Goal: Transaction & Acquisition: Purchase product/service

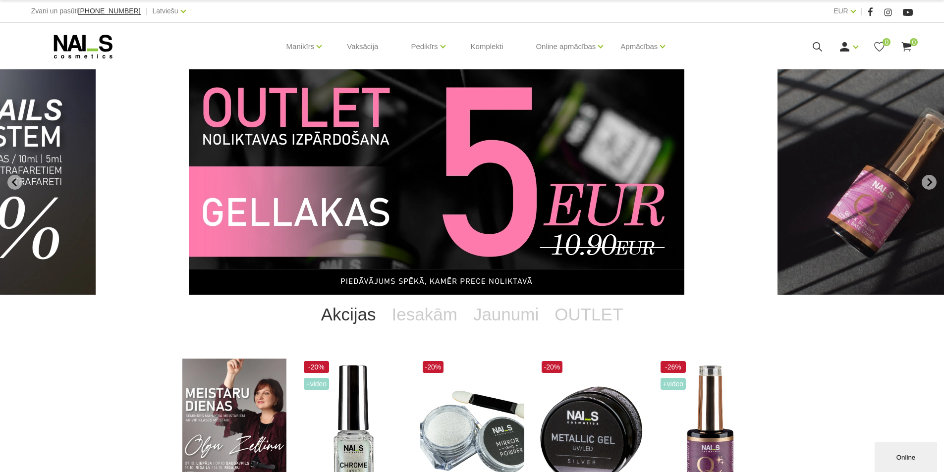
click at [881, 45] on icon at bounding box center [880, 47] width 12 height 12
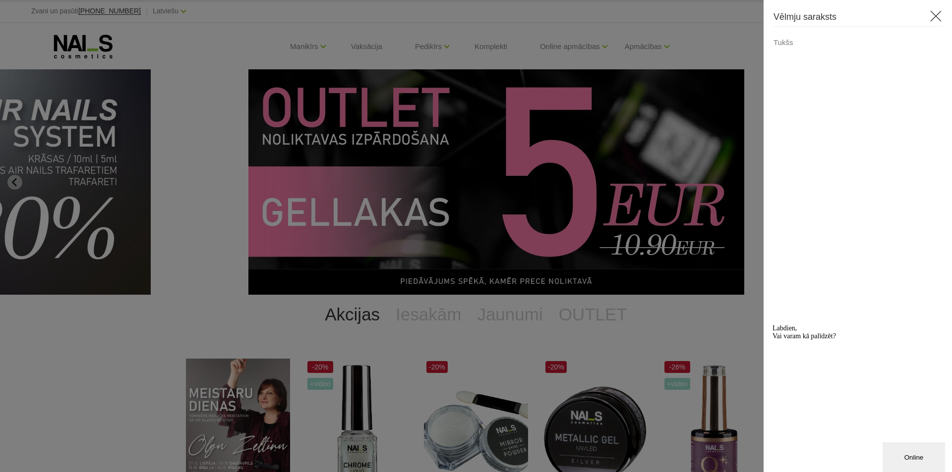
click at [941, 13] on icon at bounding box center [936, 16] width 12 height 12
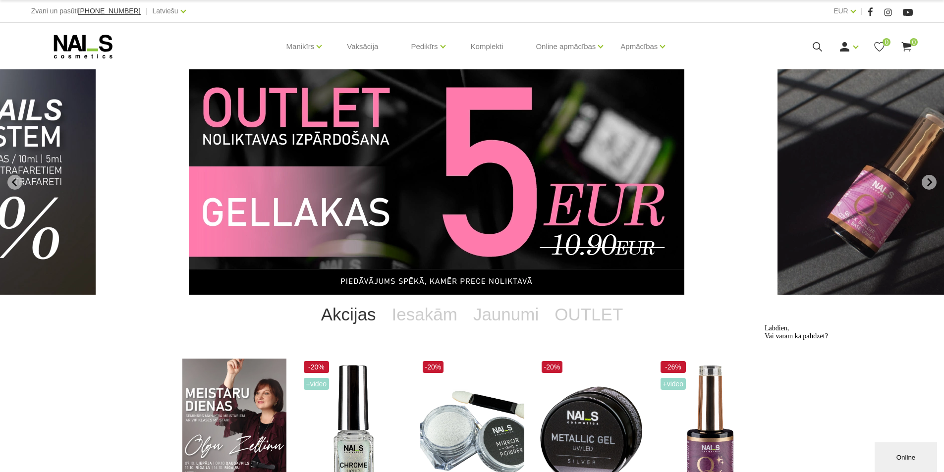
click at [910, 46] on icon at bounding box center [907, 47] width 12 height 12
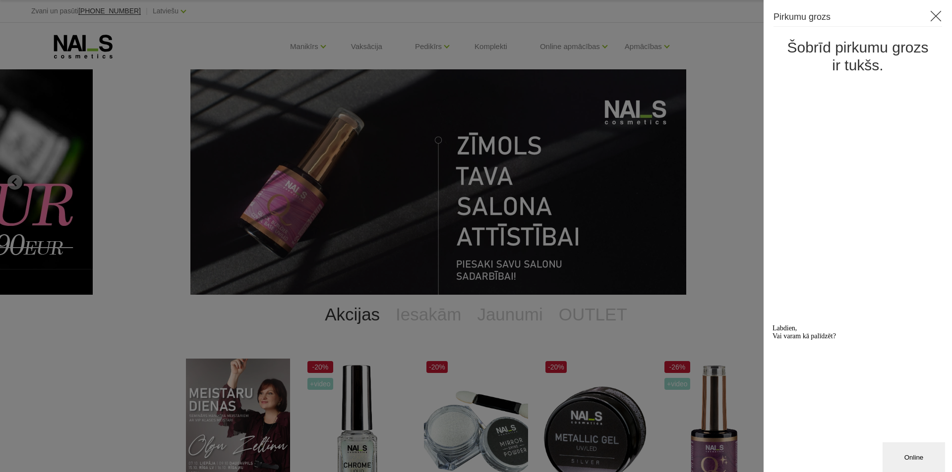
click at [934, 14] on icon at bounding box center [936, 16] width 12 height 12
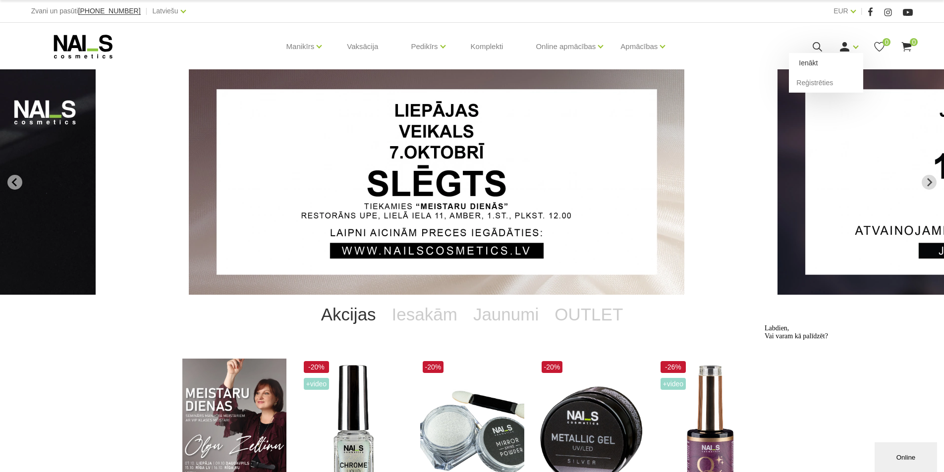
click at [814, 62] on link "Ienākt" at bounding box center [826, 63] width 74 height 20
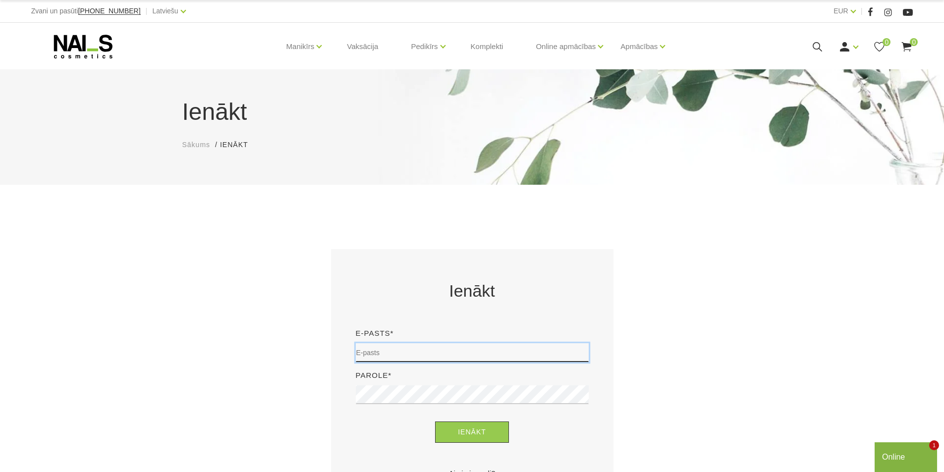
click at [391, 357] on input "email" at bounding box center [472, 353] width 233 height 19
type input "[EMAIL_ADDRESS][DOMAIN_NAME]"
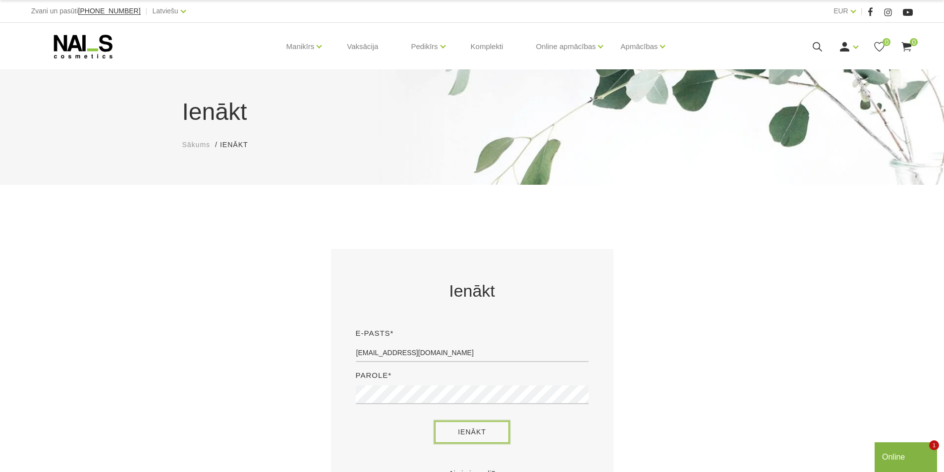
click at [494, 436] on button "Ienākt" at bounding box center [472, 432] width 74 height 21
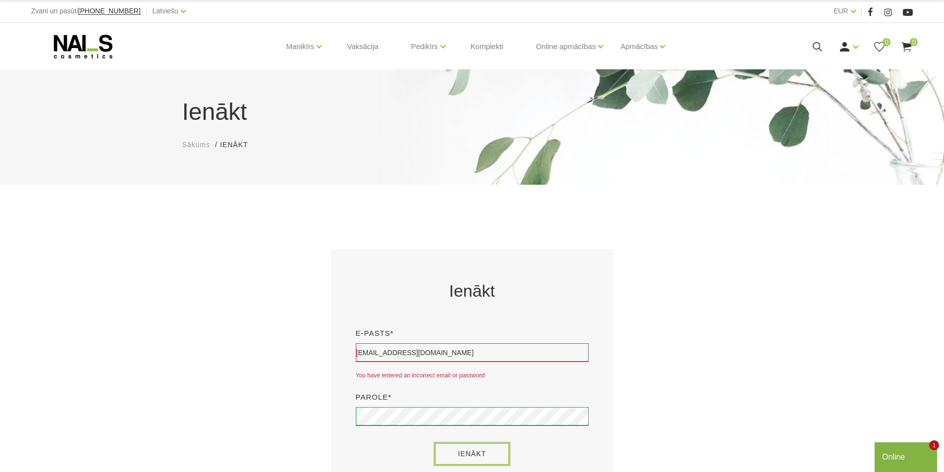
click at [465, 461] on button "Ienākt" at bounding box center [472, 454] width 74 height 21
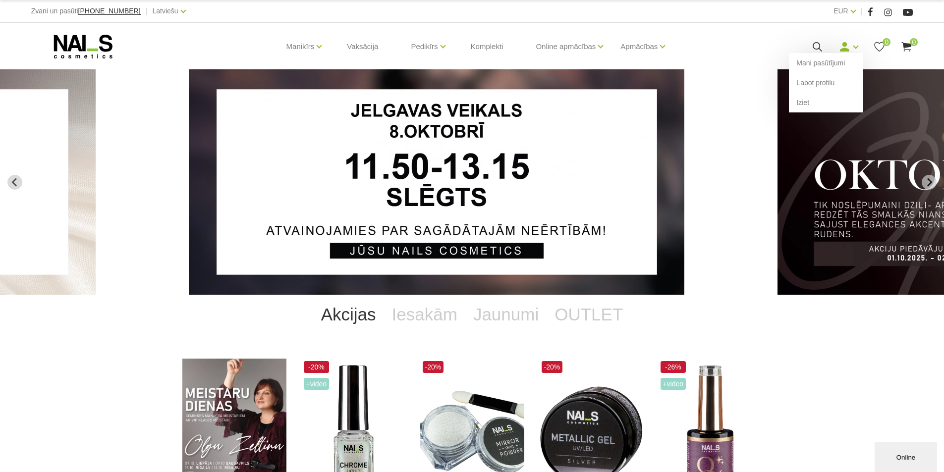
click at [851, 46] on link at bounding box center [845, 47] width 12 height 12
click at [819, 63] on link "Mani pasūtījumi" at bounding box center [826, 63] width 74 height 20
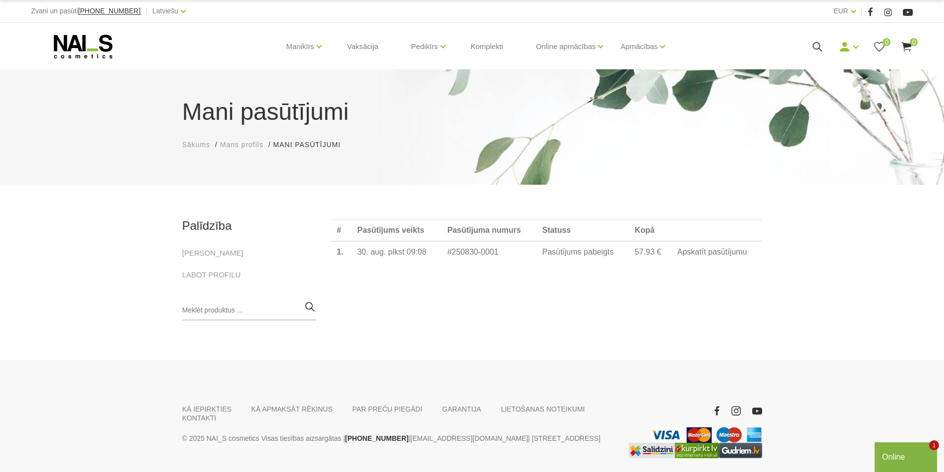
scroll to position [36, 0]
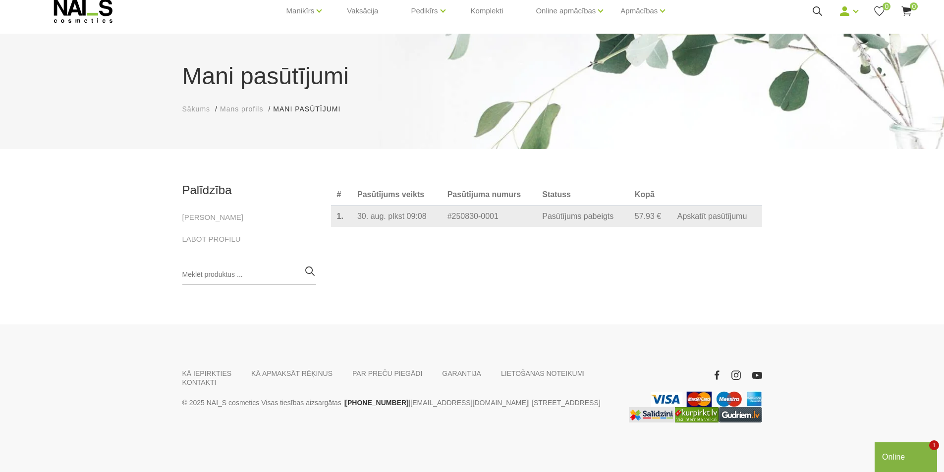
click at [704, 220] on link "Apskatīt pasūtījumu" at bounding box center [713, 216] width 70 height 9
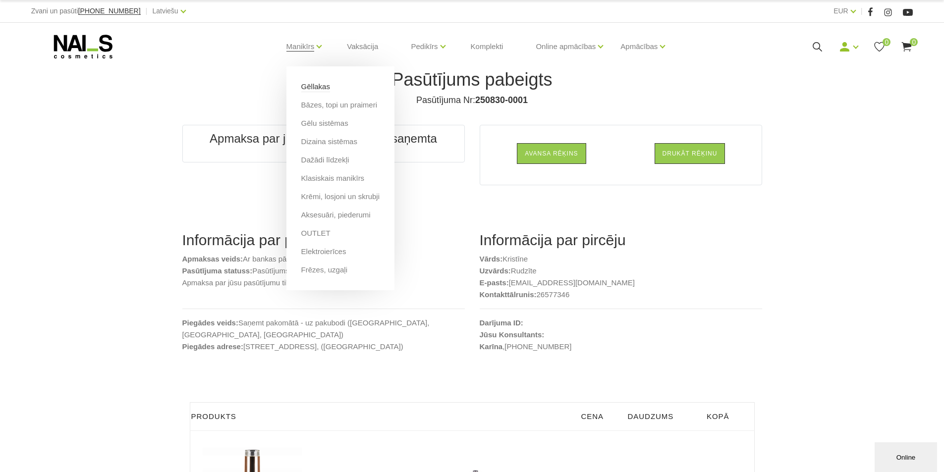
click at [306, 85] on link "Gēllakas" at bounding box center [315, 86] width 29 height 11
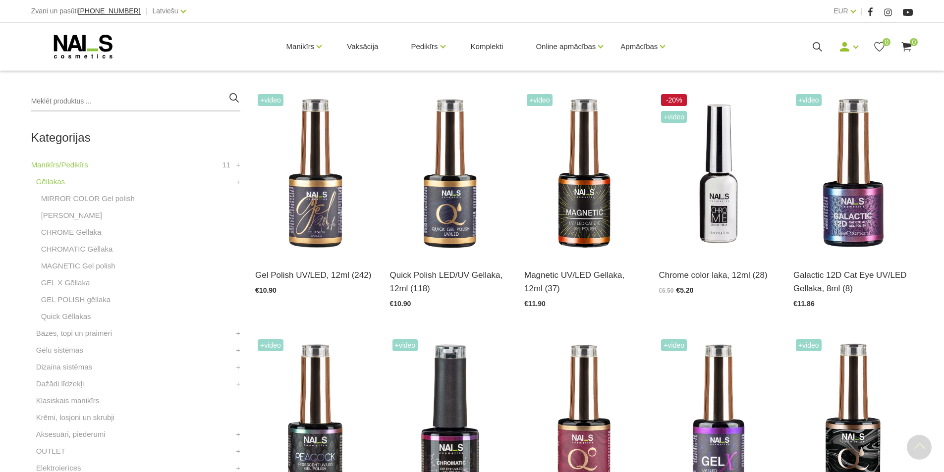
scroll to position [248, 0]
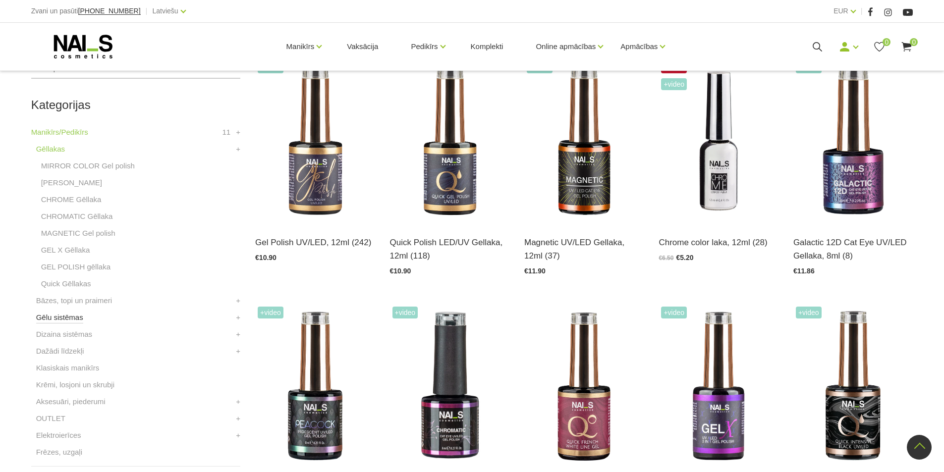
click at [62, 317] on link "Gēlu sistēmas" at bounding box center [59, 318] width 47 height 12
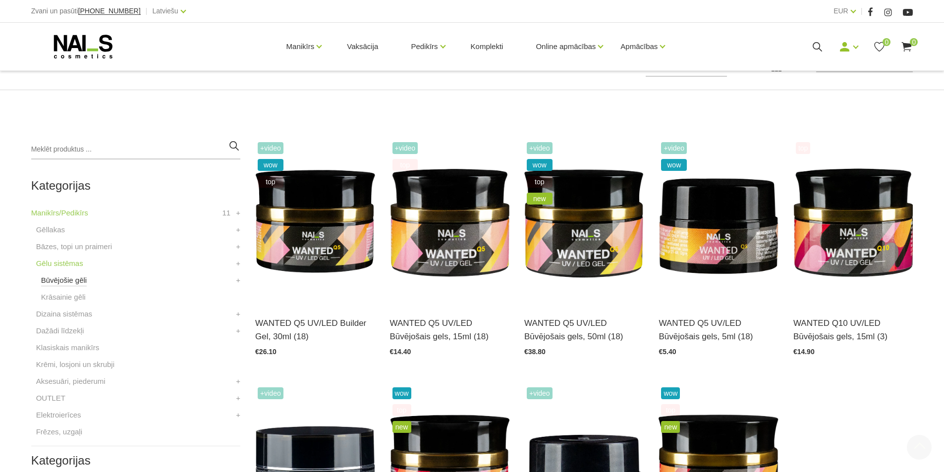
scroll to position [198, 0]
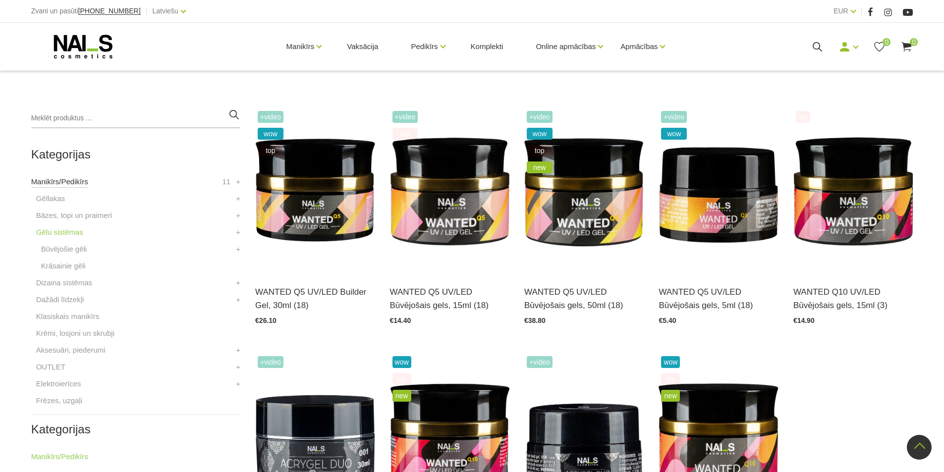
click at [73, 180] on link "Manikīrs/Pedikīrs" at bounding box center [59, 182] width 57 height 12
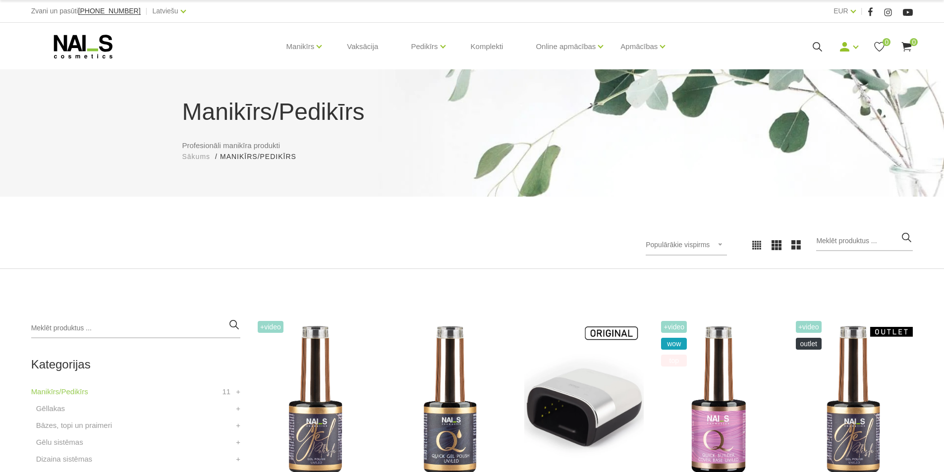
scroll to position [248, 0]
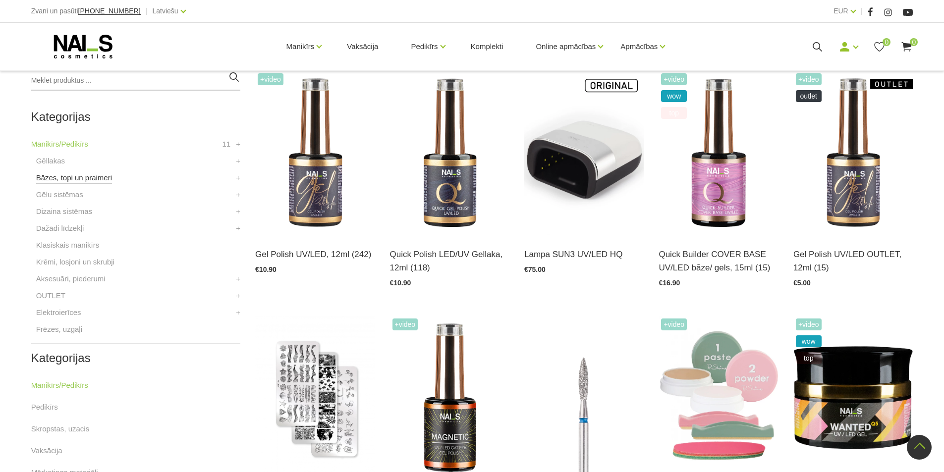
click at [63, 175] on link "Bāzes, topi un praimeri" at bounding box center [74, 178] width 76 height 12
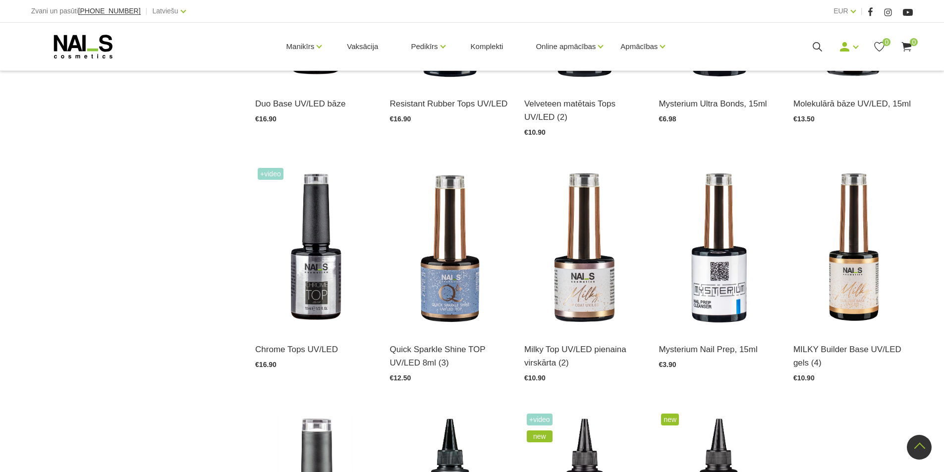
scroll to position [892, 0]
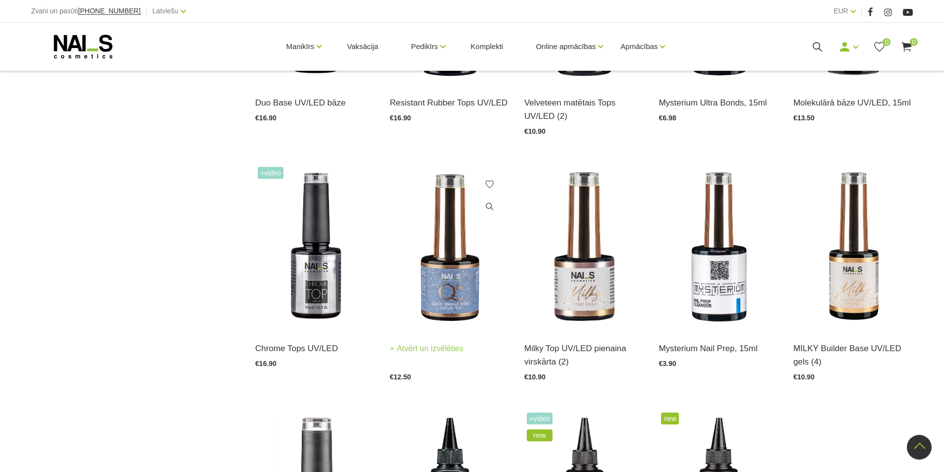
click at [450, 346] on link "Atvērt un izvēlēties" at bounding box center [427, 349] width 74 height 14
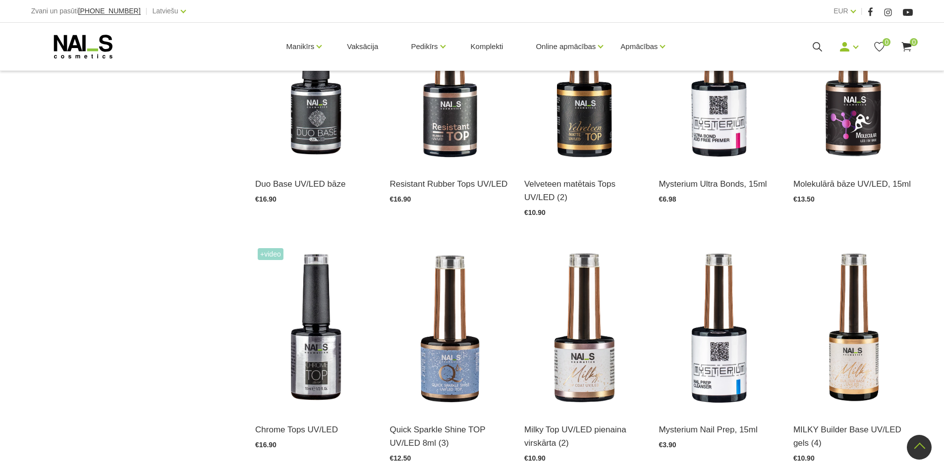
scroll to position [793, 0]
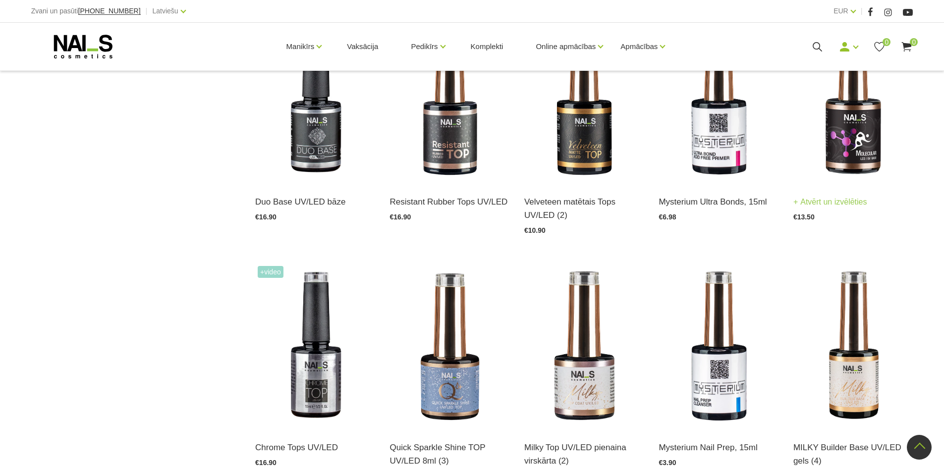
click at [808, 203] on link "Atvērt un izvēlēties" at bounding box center [831, 202] width 74 height 14
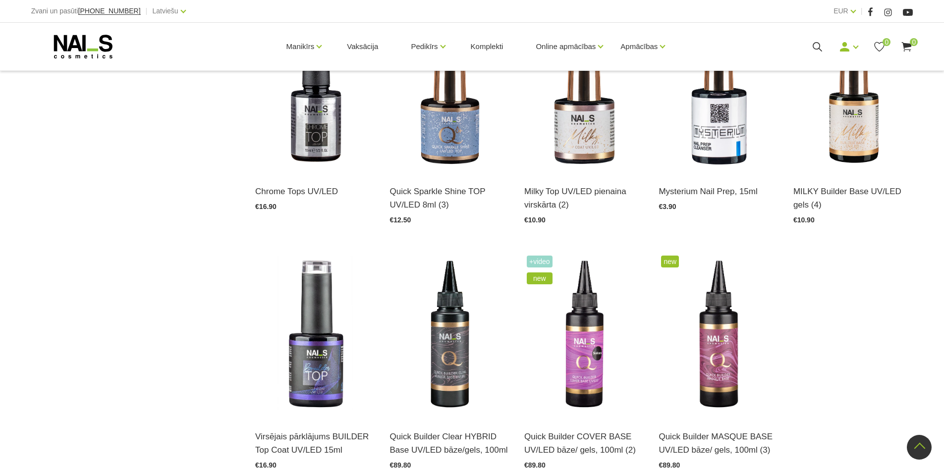
scroll to position [1140, 0]
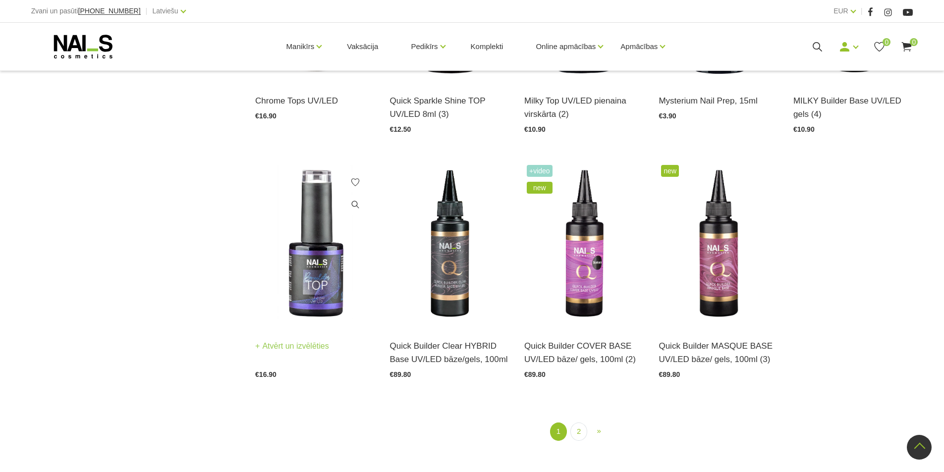
click at [325, 276] on img at bounding box center [314, 245] width 119 height 165
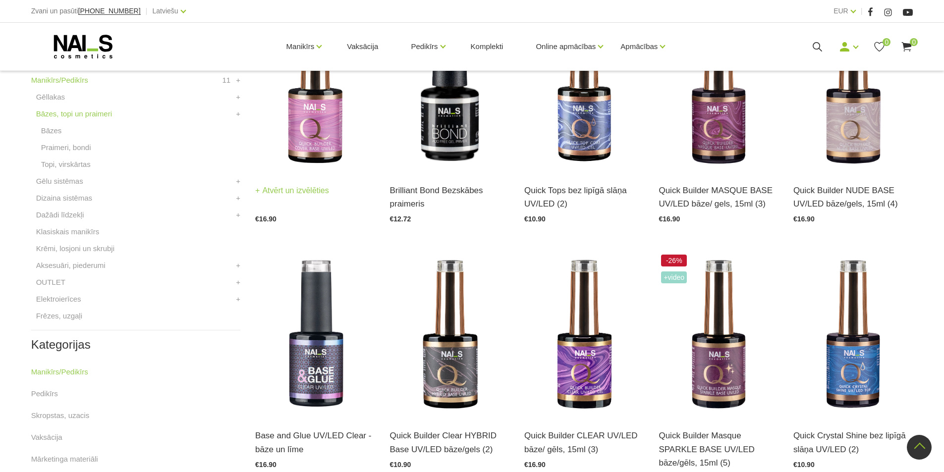
scroll to position [347, 0]
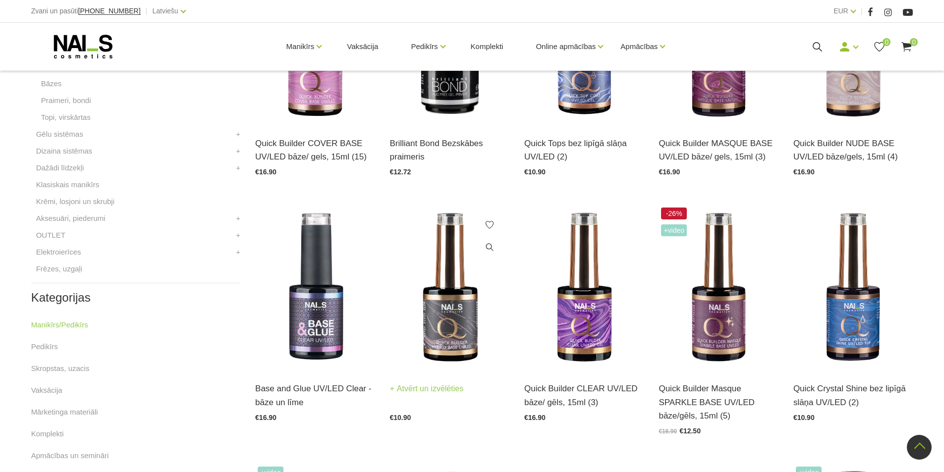
click at [448, 389] on link "Atvērt un izvēlēties" at bounding box center [427, 389] width 74 height 14
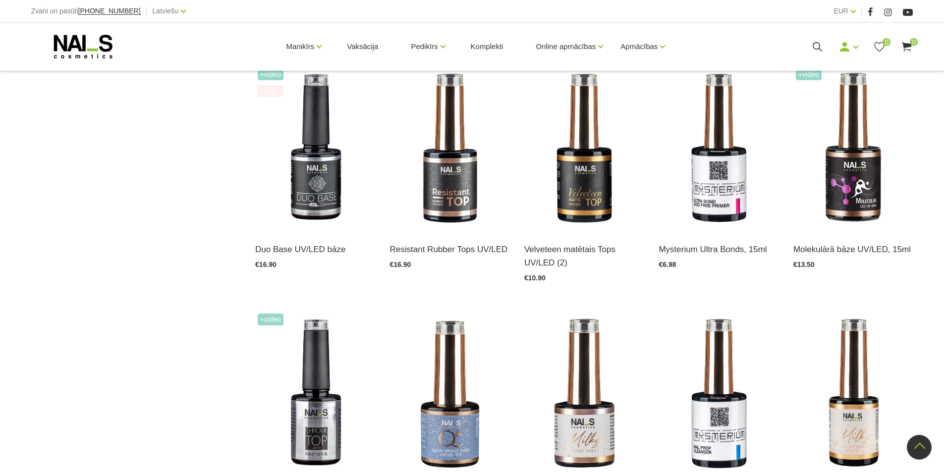
scroll to position [793, 0]
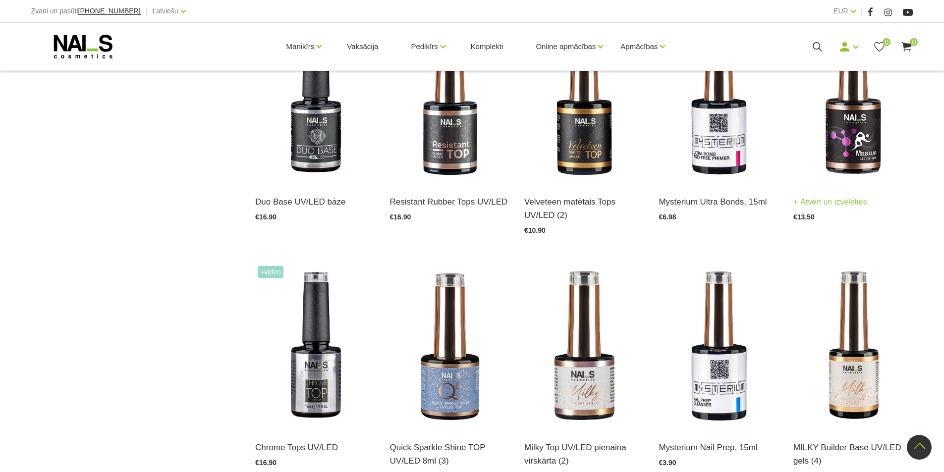
click at [846, 200] on link "Atvērt un izvēlēties" at bounding box center [831, 202] width 74 height 14
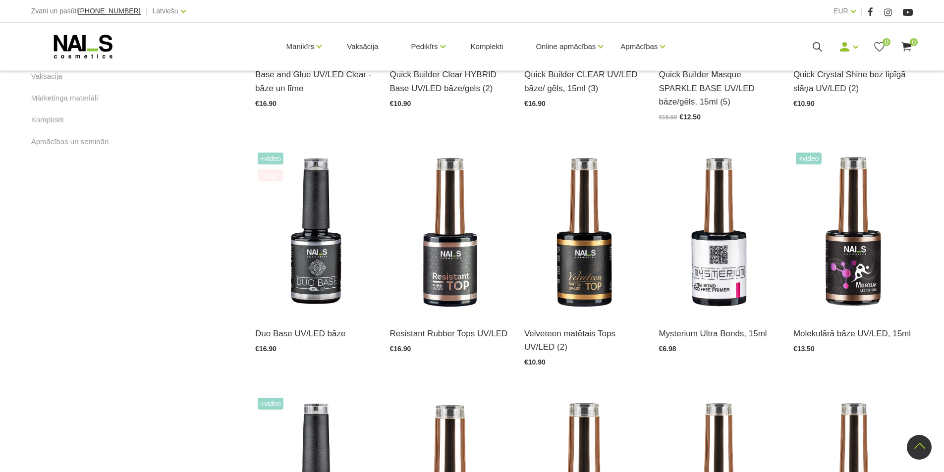
scroll to position [644, 0]
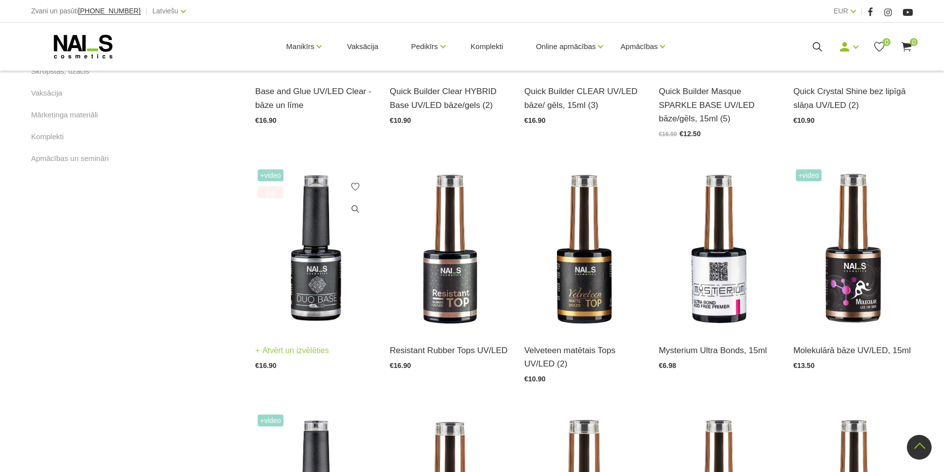
click at [298, 342] on div "Duo Base UV/LED bāze Atvērt un izvēlēties €16.90" at bounding box center [314, 351] width 119 height 38
click at [308, 351] on link "Atvērt un izvēlēties" at bounding box center [292, 351] width 74 height 14
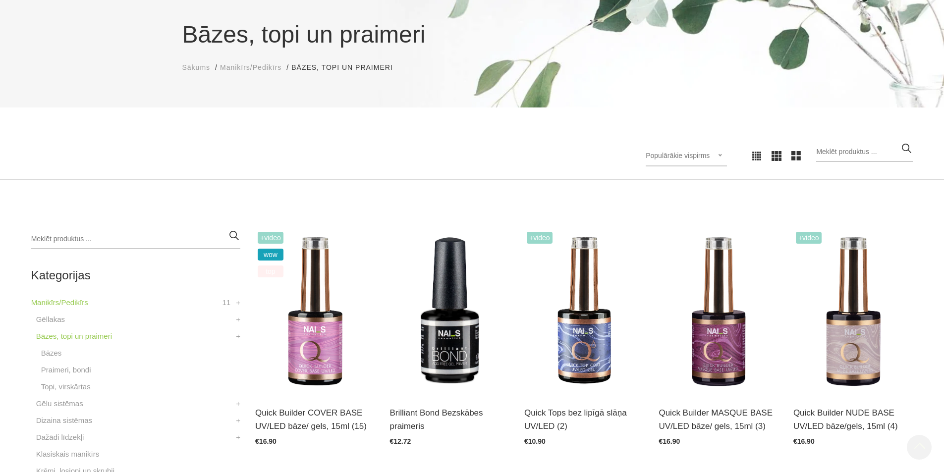
scroll to position [0, 0]
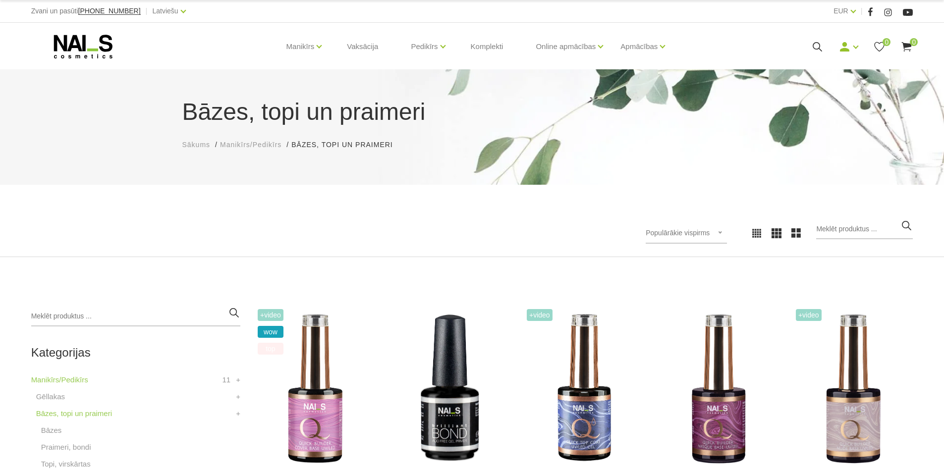
click at [908, 44] on use at bounding box center [907, 46] width 10 height 9
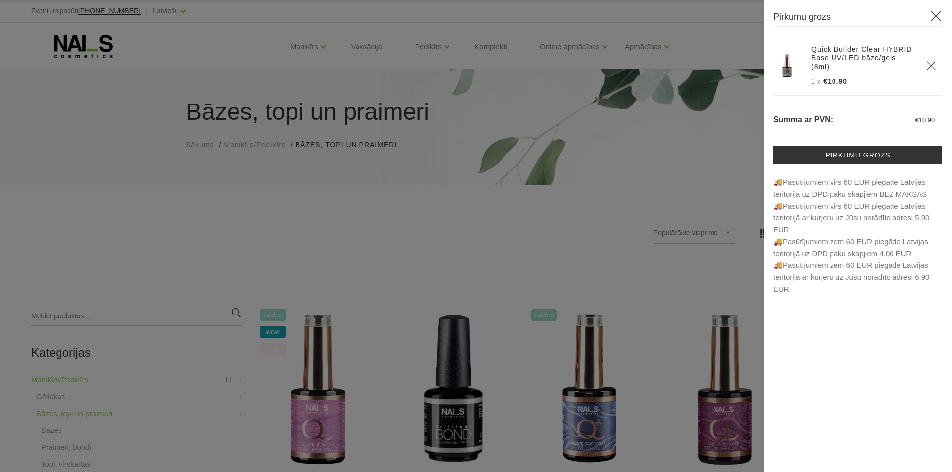
drag, startPoint x: 285, startPoint y: 219, endPoint x: 319, endPoint y: 218, distance: 34.2
click at [285, 219] on div at bounding box center [476, 236] width 952 height 472
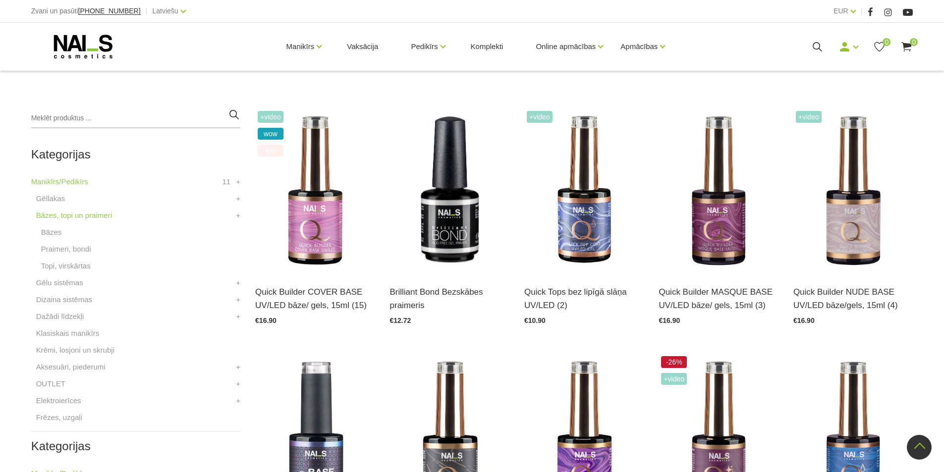
scroll to position [347, 0]
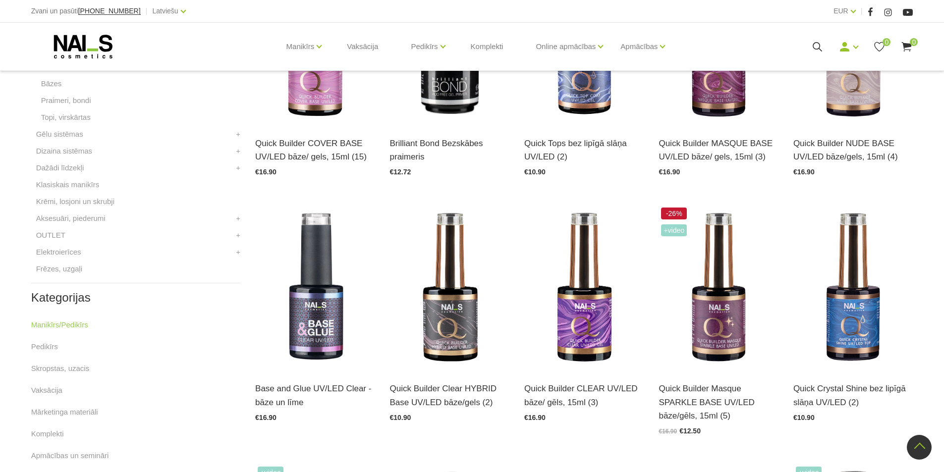
click at [904, 41] on icon at bounding box center [907, 47] width 12 height 12
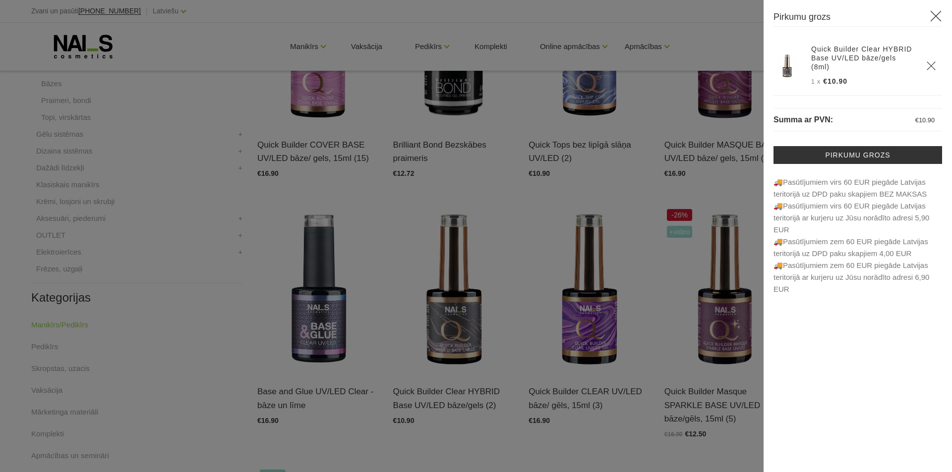
click at [192, 202] on div at bounding box center [476, 236] width 952 height 472
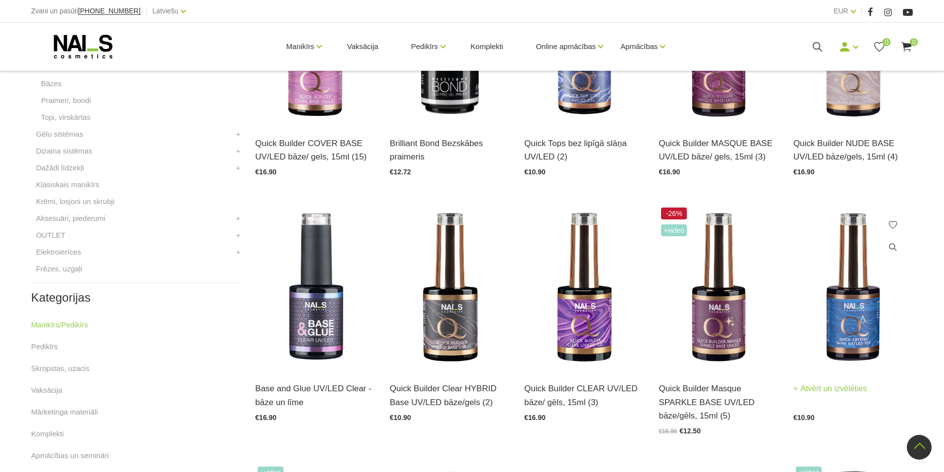
click at [832, 333] on img at bounding box center [853, 287] width 119 height 165
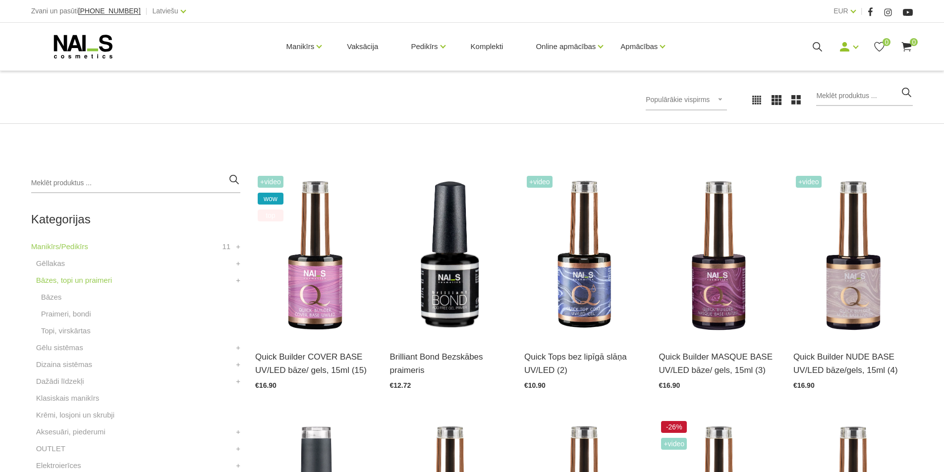
scroll to position [198, 0]
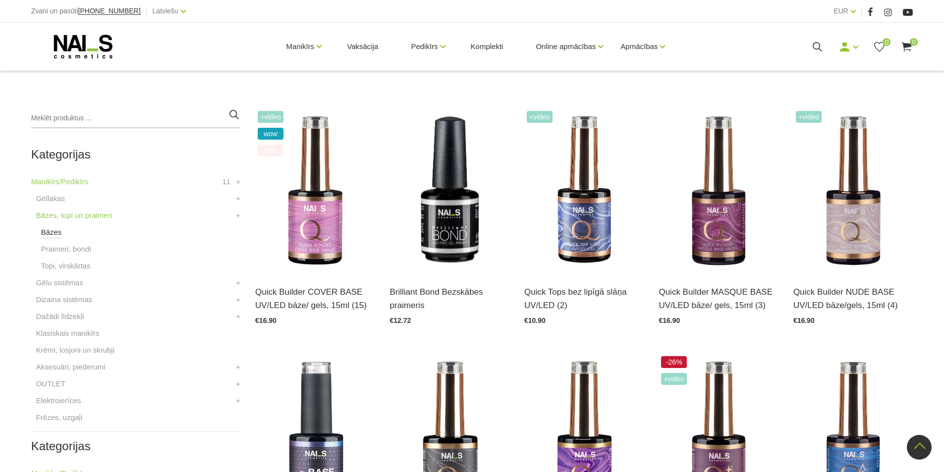
click at [52, 234] on link "Bāzes" at bounding box center [51, 233] width 21 height 12
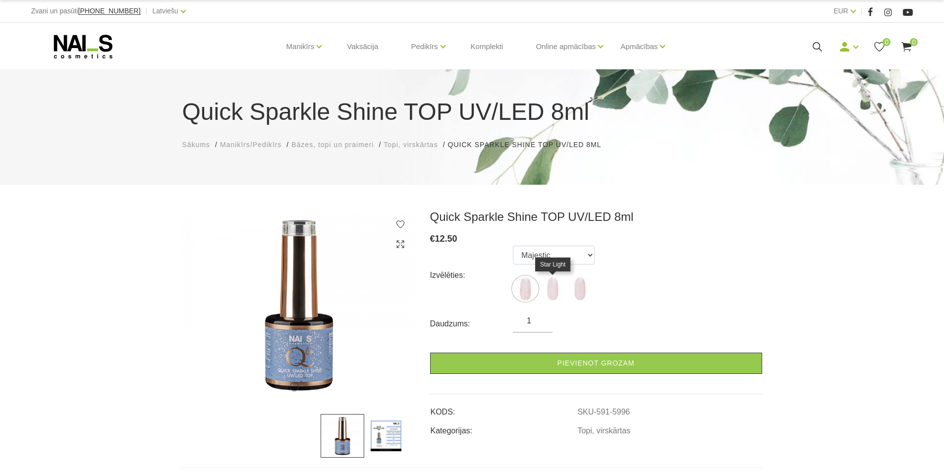
click at [555, 294] on img at bounding box center [552, 289] width 25 height 25
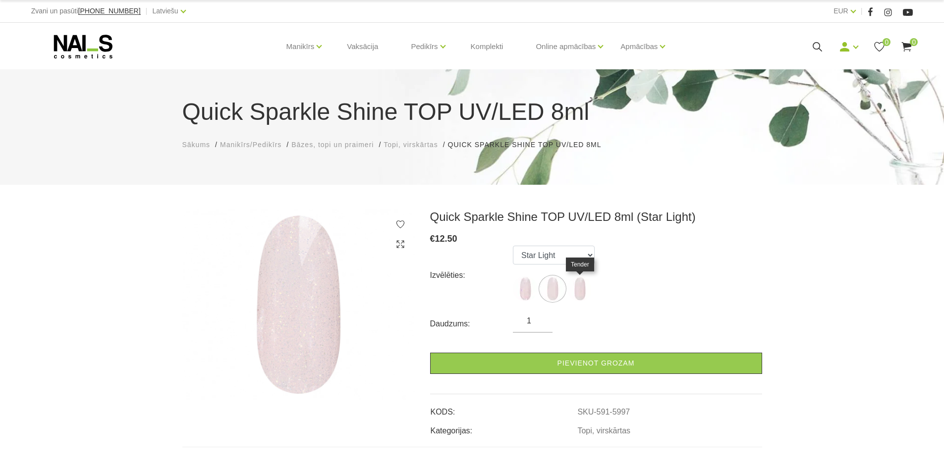
click at [576, 290] on img at bounding box center [580, 289] width 25 height 25
click at [526, 294] on img at bounding box center [525, 289] width 25 height 25
click at [549, 295] on img at bounding box center [552, 289] width 25 height 25
select select "5997"
click at [399, 222] on icon at bounding box center [401, 225] width 10 height 10
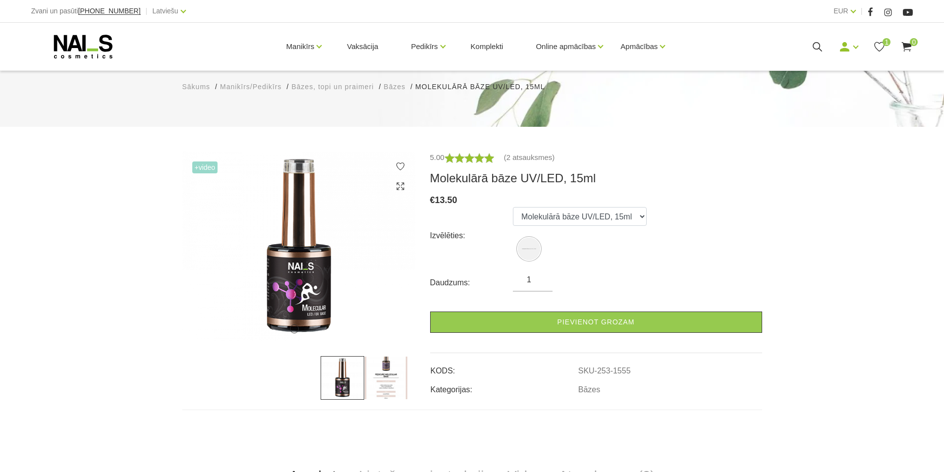
scroll to position [50, 0]
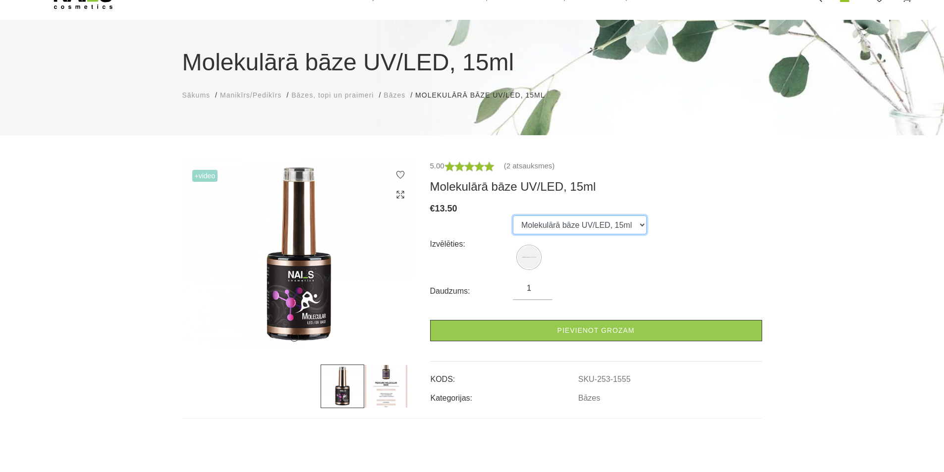
click at [638, 229] on select "Molekulārā bāze UV/LED, 15ml" at bounding box center [580, 225] width 134 height 19
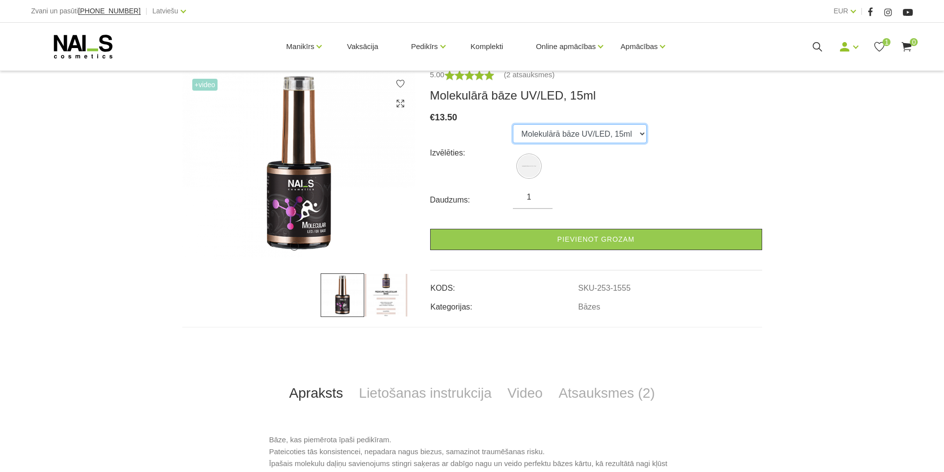
scroll to position [149, 0]
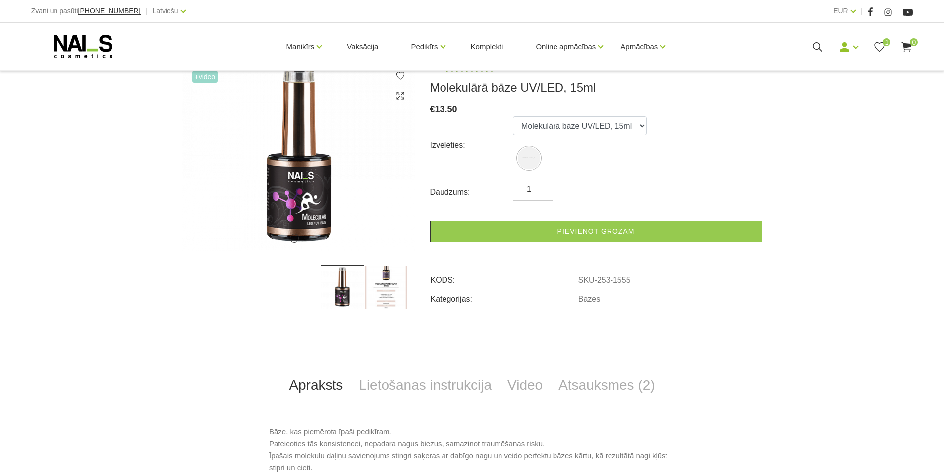
click at [390, 292] on img at bounding box center [386, 288] width 44 height 44
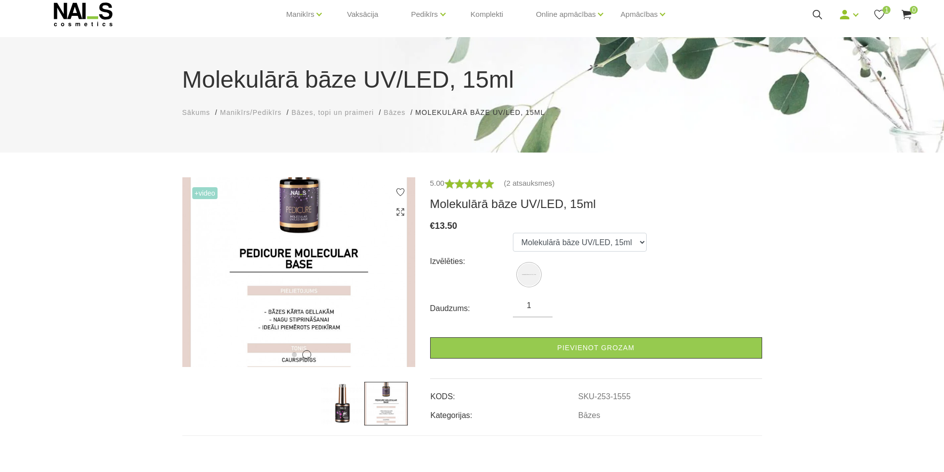
scroll to position [50, 0]
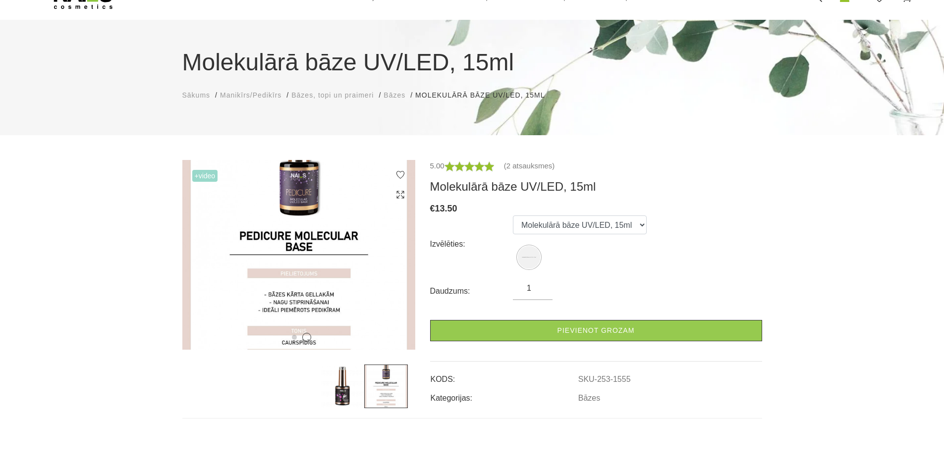
click at [337, 377] on img at bounding box center [343, 387] width 44 height 44
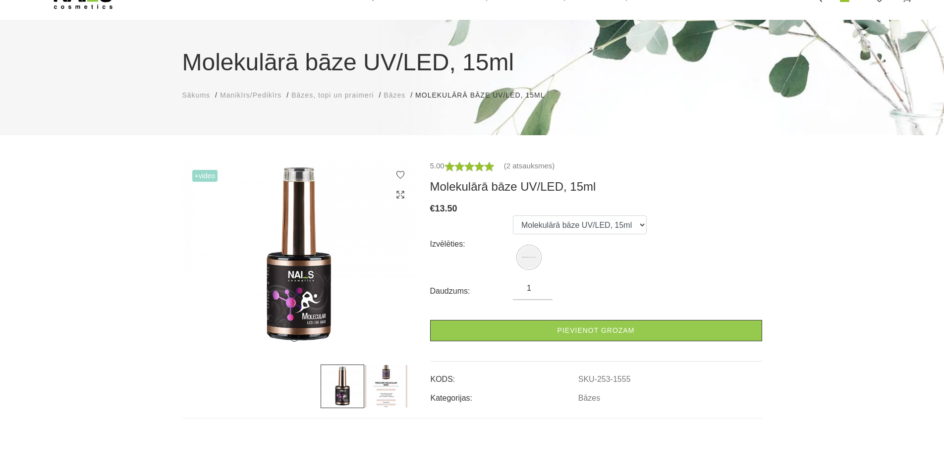
click at [395, 377] on img at bounding box center [386, 387] width 44 height 44
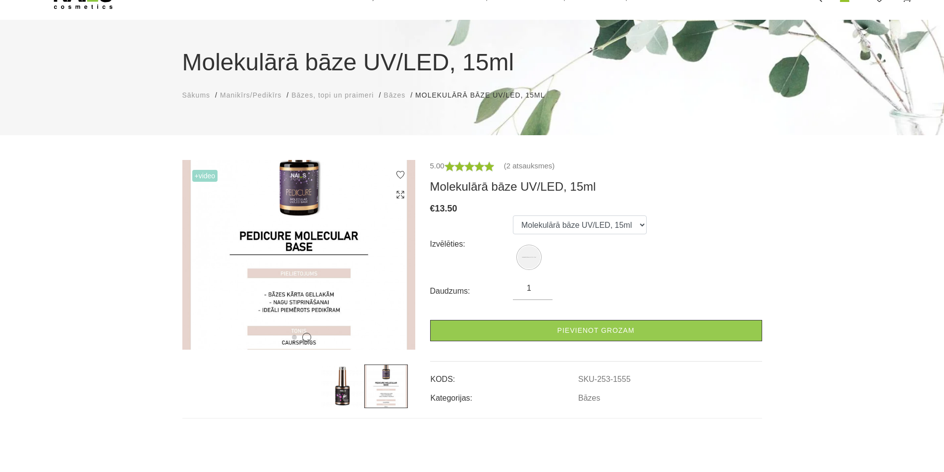
click at [348, 380] on img at bounding box center [343, 387] width 44 height 44
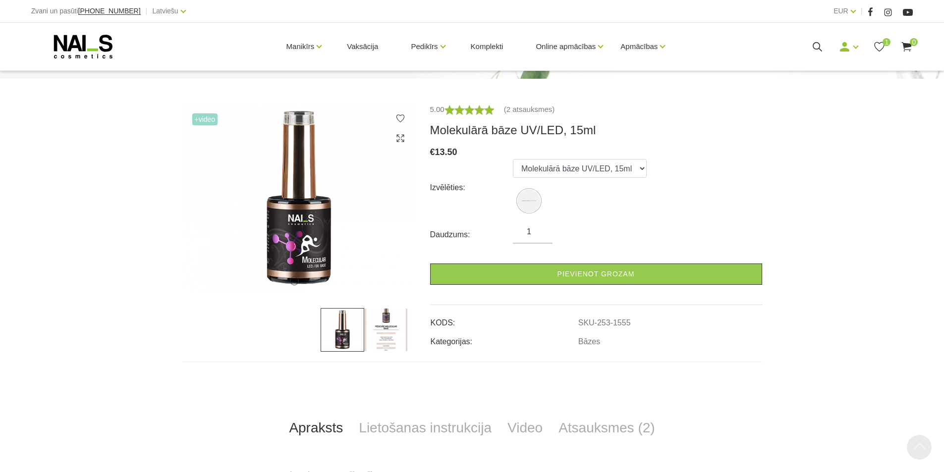
scroll to position [99, 0]
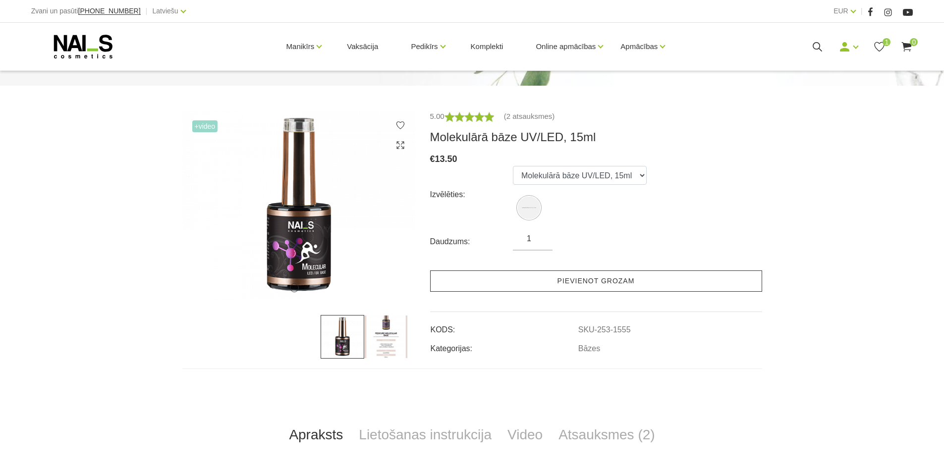
click at [583, 286] on link "Pievienot grozam" at bounding box center [596, 281] width 332 height 21
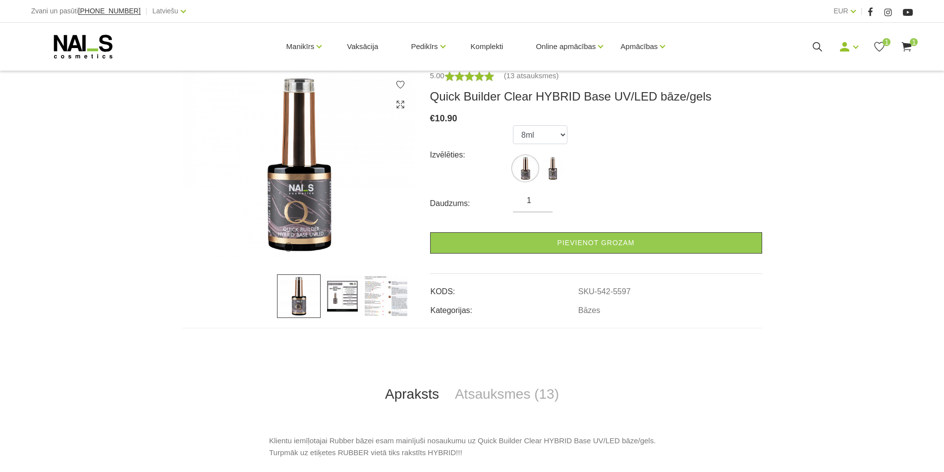
scroll to position [149, 0]
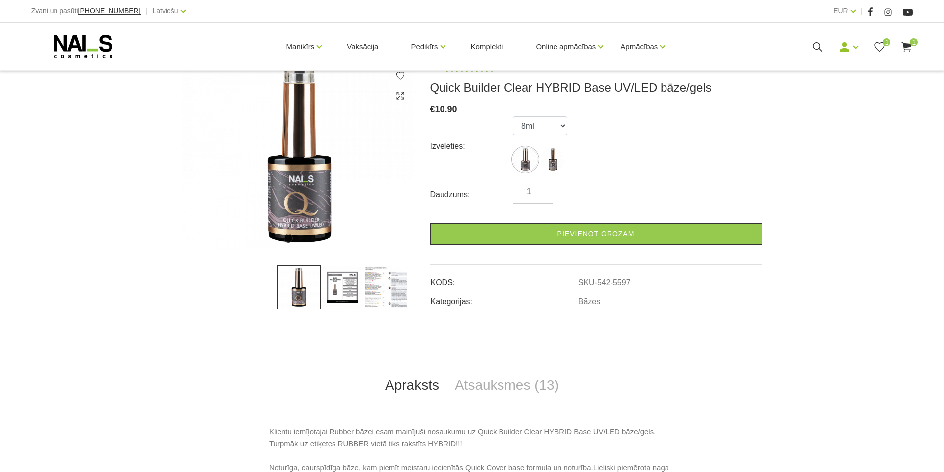
click at [348, 288] on img at bounding box center [343, 288] width 44 height 44
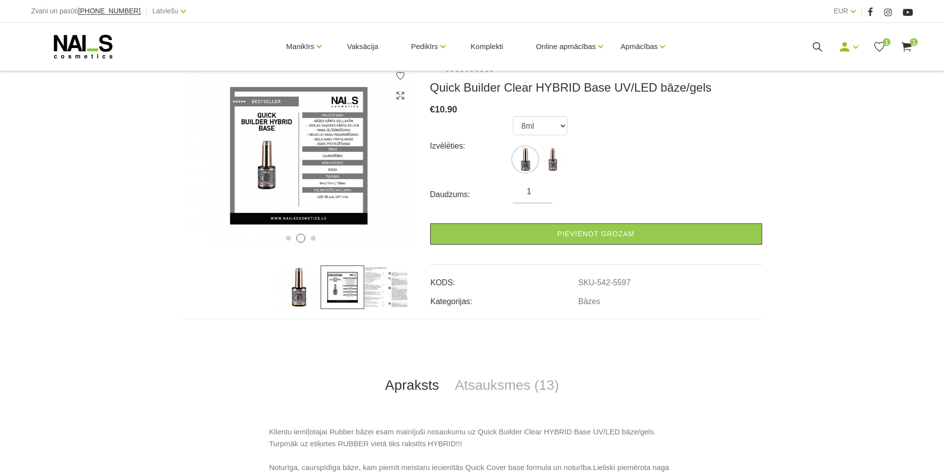
click at [395, 277] on img at bounding box center [386, 288] width 44 height 44
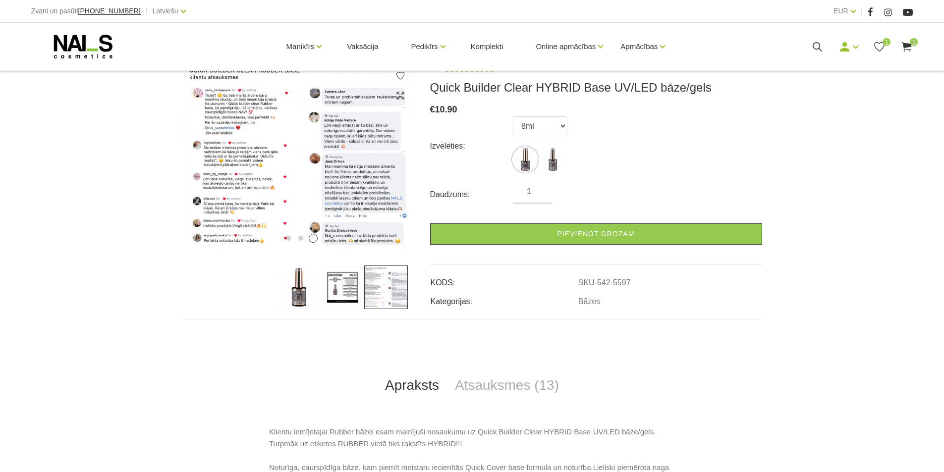
click at [346, 278] on img at bounding box center [343, 288] width 44 height 44
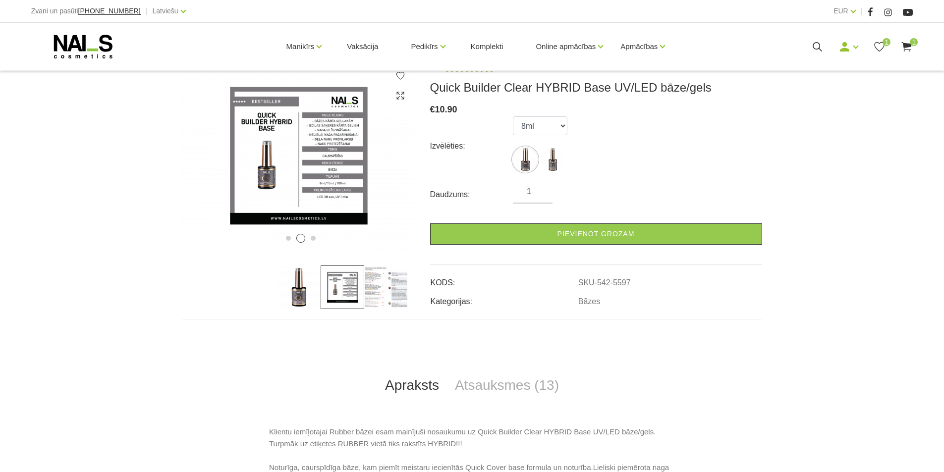
click at [308, 282] on img at bounding box center [299, 288] width 44 height 44
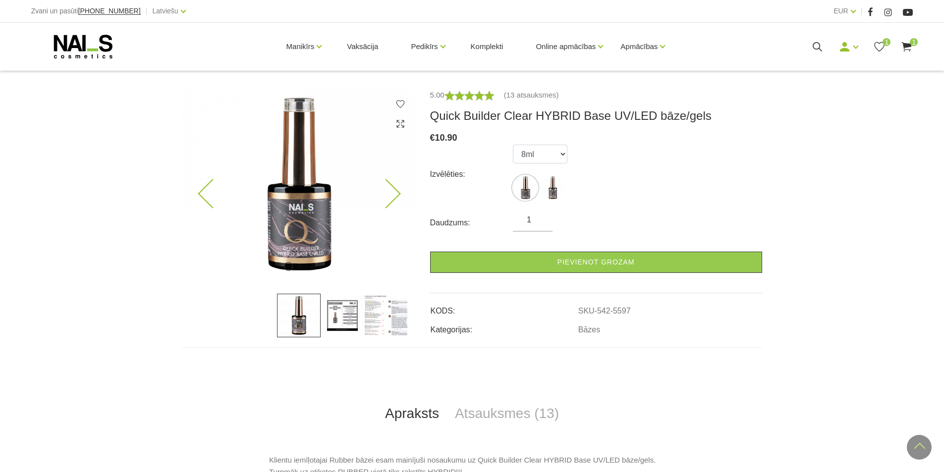
scroll to position [99, 0]
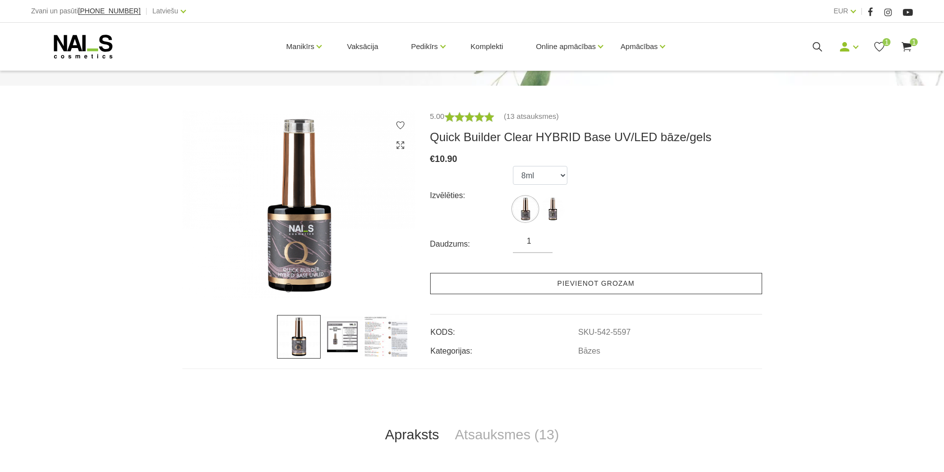
click at [577, 283] on link "Pievienot grozam" at bounding box center [596, 283] width 332 height 21
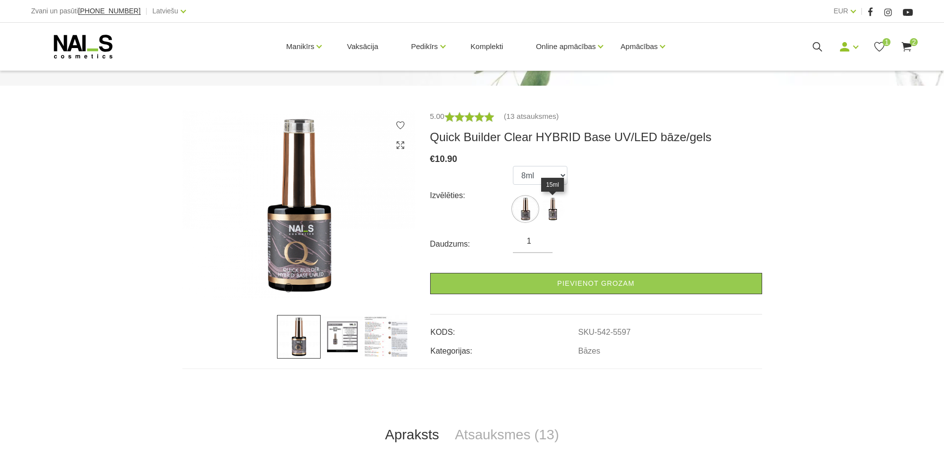
click at [555, 208] on img at bounding box center [552, 209] width 25 height 25
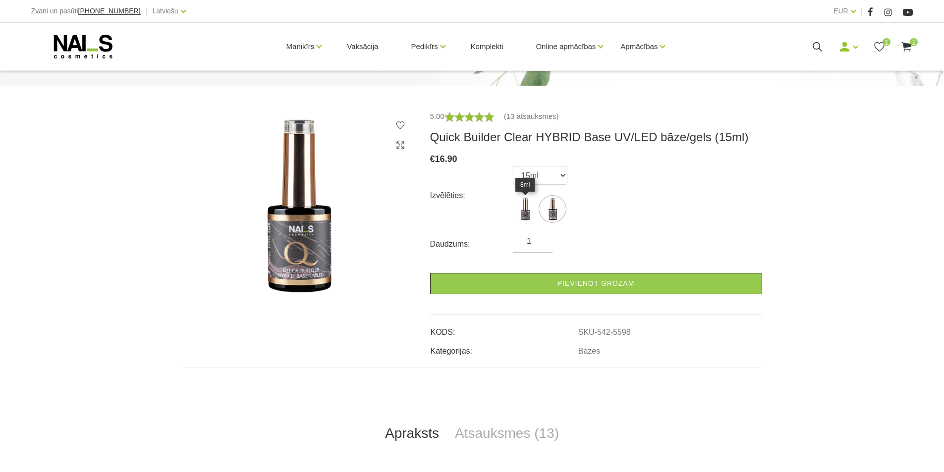
click at [526, 210] on img at bounding box center [525, 209] width 25 height 25
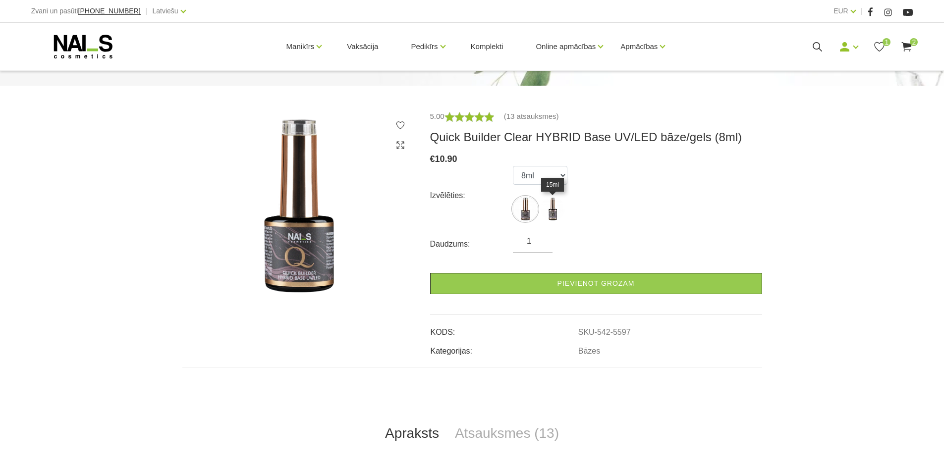
click at [555, 209] on img at bounding box center [552, 209] width 25 height 25
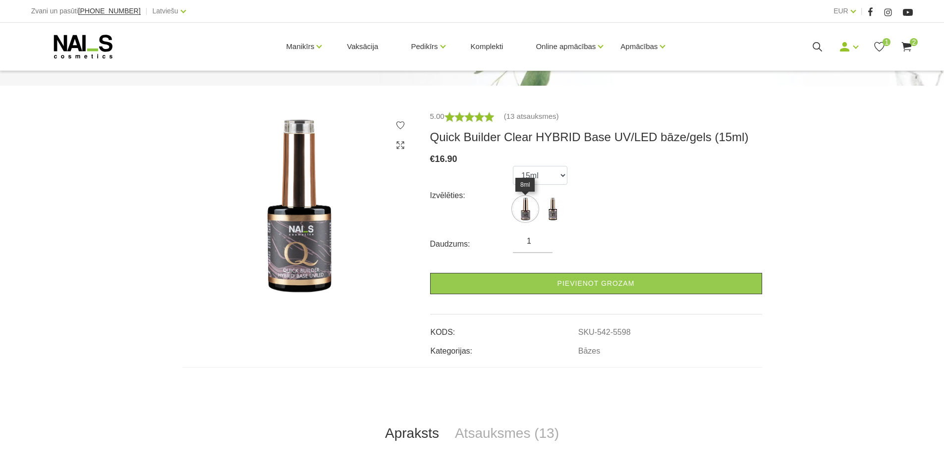
click at [529, 210] on img at bounding box center [525, 209] width 25 height 25
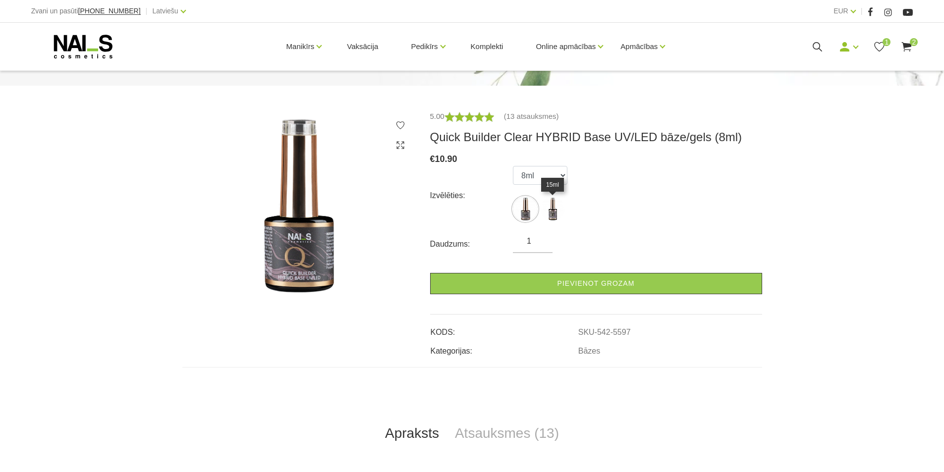
click at [553, 211] on img at bounding box center [552, 209] width 25 height 25
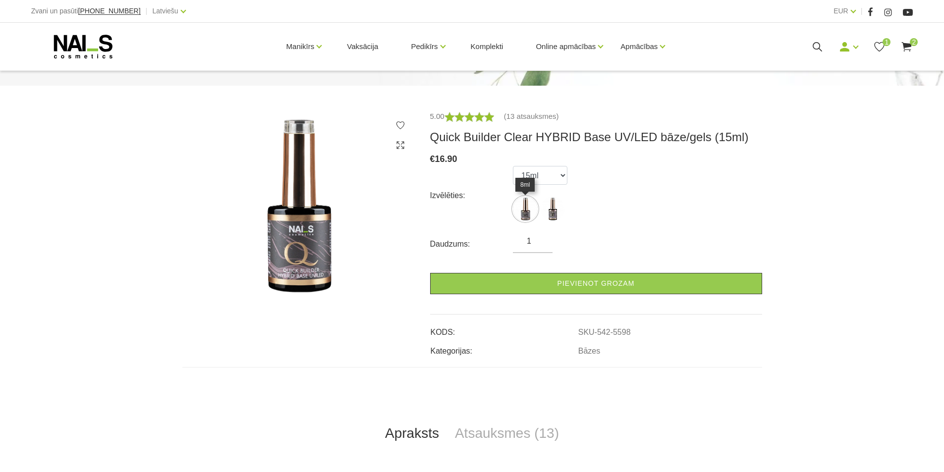
click at [530, 209] on img at bounding box center [525, 209] width 25 height 25
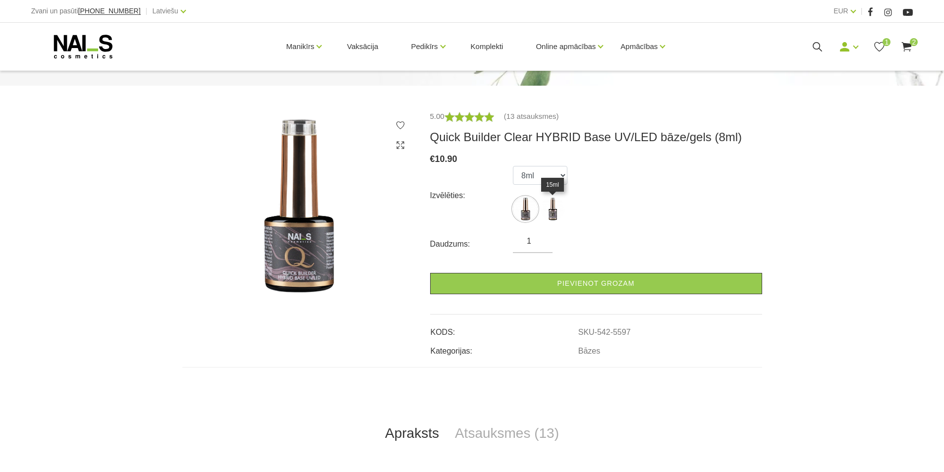
click at [546, 210] on img at bounding box center [552, 209] width 25 height 25
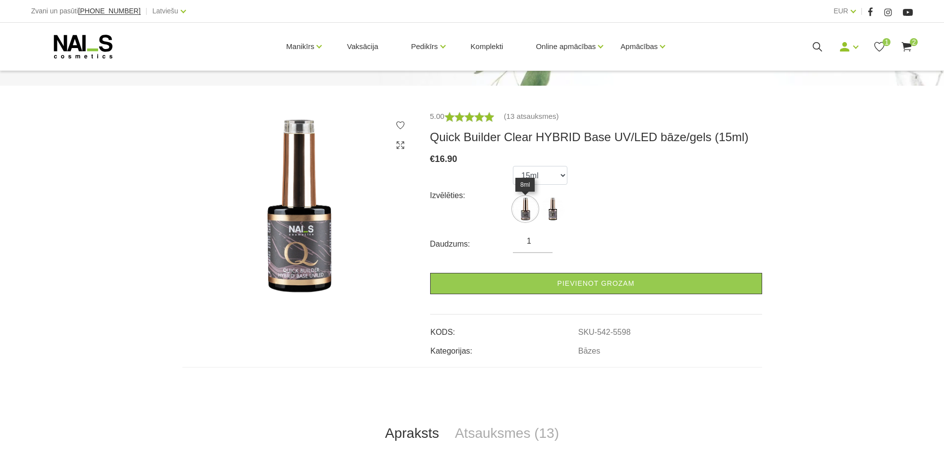
click at [522, 206] on img at bounding box center [525, 209] width 25 height 25
select select "5597"
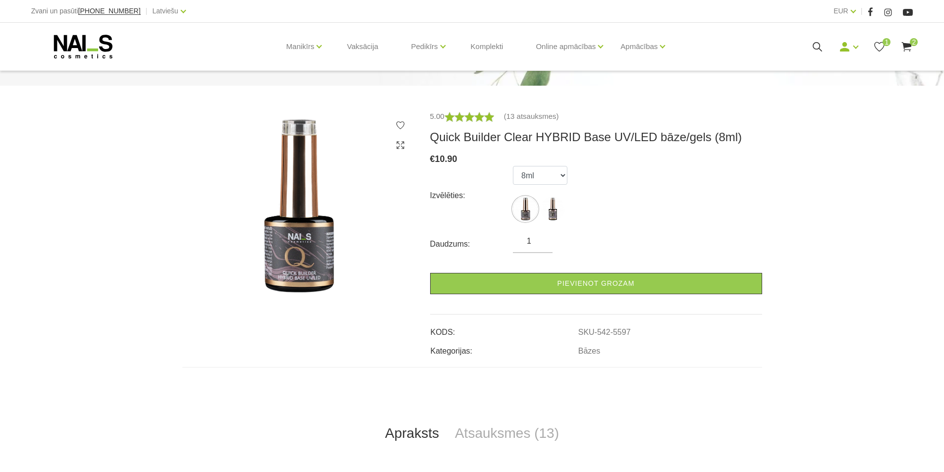
click at [909, 45] on use at bounding box center [907, 46] width 10 height 9
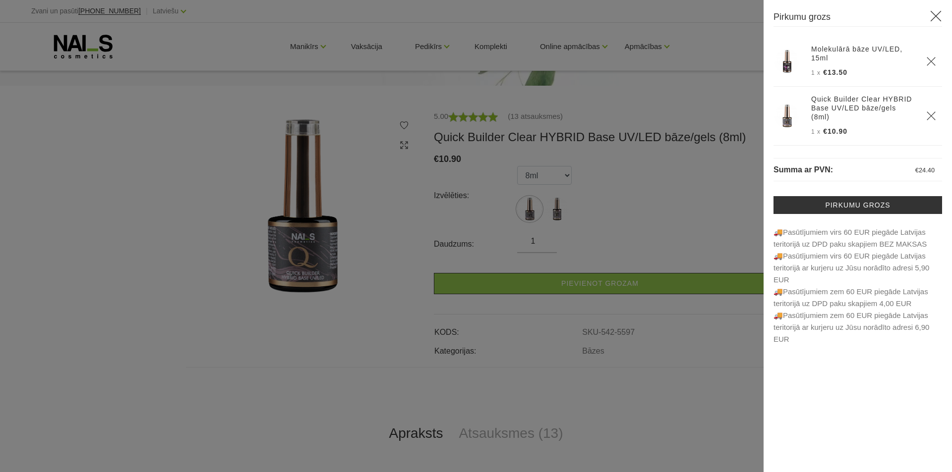
drag, startPoint x: 933, startPoint y: 58, endPoint x: 930, endPoint y: 62, distance: 5.3
click at [933, 58] on icon "Delete" at bounding box center [931, 62] width 10 height 10
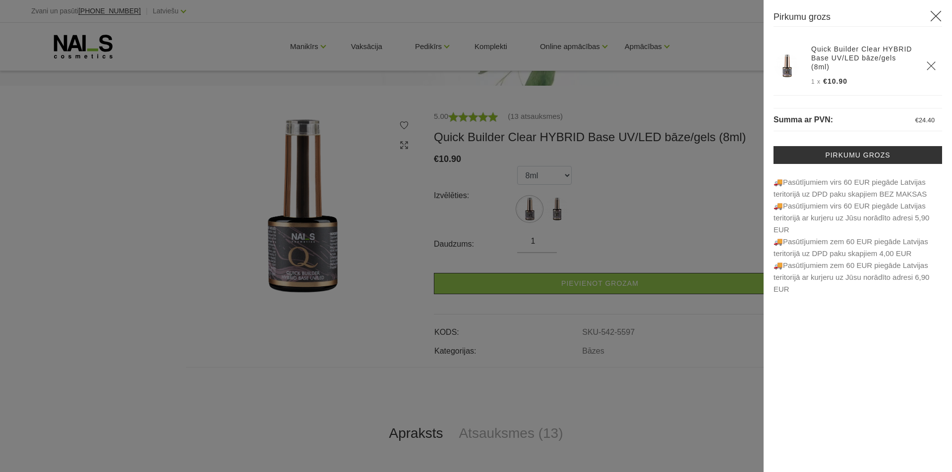
drag, startPoint x: 131, startPoint y: 168, endPoint x: 100, endPoint y: 122, distance: 54.9
click at [133, 168] on div at bounding box center [476, 236] width 952 height 472
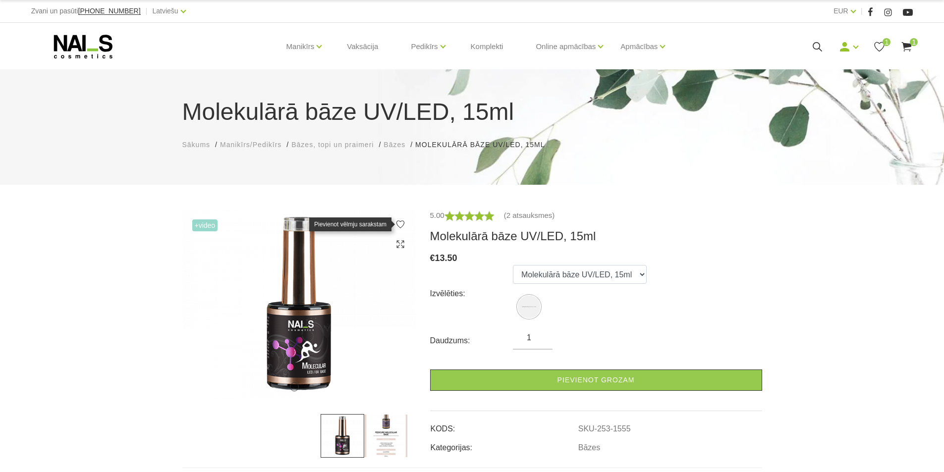
click at [401, 224] on icon at bounding box center [401, 225] width 10 height 10
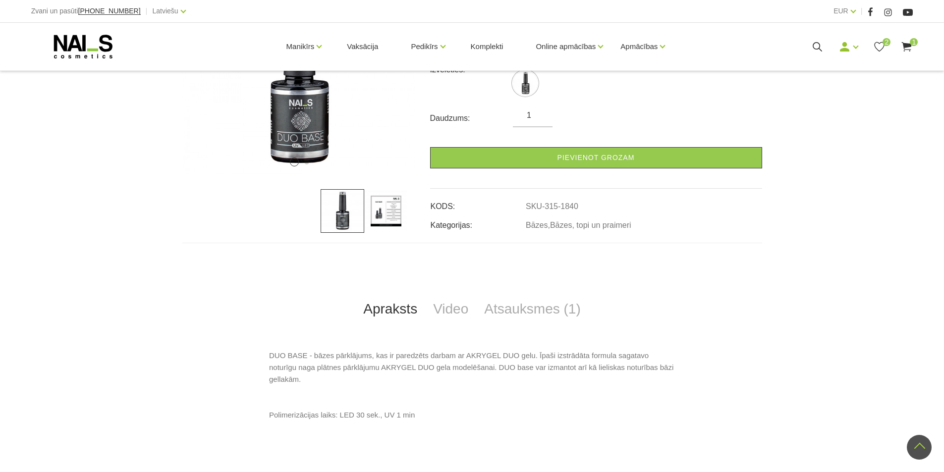
scroll to position [99, 0]
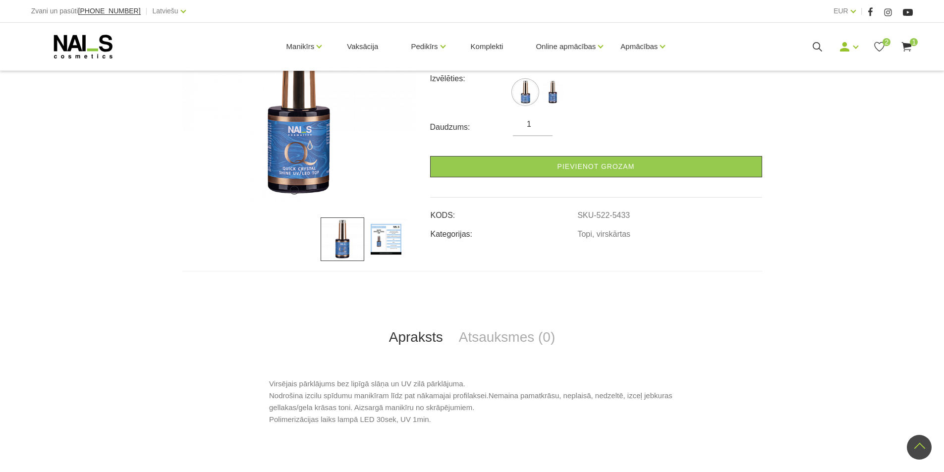
scroll to position [149, 0]
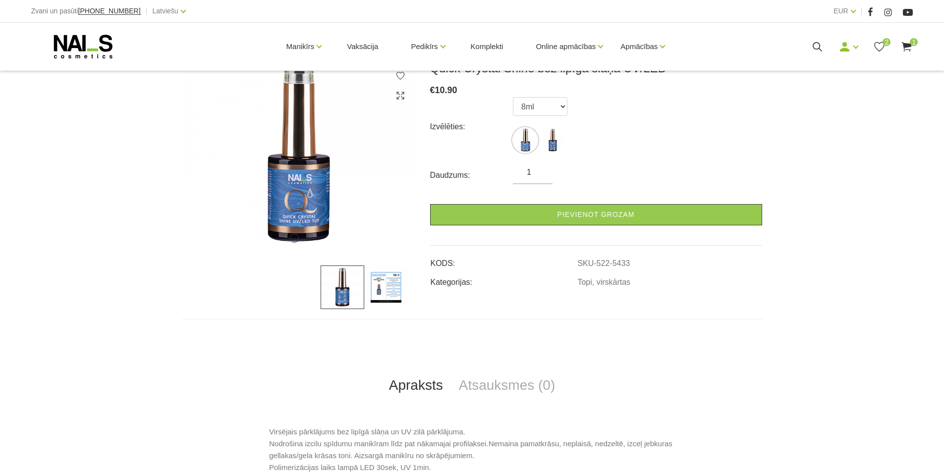
click at [378, 284] on img at bounding box center [386, 288] width 44 height 44
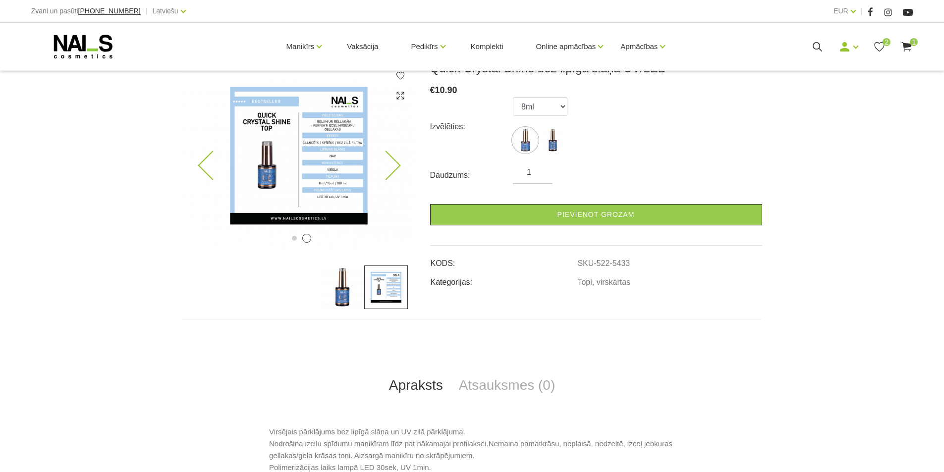
click at [327, 157] on img at bounding box center [298, 156] width 233 height 190
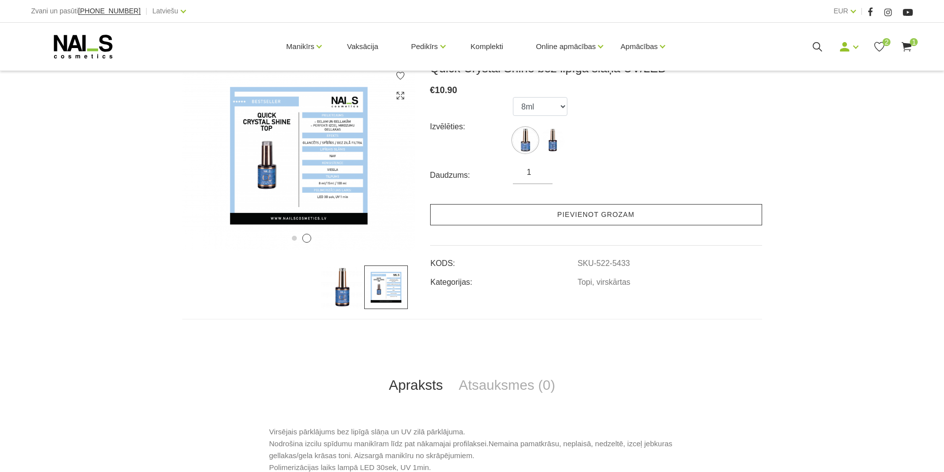
click at [623, 219] on link "Pievienot grozam" at bounding box center [596, 214] width 332 height 21
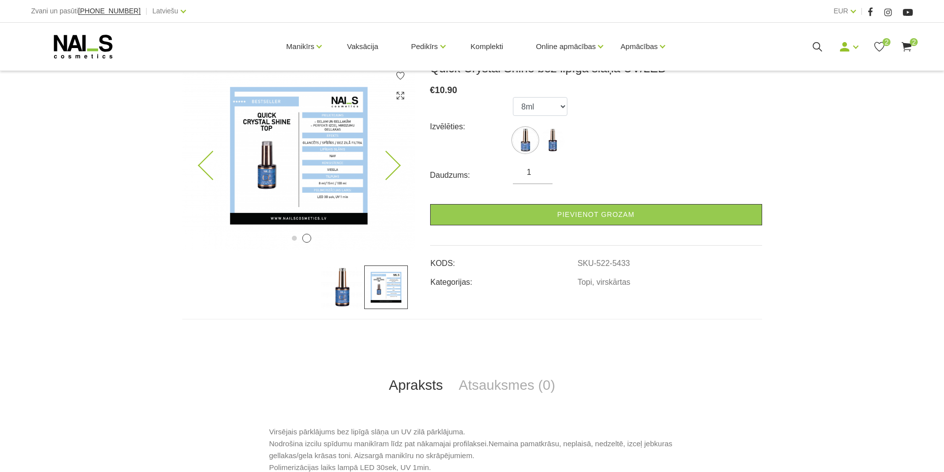
scroll to position [0, 0]
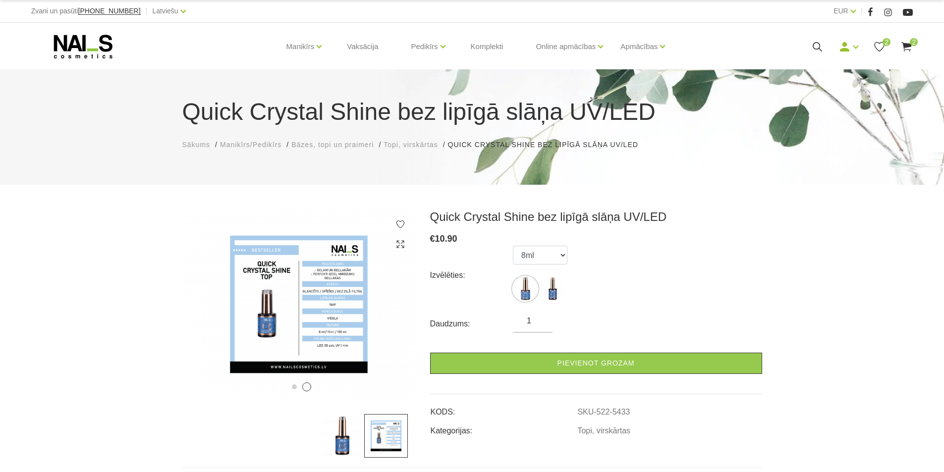
click at [908, 46] on use at bounding box center [907, 46] width 10 height 9
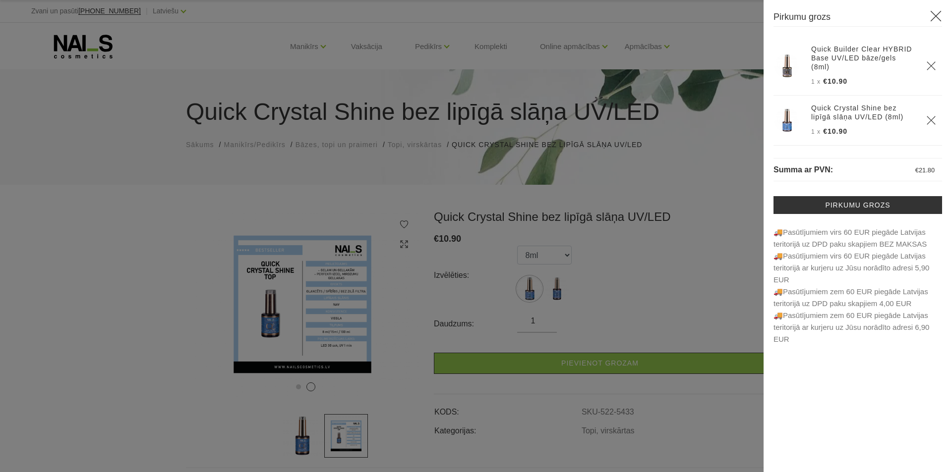
click at [937, 16] on icon at bounding box center [936, 16] width 12 height 12
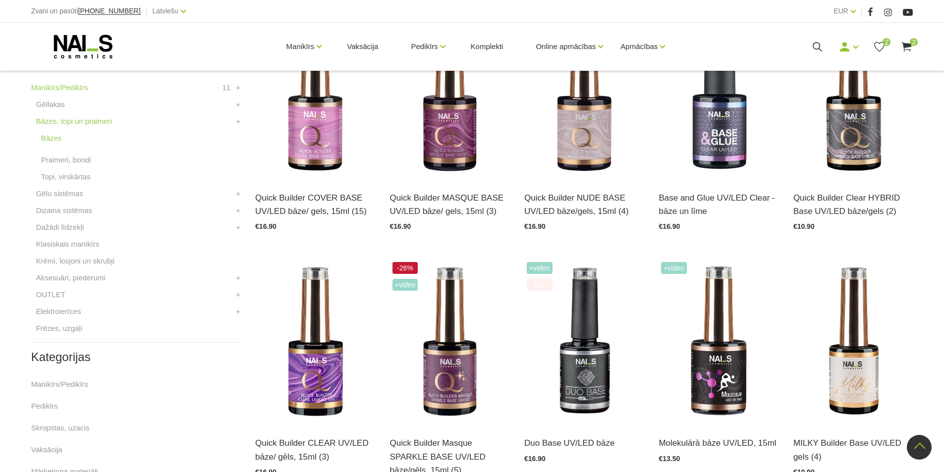
scroll to position [248, 0]
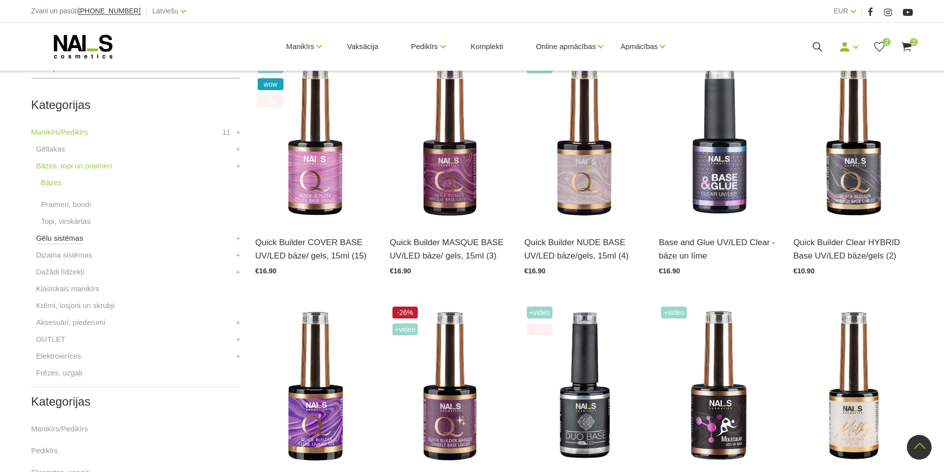
click at [62, 240] on link "Gēlu sistēmas" at bounding box center [59, 239] width 47 height 12
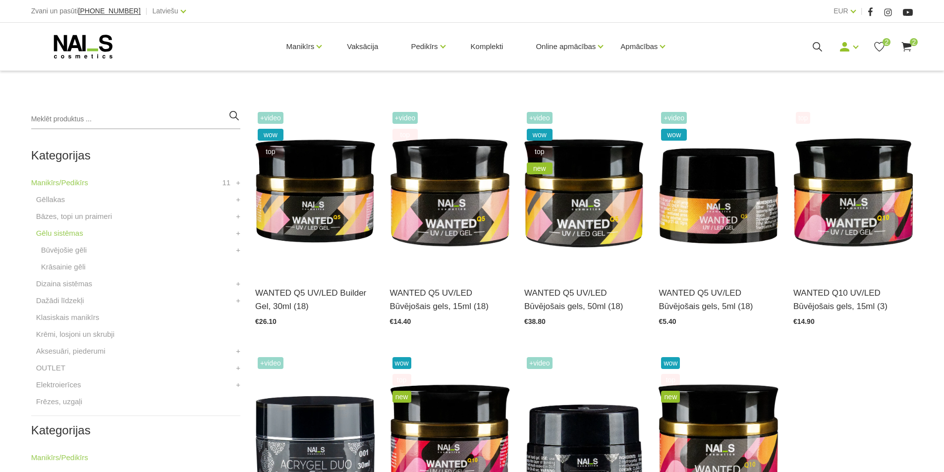
scroll to position [198, 0]
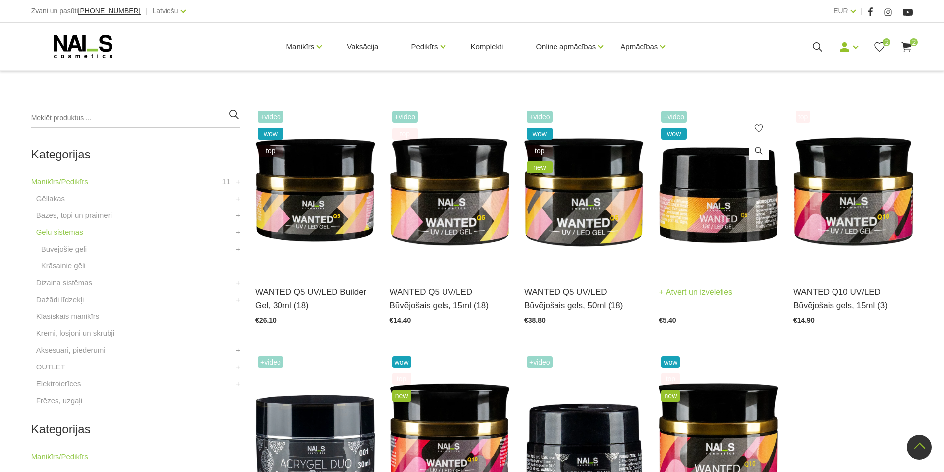
click at [683, 292] on link "Atvērt un izvēlēties" at bounding box center [696, 293] width 74 height 14
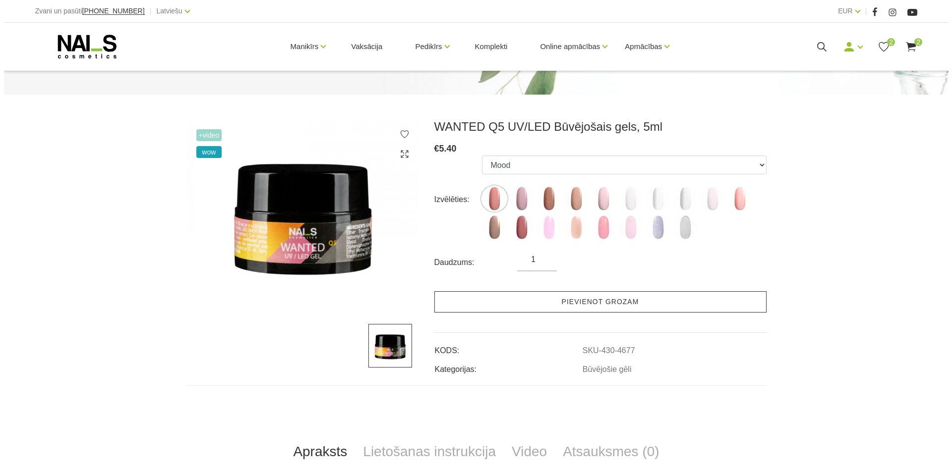
scroll to position [99, 0]
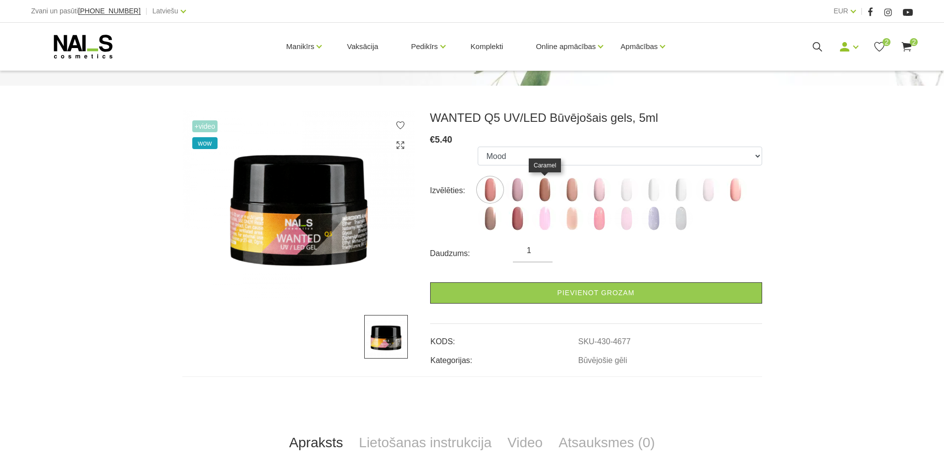
click at [542, 186] on img at bounding box center [544, 189] width 25 height 25
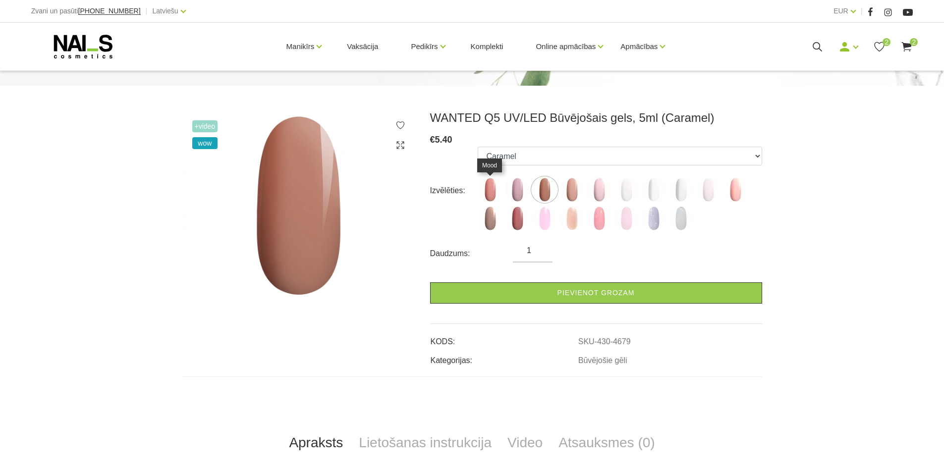
click at [488, 186] on img at bounding box center [490, 189] width 25 height 25
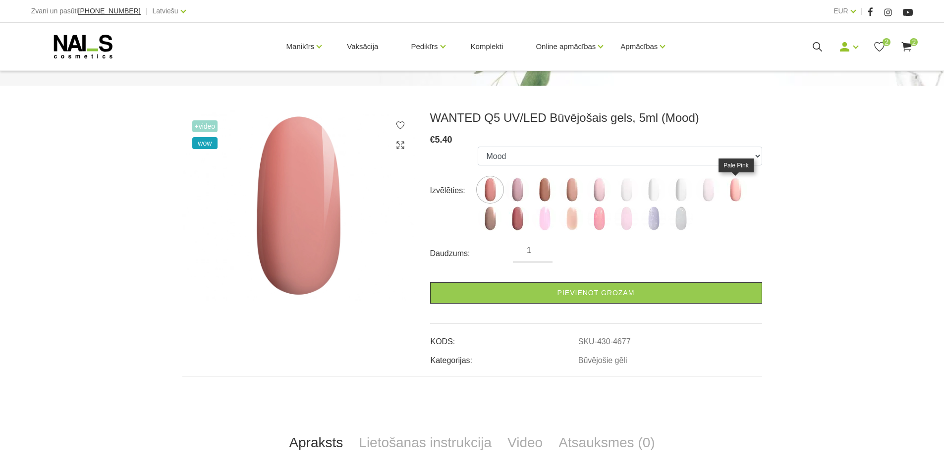
click at [732, 189] on img at bounding box center [735, 189] width 25 height 25
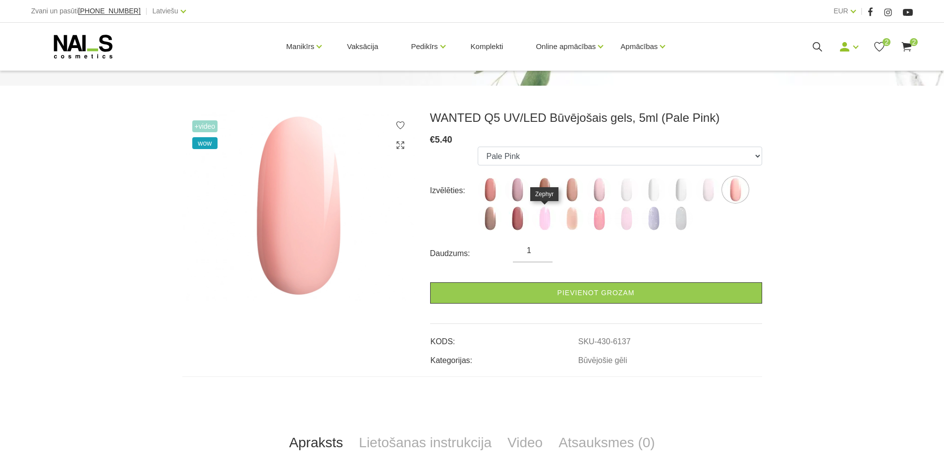
click at [544, 217] on img at bounding box center [544, 218] width 25 height 25
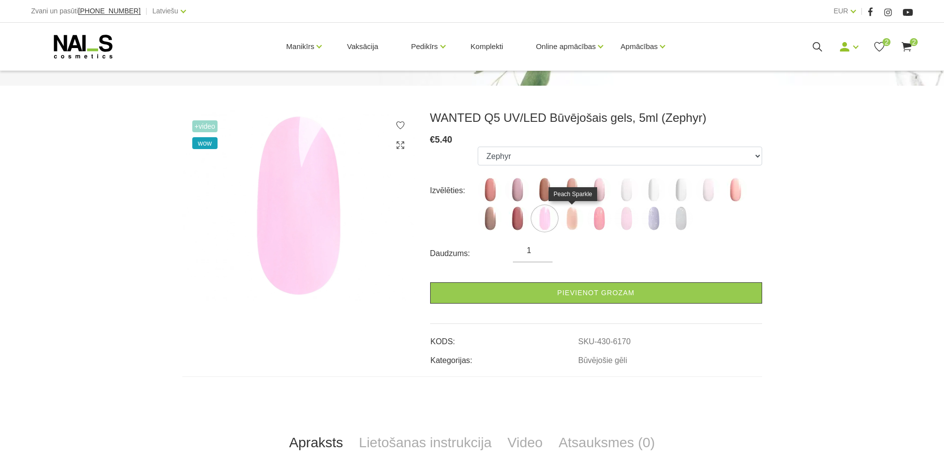
click at [573, 219] on img at bounding box center [572, 218] width 25 height 25
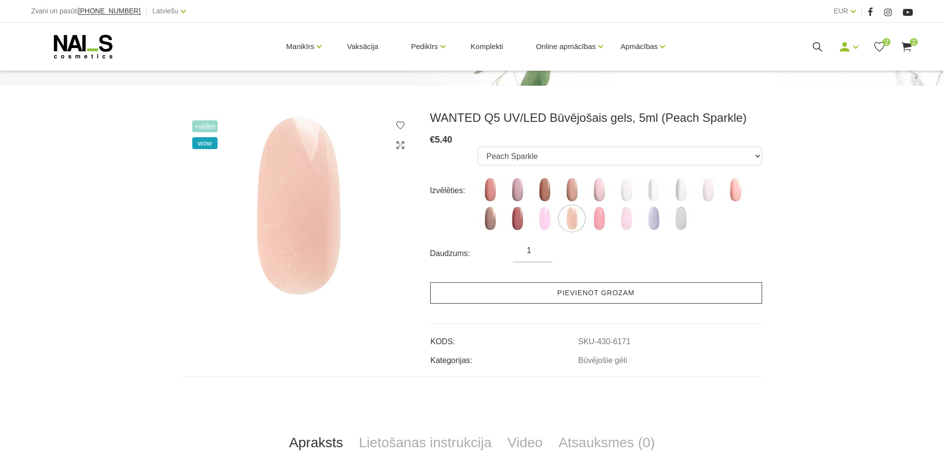
click at [598, 290] on link "Pievienot grozam" at bounding box center [596, 293] width 332 height 21
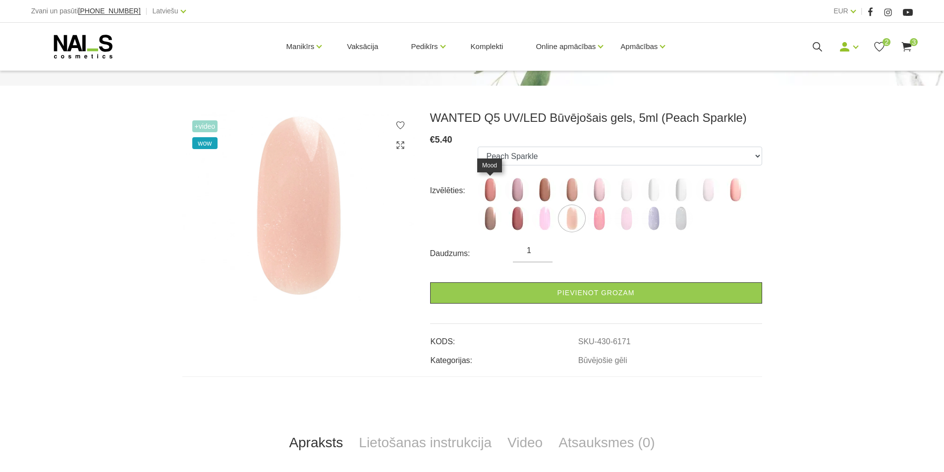
click at [491, 185] on img at bounding box center [490, 189] width 25 height 25
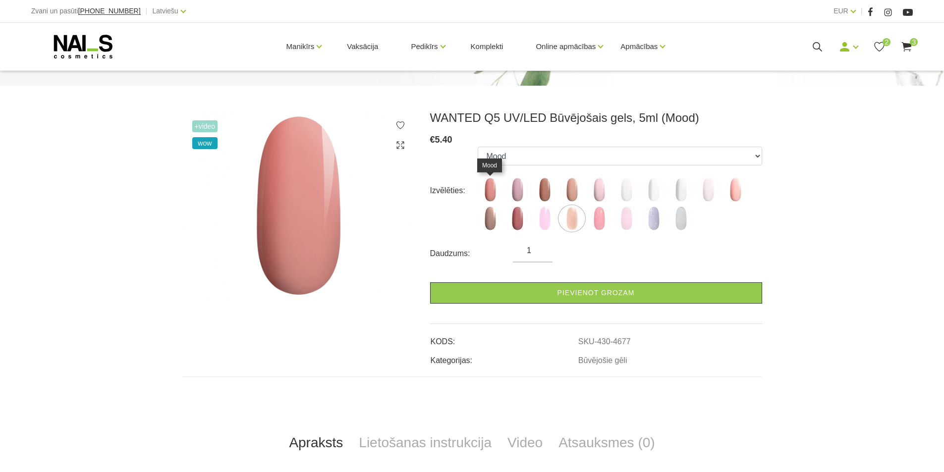
click at [493, 187] on img at bounding box center [490, 189] width 25 height 25
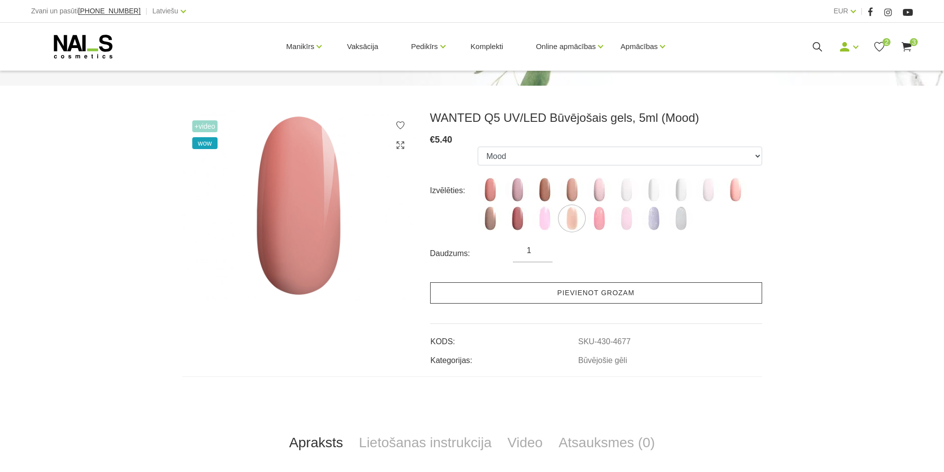
click at [597, 292] on link "Pievienot grozam" at bounding box center [596, 293] width 332 height 21
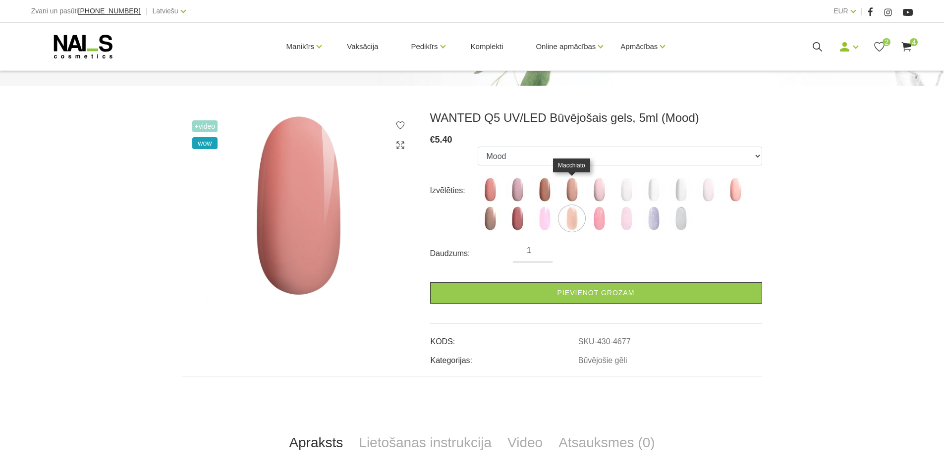
click at [569, 183] on img at bounding box center [572, 189] width 25 height 25
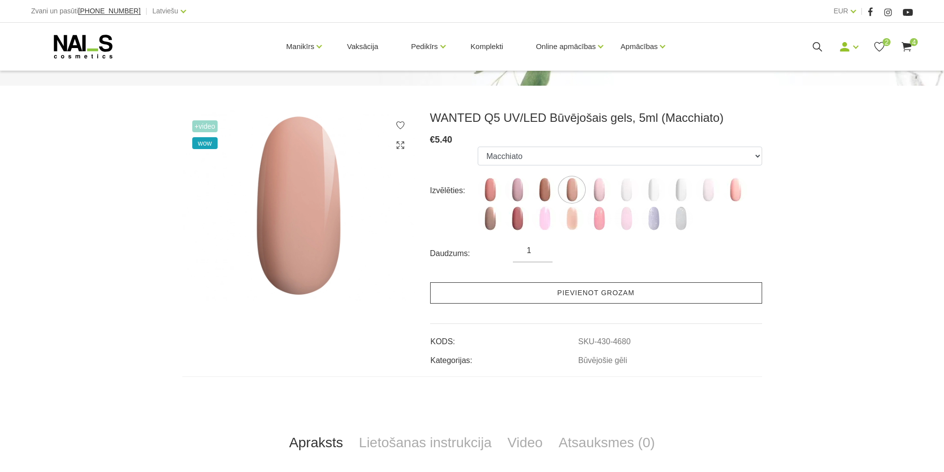
click at [615, 290] on link "Pievienot grozam" at bounding box center [596, 293] width 332 height 21
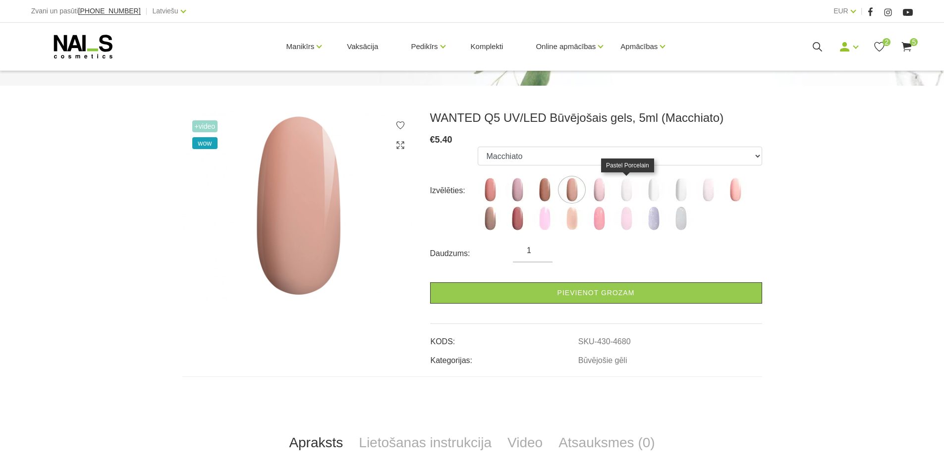
click at [629, 189] on img at bounding box center [626, 189] width 25 height 25
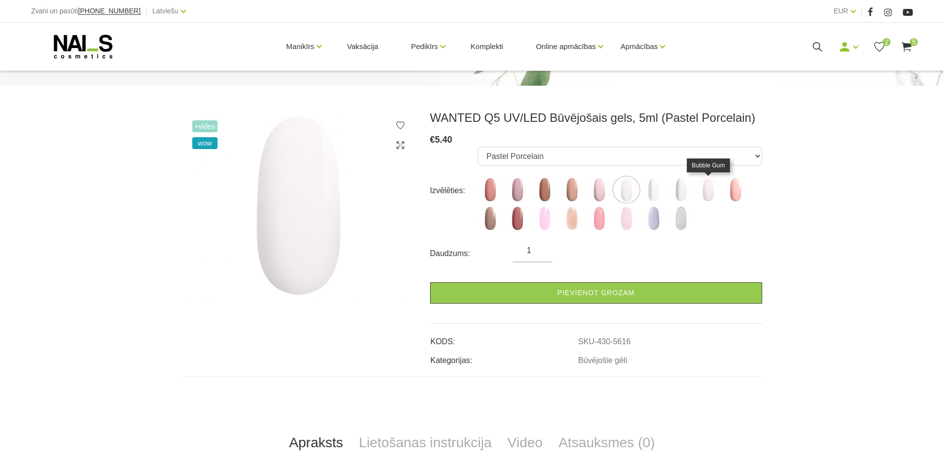
click at [705, 189] on img at bounding box center [708, 189] width 25 height 25
click at [684, 183] on img at bounding box center [681, 189] width 25 height 25
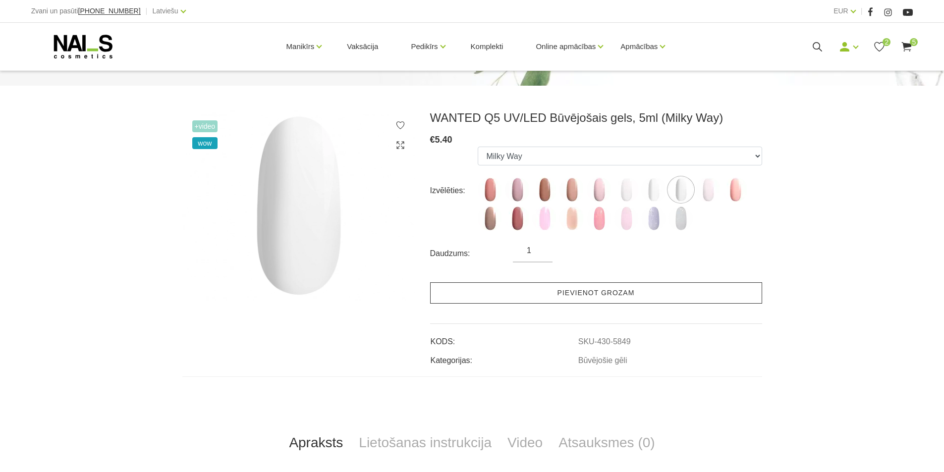
click at [616, 293] on link "Pievienot grozam" at bounding box center [596, 293] width 332 height 21
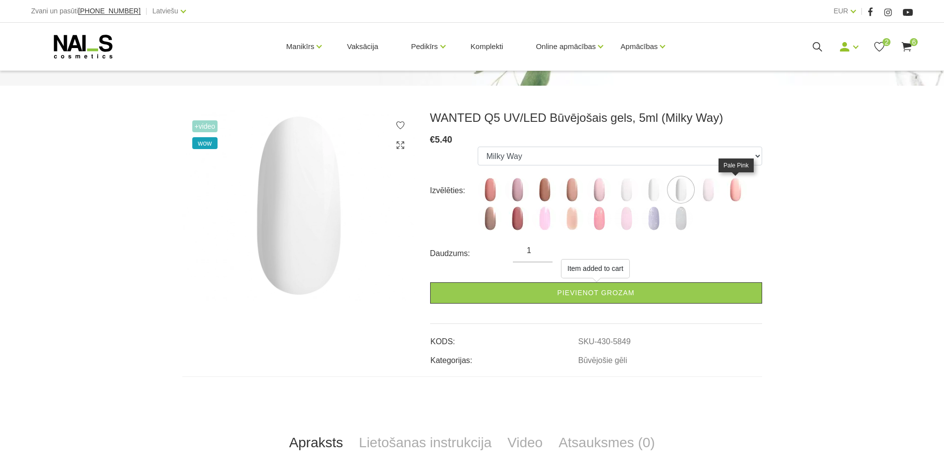
click at [733, 187] on img at bounding box center [735, 189] width 25 height 25
select select "6137"
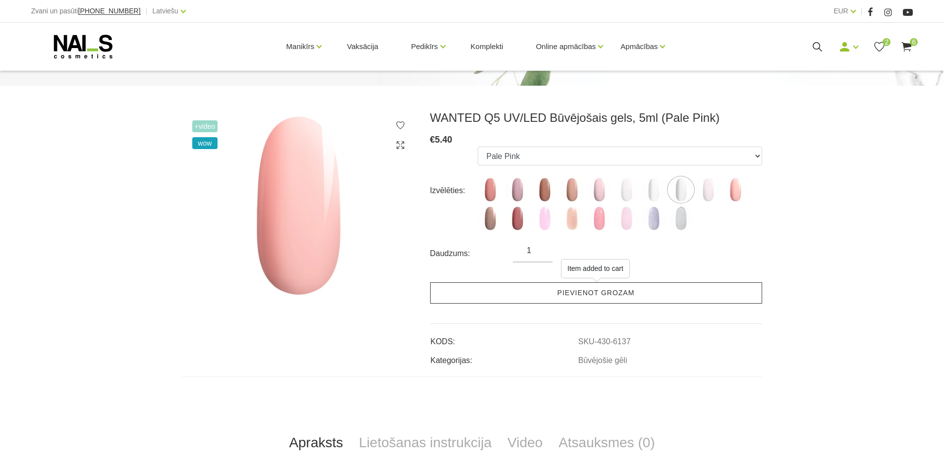
click at [587, 292] on link "Pievienot grozam" at bounding box center [596, 293] width 332 height 21
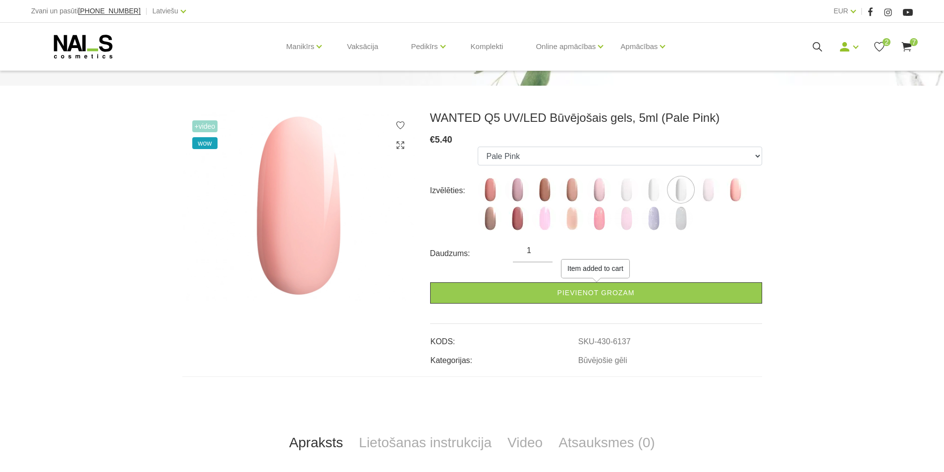
click at [907, 48] on icon at bounding box center [907, 47] width 12 height 12
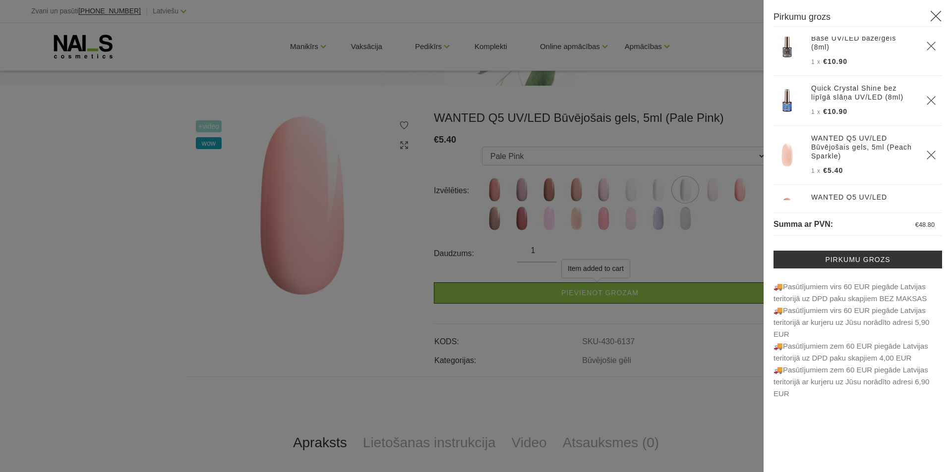
scroll to position [40, 0]
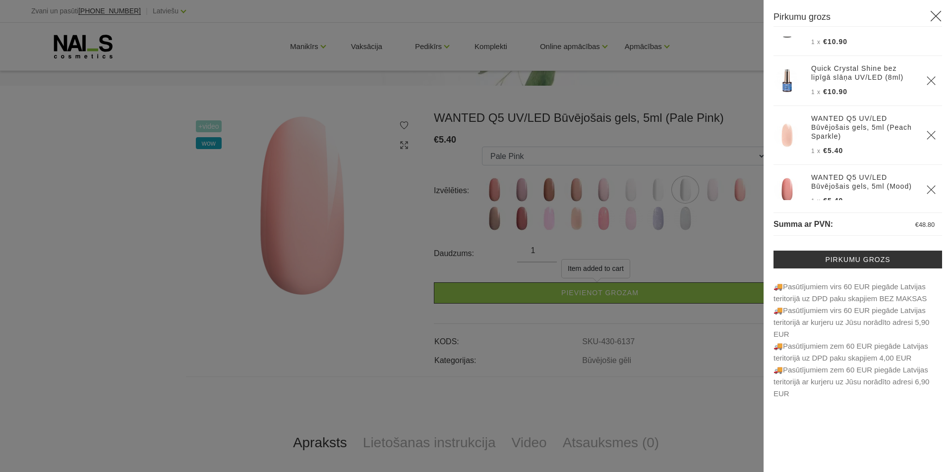
click at [810, 18] on h3 "Pirkumu grozs" at bounding box center [857, 18] width 169 height 17
click at [848, 262] on link "Pirkumu grozs" at bounding box center [857, 260] width 169 height 18
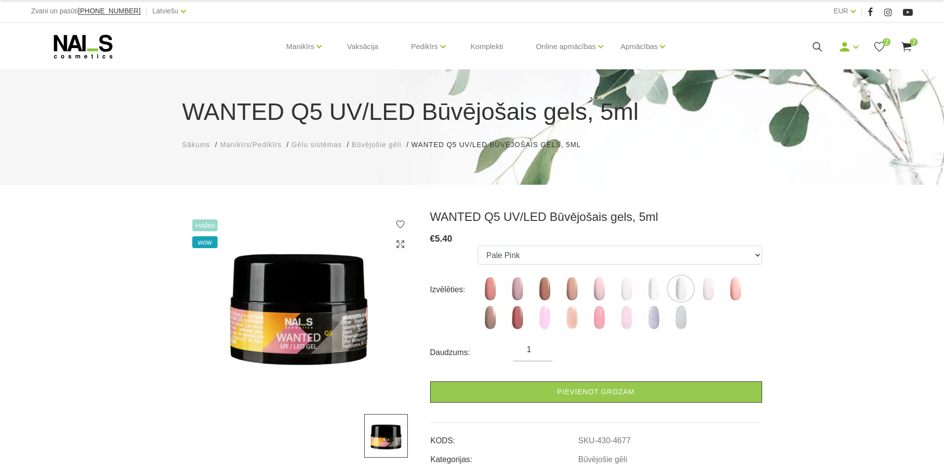
scroll to position [99, 0]
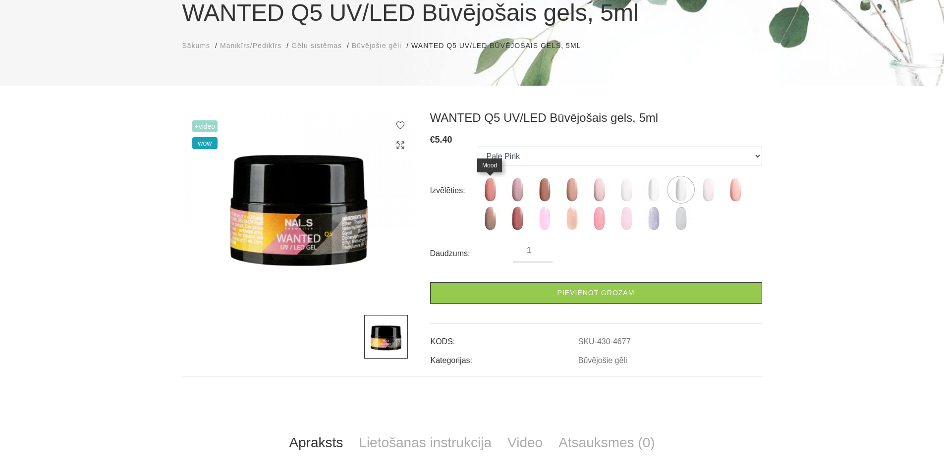
click at [491, 191] on img at bounding box center [490, 189] width 25 height 25
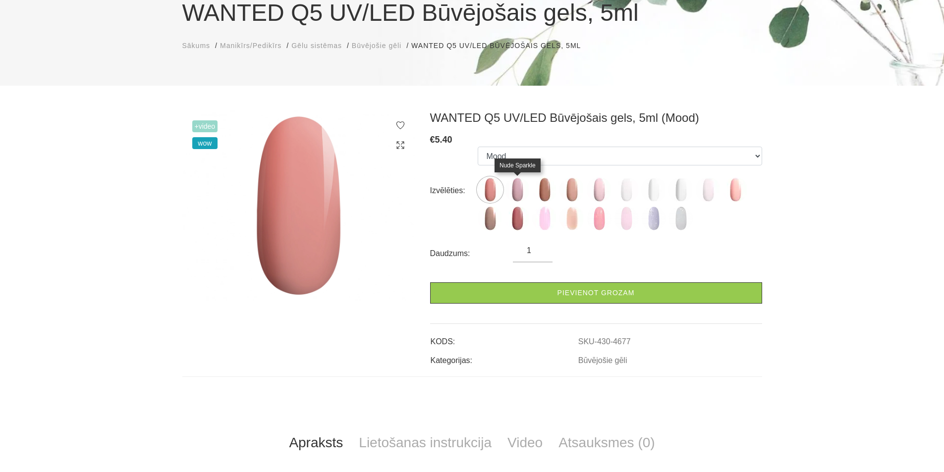
click at [519, 188] on img at bounding box center [517, 189] width 25 height 25
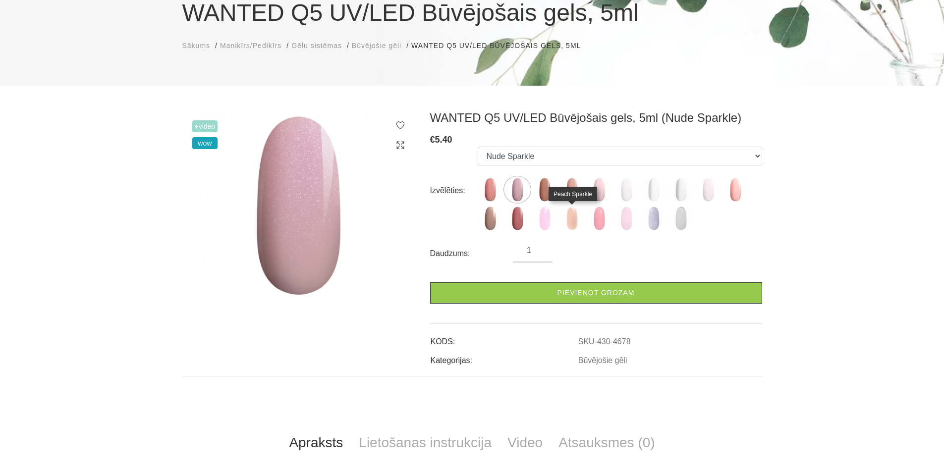
click at [574, 213] on img at bounding box center [572, 218] width 25 height 25
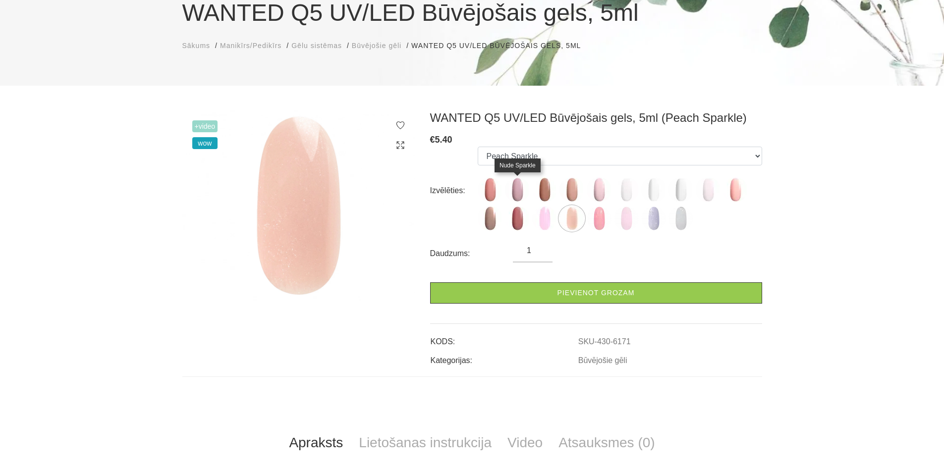
click at [512, 190] on img at bounding box center [517, 189] width 25 height 25
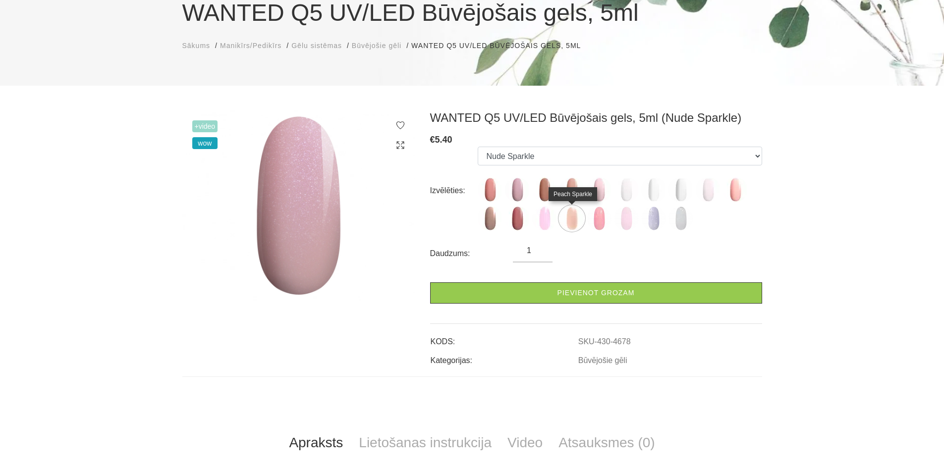
click at [577, 220] on img at bounding box center [572, 218] width 25 height 25
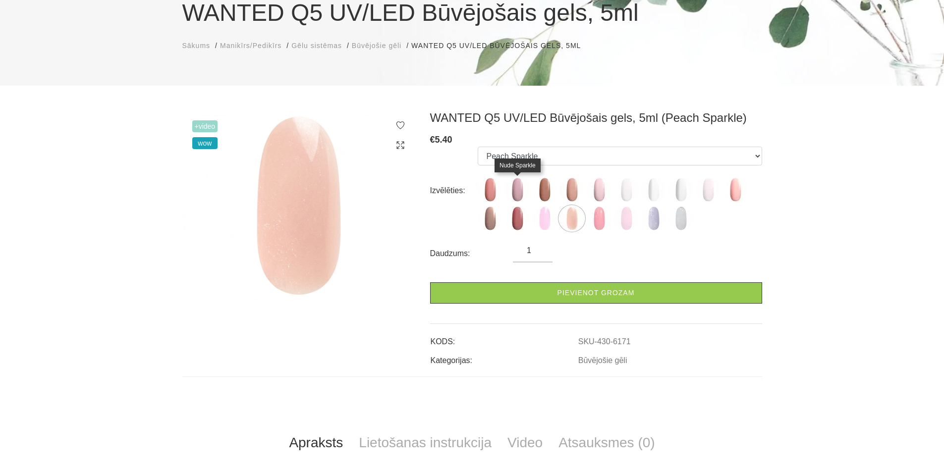
click at [514, 193] on img at bounding box center [517, 189] width 25 height 25
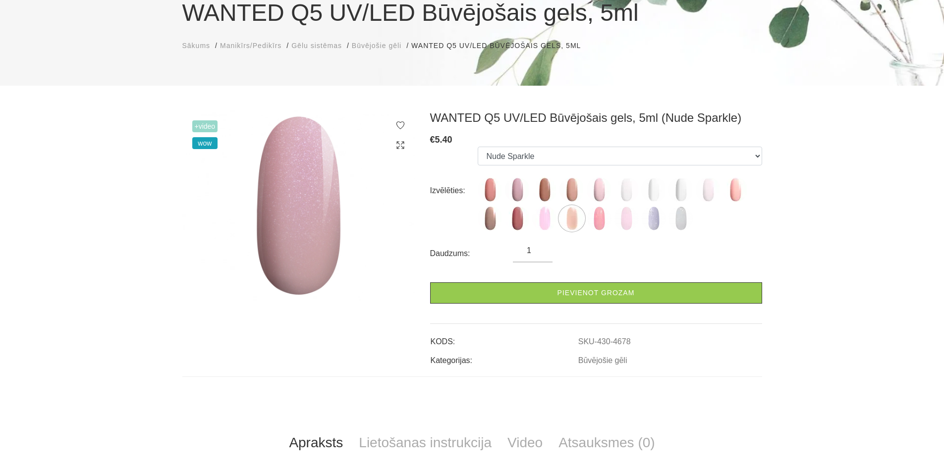
click at [515, 185] on img at bounding box center [517, 189] width 25 height 25
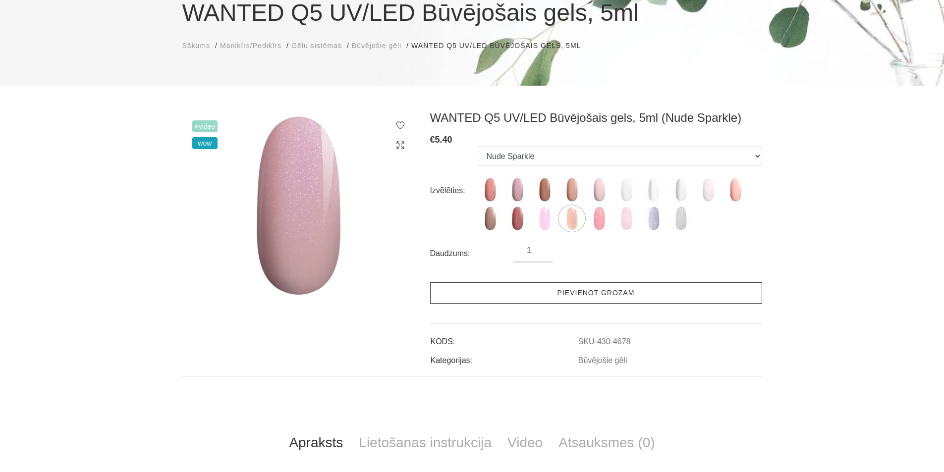
click at [558, 292] on link "Pievienot grozam" at bounding box center [596, 293] width 332 height 21
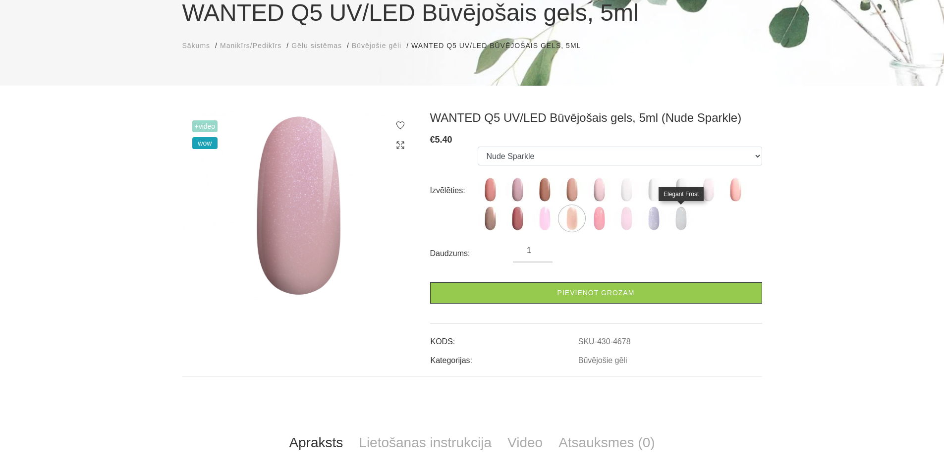
click at [683, 218] on img at bounding box center [681, 218] width 25 height 25
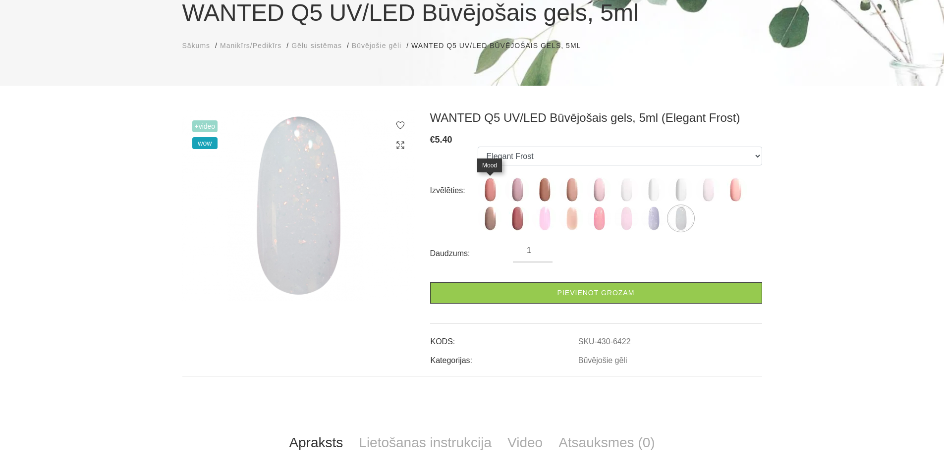
click at [487, 187] on img at bounding box center [490, 189] width 25 height 25
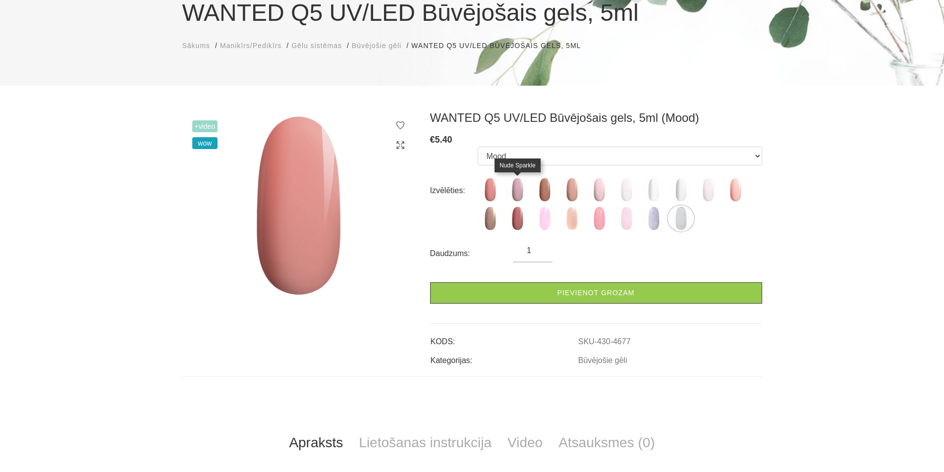
click at [516, 187] on img at bounding box center [517, 189] width 25 height 25
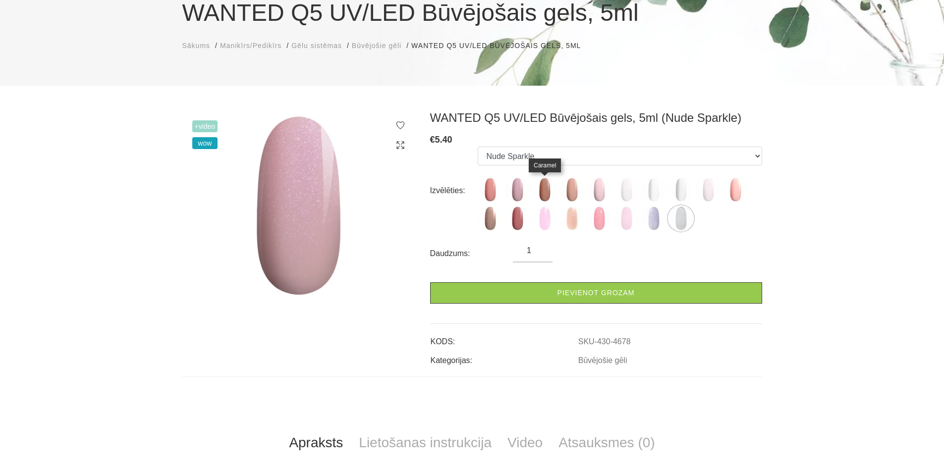
click at [541, 188] on img at bounding box center [544, 189] width 25 height 25
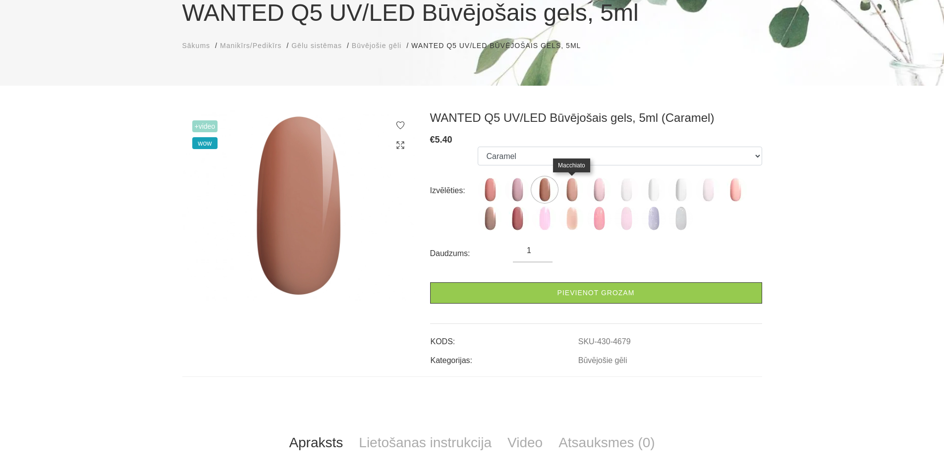
click at [575, 187] on img at bounding box center [572, 189] width 25 height 25
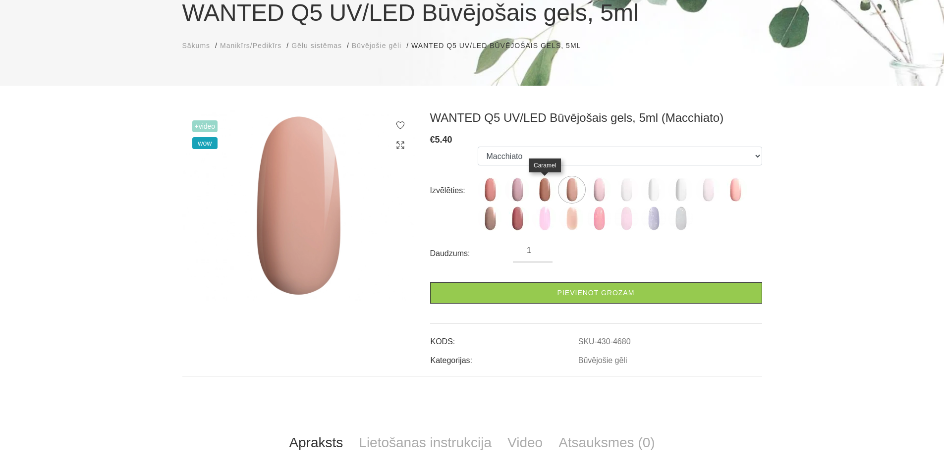
click at [547, 188] on img at bounding box center [544, 189] width 25 height 25
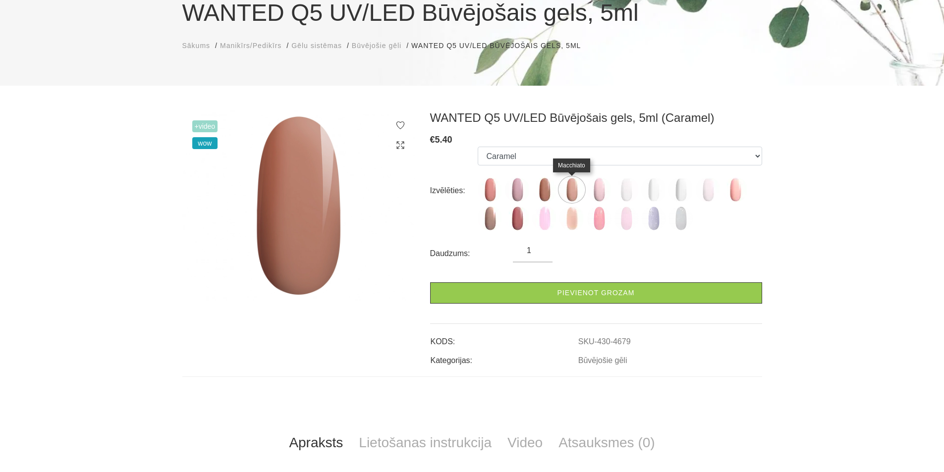
click at [571, 191] on img at bounding box center [572, 189] width 25 height 25
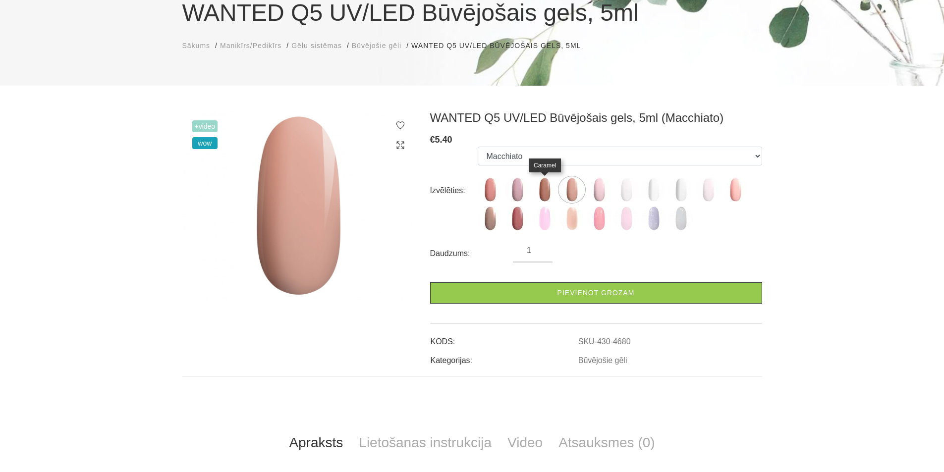
click at [546, 187] on img at bounding box center [544, 189] width 25 height 25
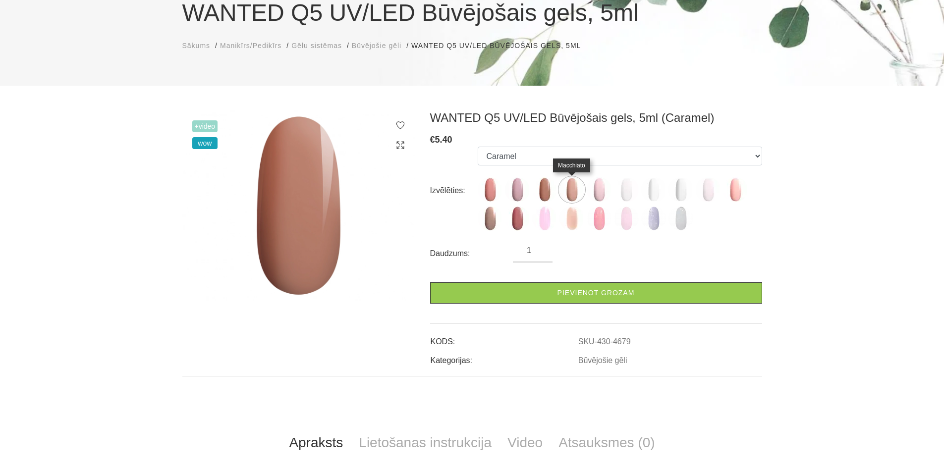
click at [571, 188] on img at bounding box center [572, 189] width 25 height 25
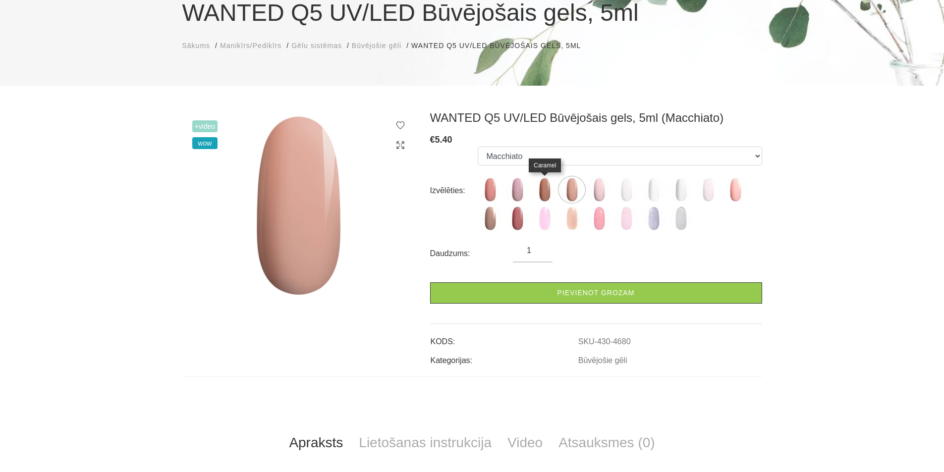
click at [546, 187] on img at bounding box center [544, 189] width 25 height 25
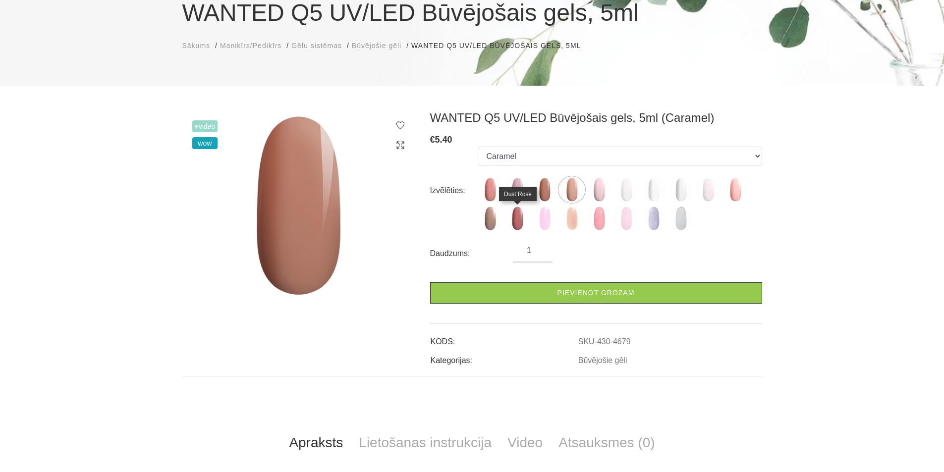
click at [513, 217] on img at bounding box center [517, 218] width 25 height 25
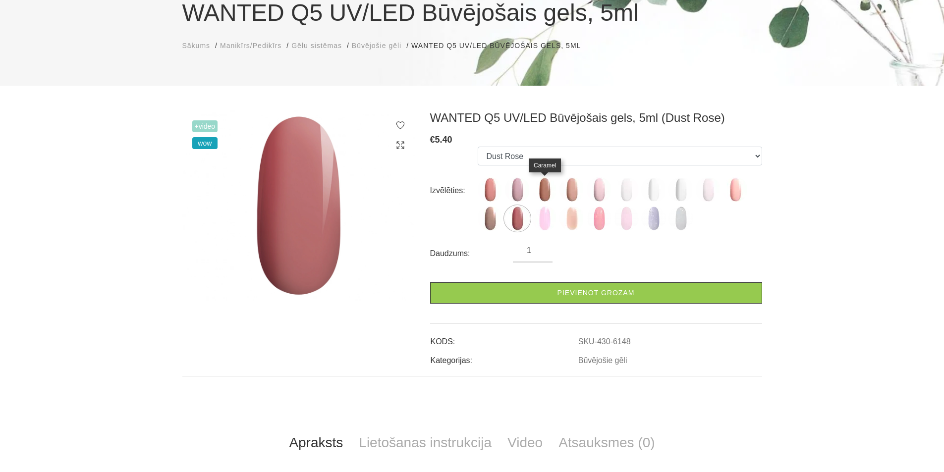
click at [551, 189] on img at bounding box center [544, 189] width 25 height 25
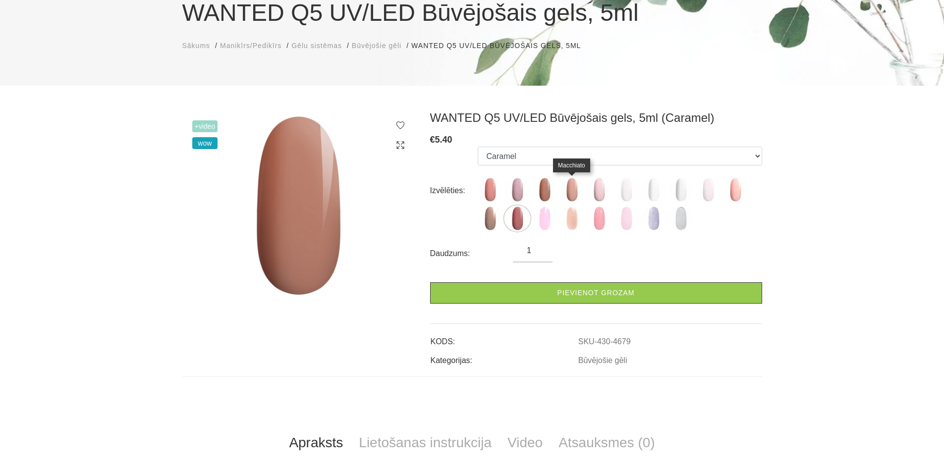
click at [574, 187] on img at bounding box center [572, 189] width 25 height 25
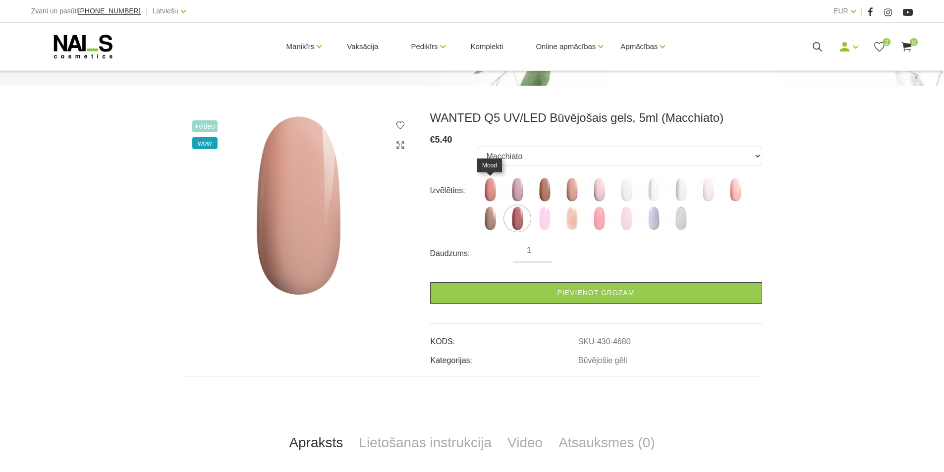
click at [489, 186] on img at bounding box center [490, 189] width 25 height 25
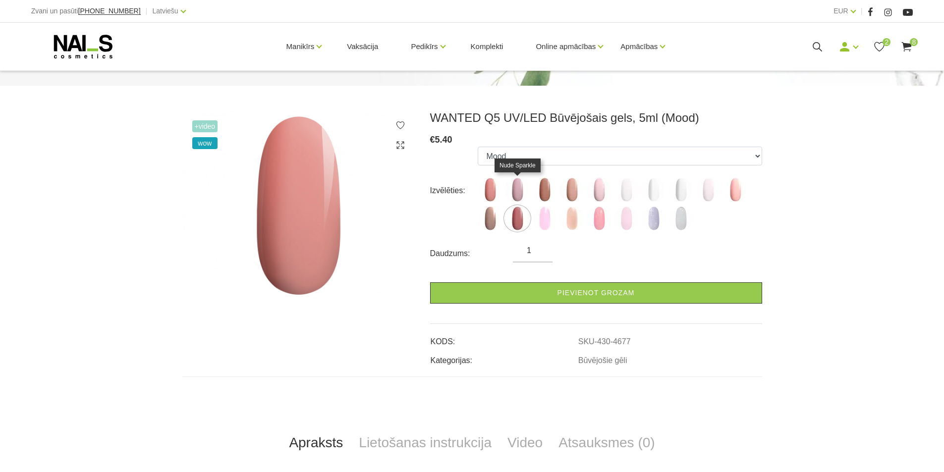
click at [518, 190] on img at bounding box center [517, 189] width 25 height 25
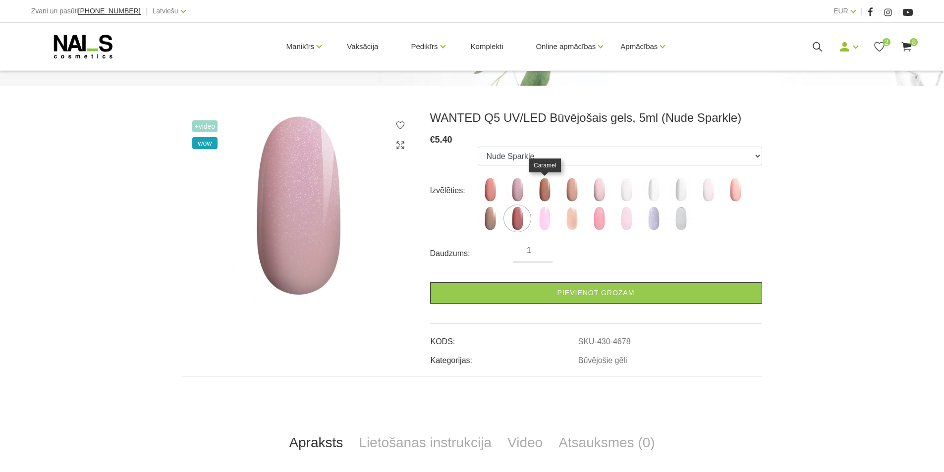
click at [544, 186] on img at bounding box center [544, 189] width 25 height 25
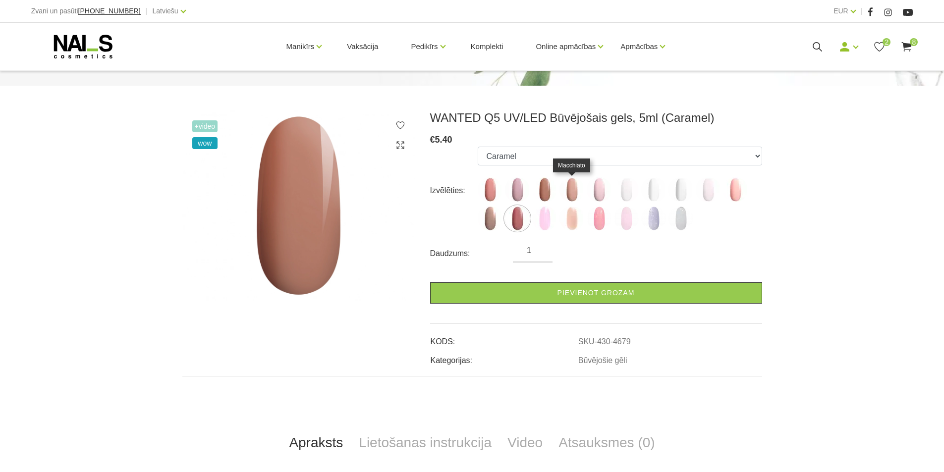
click at [571, 187] on img at bounding box center [572, 189] width 25 height 25
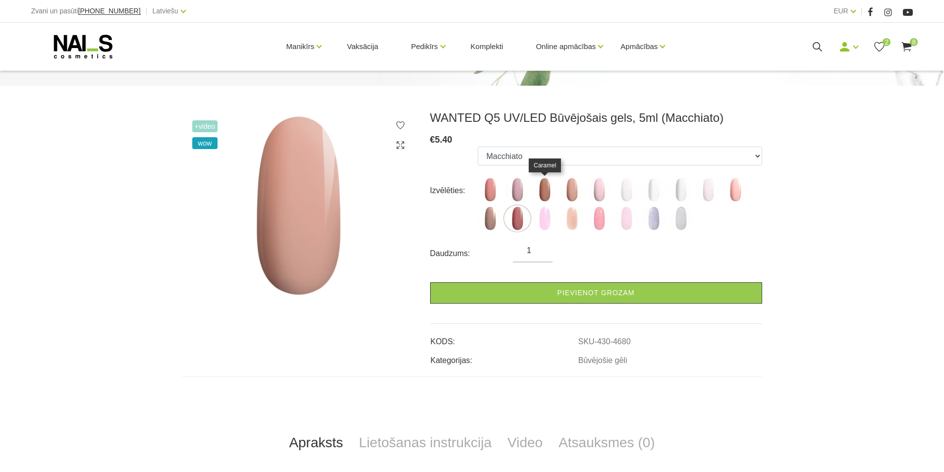
click at [547, 189] on img at bounding box center [544, 189] width 25 height 25
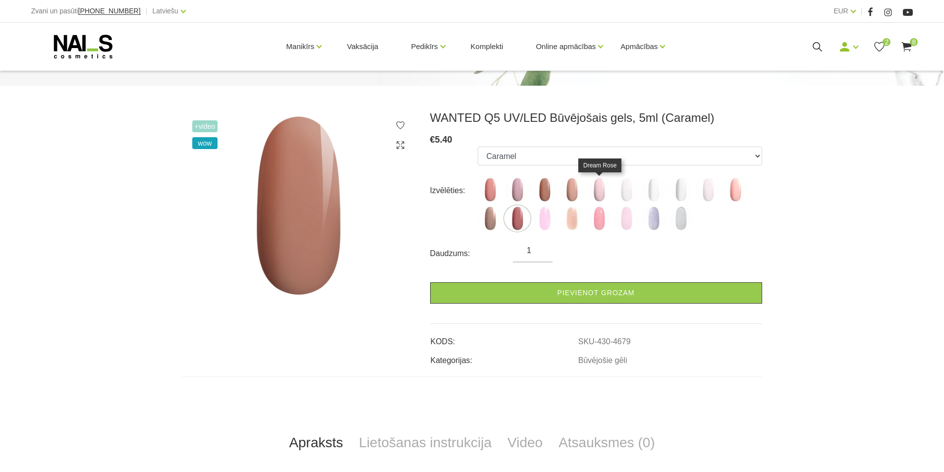
drag, startPoint x: 601, startPoint y: 186, endPoint x: 606, endPoint y: 187, distance: 5.1
click at [601, 186] on img at bounding box center [599, 189] width 25 height 25
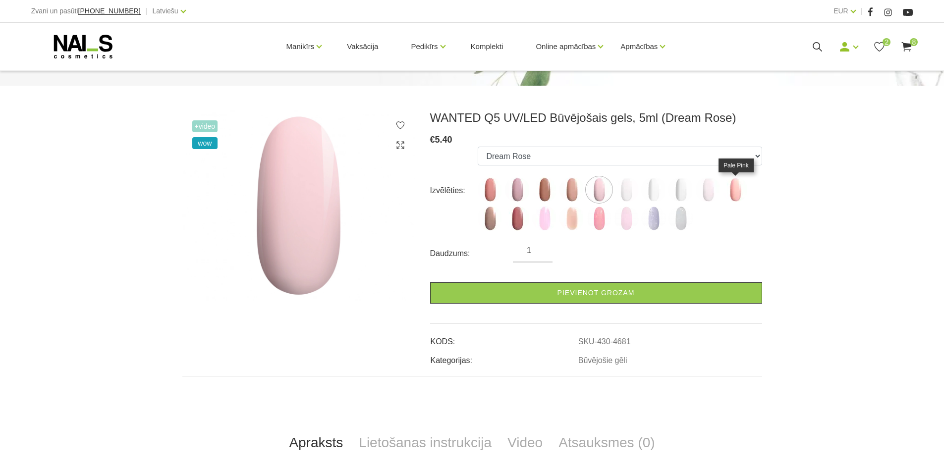
click at [737, 188] on img at bounding box center [735, 189] width 25 height 25
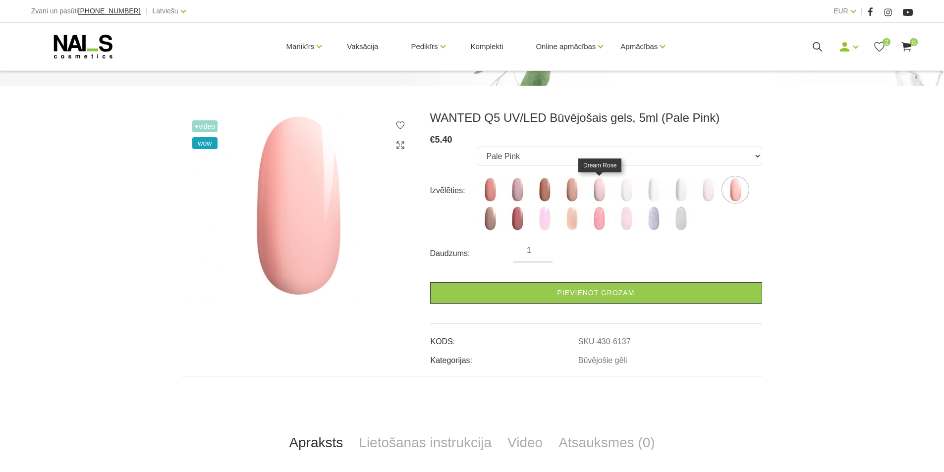
click at [601, 191] on img at bounding box center [599, 189] width 25 height 25
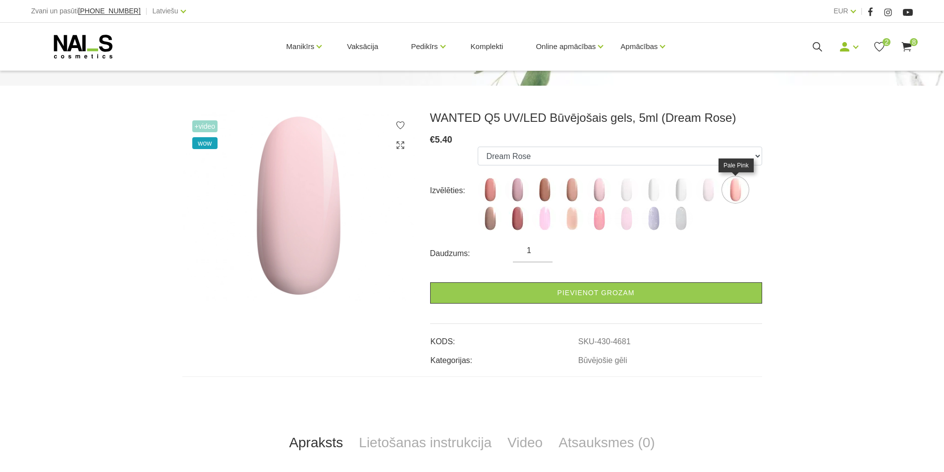
click at [735, 192] on img at bounding box center [735, 189] width 25 height 25
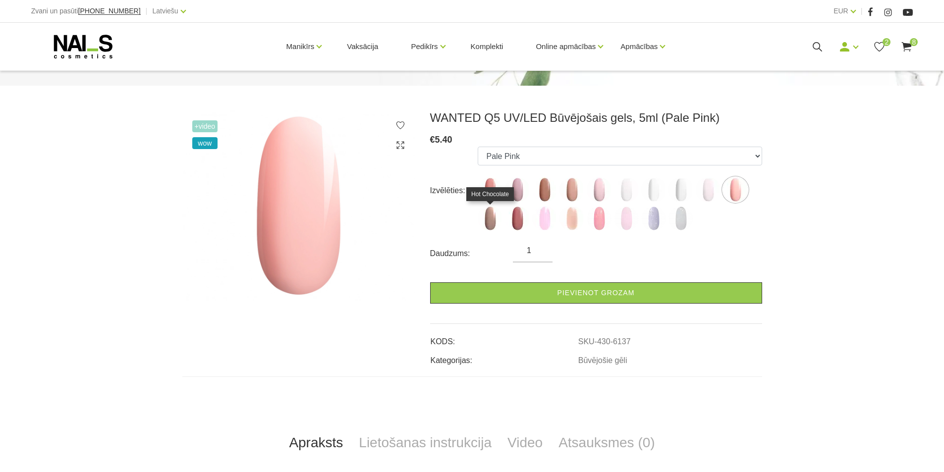
click at [490, 218] on img at bounding box center [490, 218] width 25 height 25
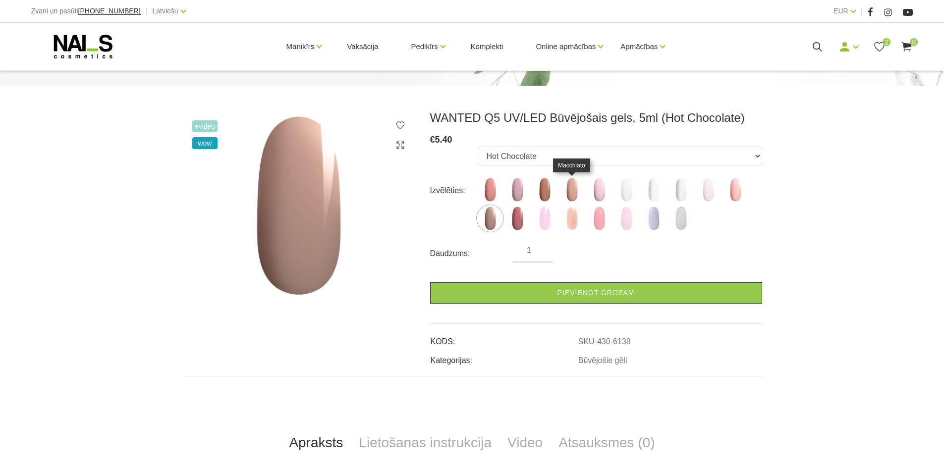
click at [574, 192] on img at bounding box center [572, 189] width 25 height 25
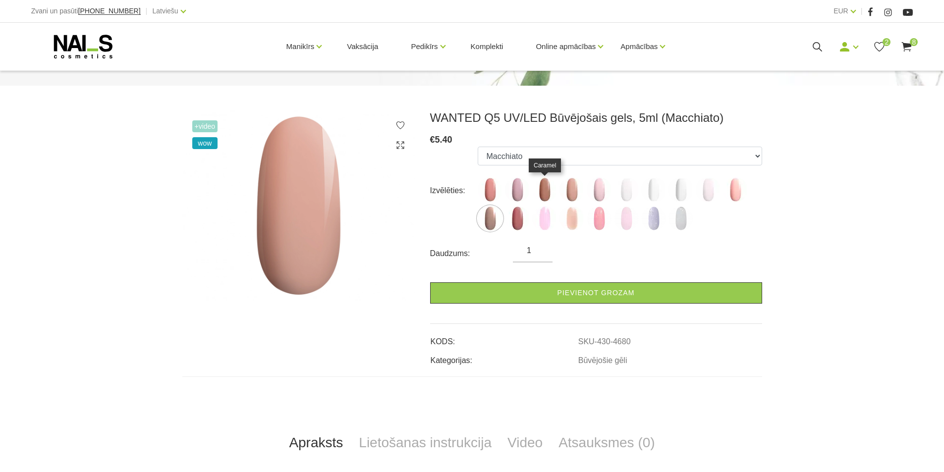
click at [546, 189] on img at bounding box center [544, 189] width 25 height 25
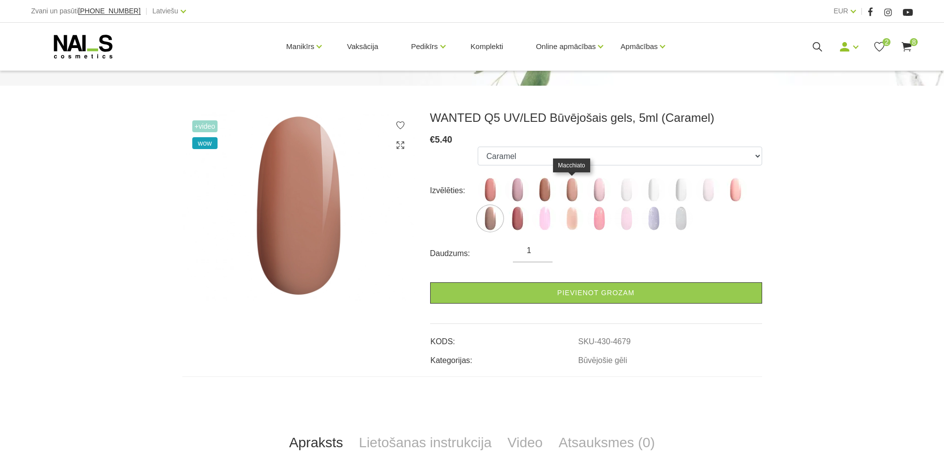
click at [575, 187] on img at bounding box center [572, 189] width 25 height 25
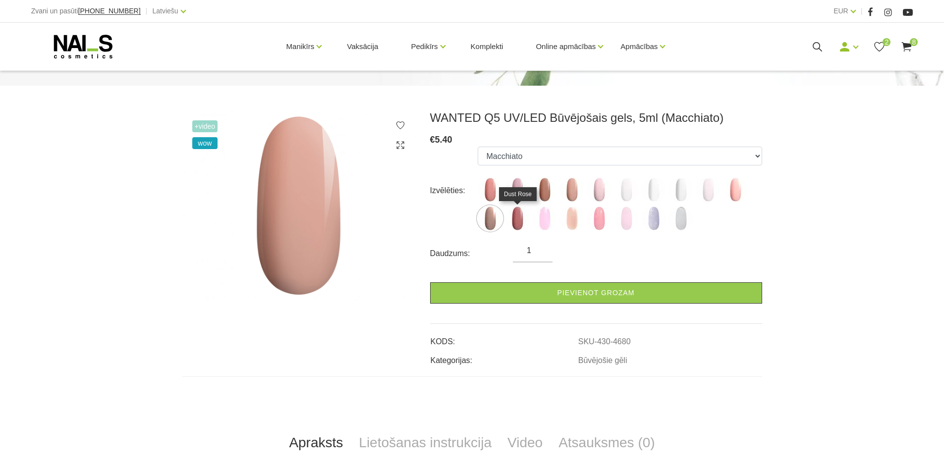
click at [521, 219] on img at bounding box center [517, 218] width 25 height 25
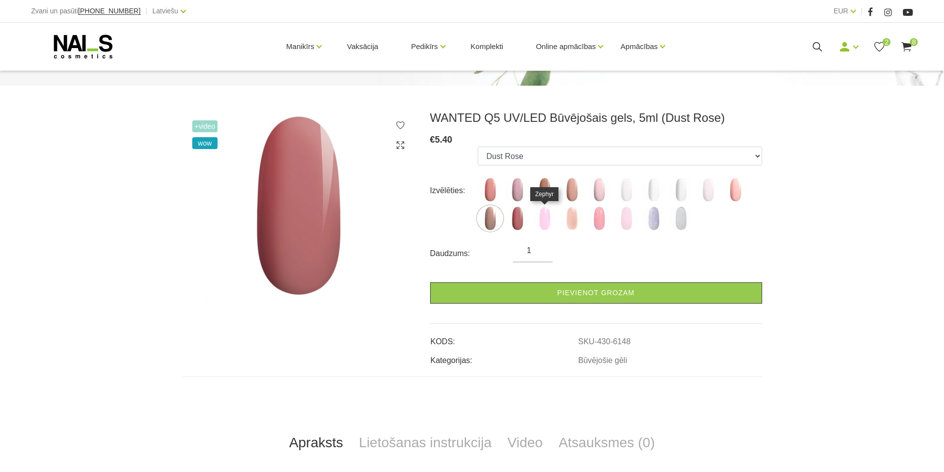
click at [550, 219] on img at bounding box center [544, 218] width 25 height 25
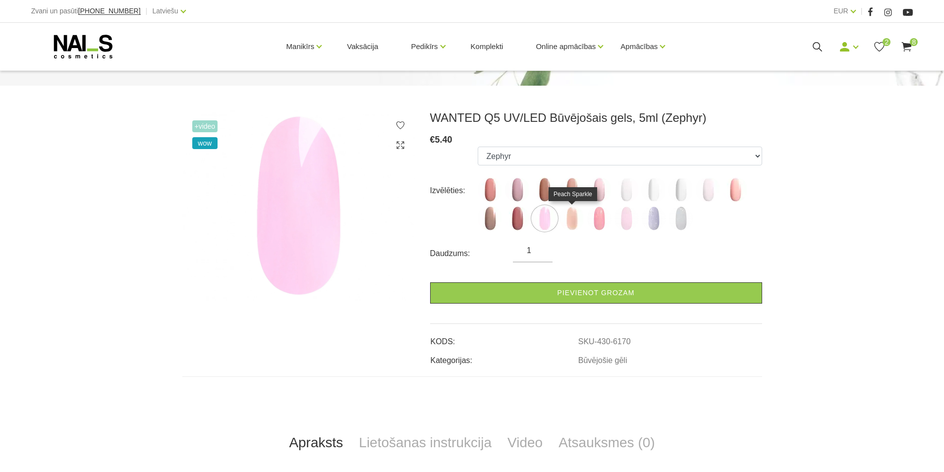
click at [575, 218] on img at bounding box center [572, 218] width 25 height 25
select select "6171"
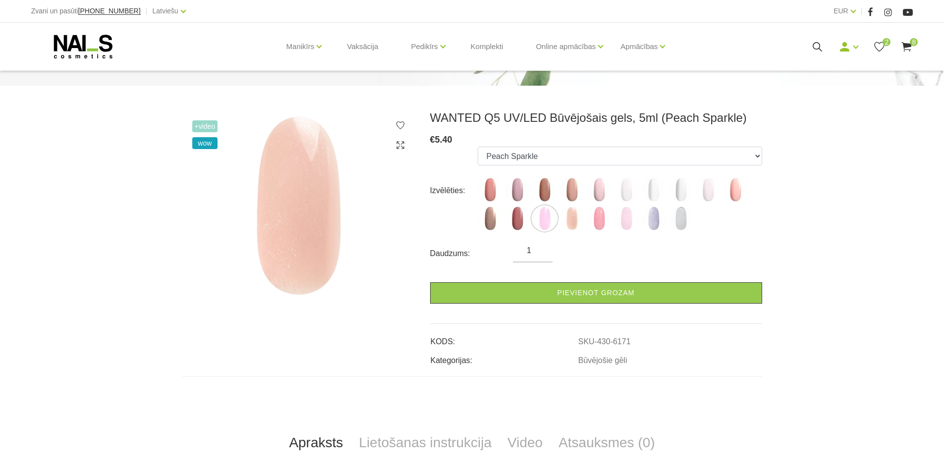
click at [908, 43] on icon at bounding box center [907, 47] width 12 height 12
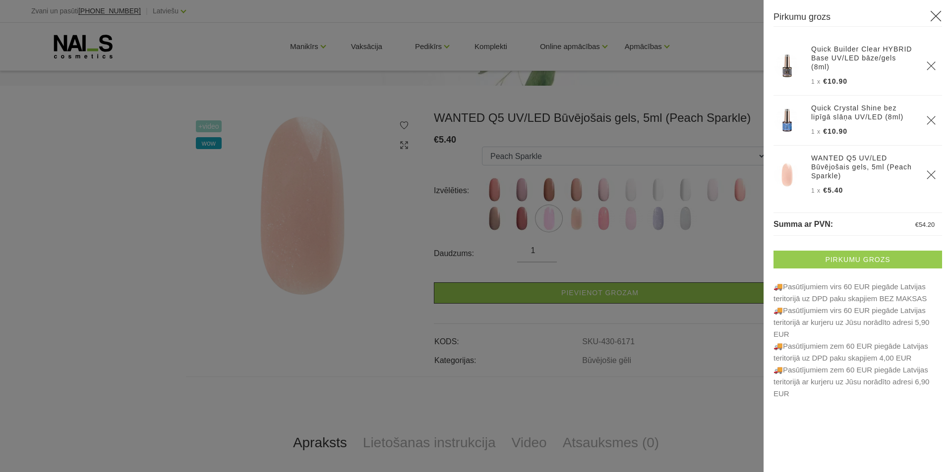
click at [832, 258] on link "Pirkumu grozs" at bounding box center [857, 260] width 169 height 18
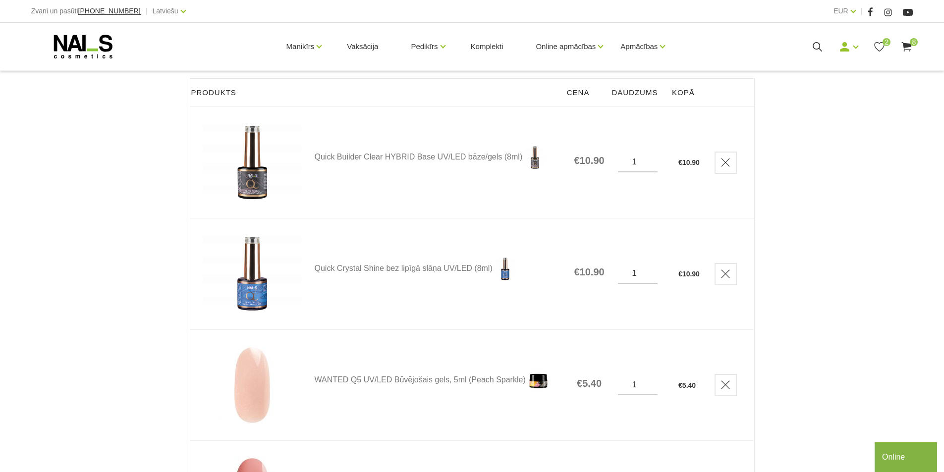
scroll to position [149, 0]
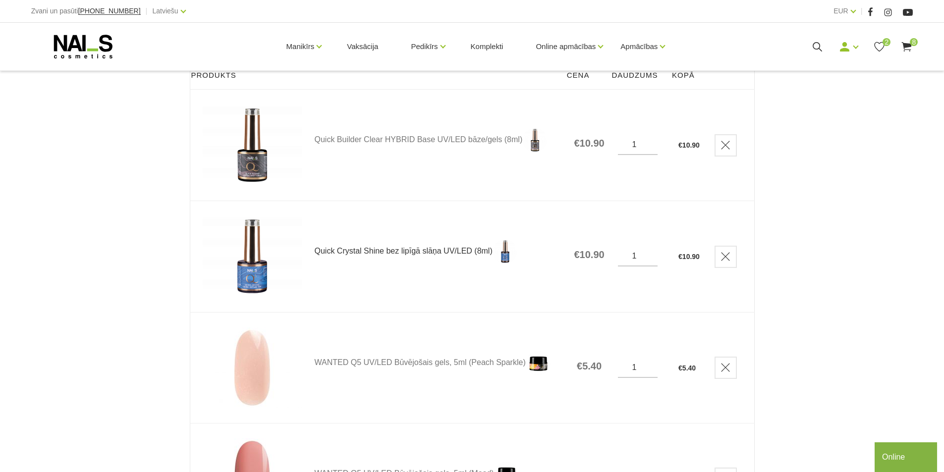
click at [349, 249] on link "Quick Crystal Shine bez lipīgā slāņa UV/LED (8ml)" at bounding box center [438, 251] width 246 height 25
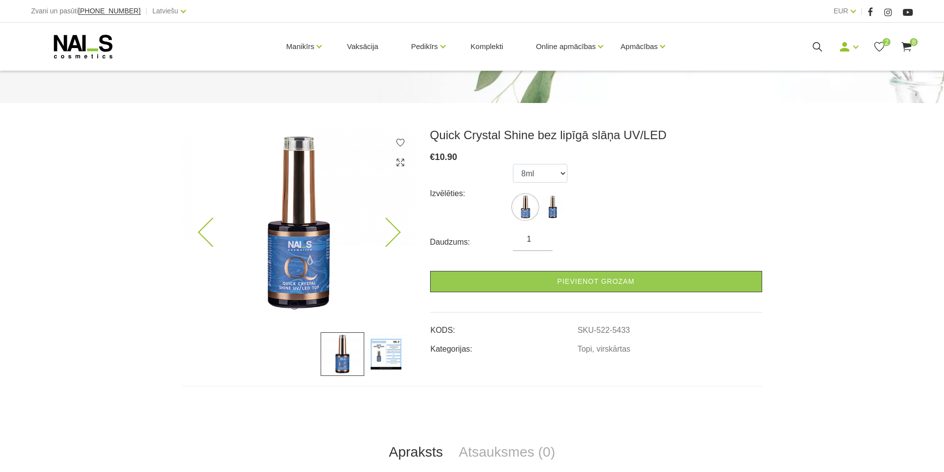
scroll to position [99, 0]
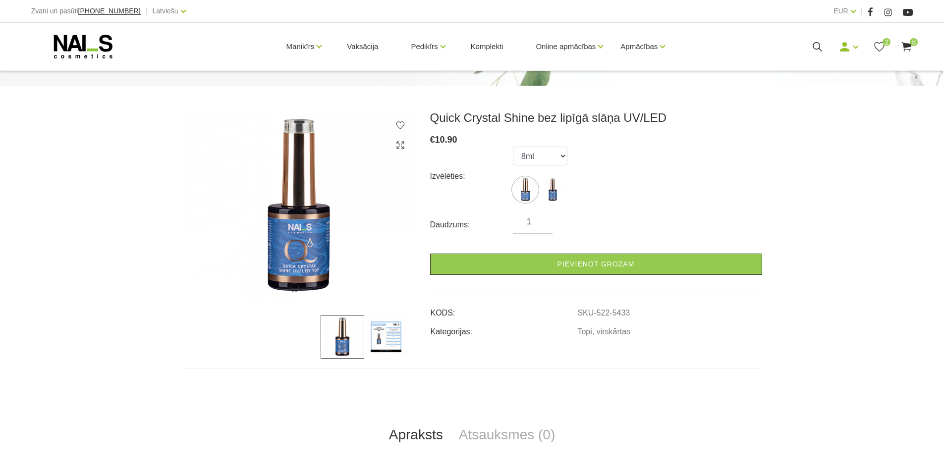
click at [389, 338] on img at bounding box center [386, 337] width 44 height 44
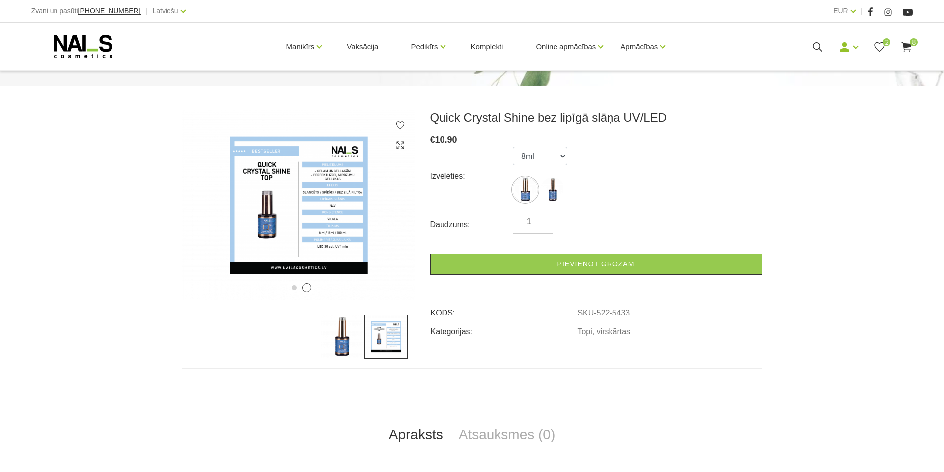
click at [126, 335] on div "1 2 Quick Crystal Shine bez lipīgā slāņa UV/LED € 10.90 Izvēlēties: 8ml 15ml Da…" at bounding box center [472, 325] width 944 height 428
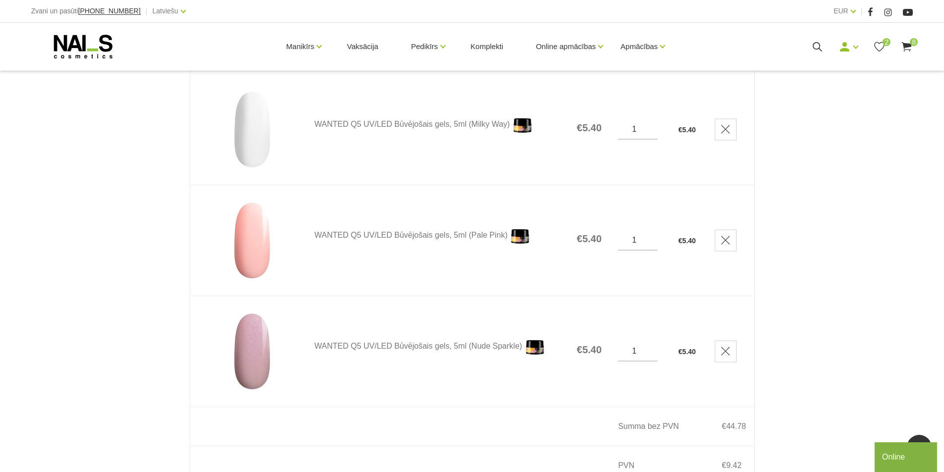
scroll to position [892, 0]
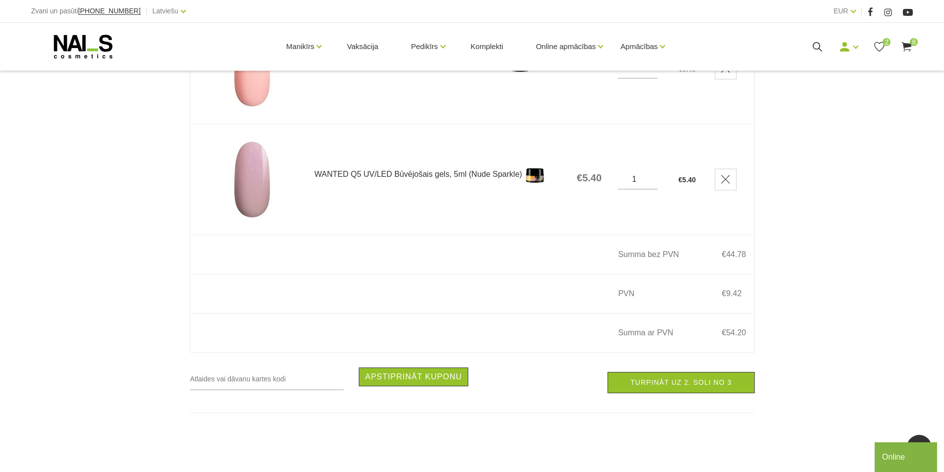
click at [374, 175] on link "WANTED Q5 UV/LED Būvējošais gels, 5ml (Nude Sparkle)" at bounding box center [438, 175] width 246 height 25
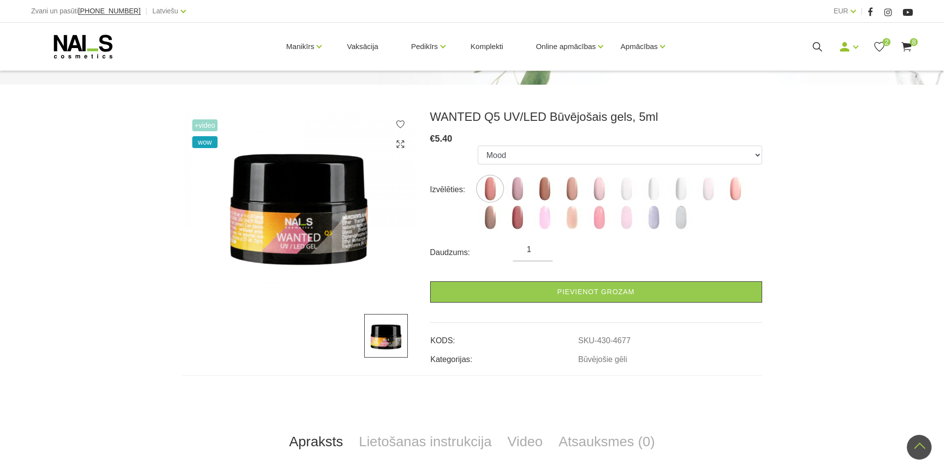
scroll to position [99, 0]
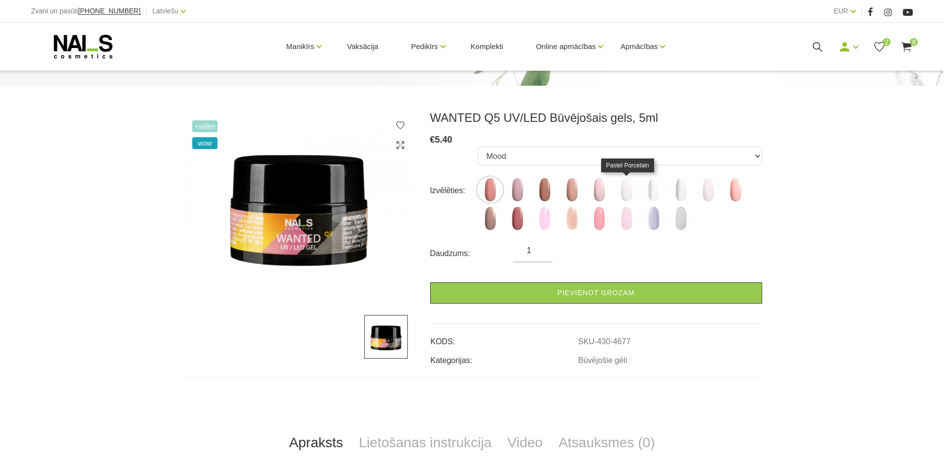
click at [624, 185] on img at bounding box center [626, 189] width 25 height 25
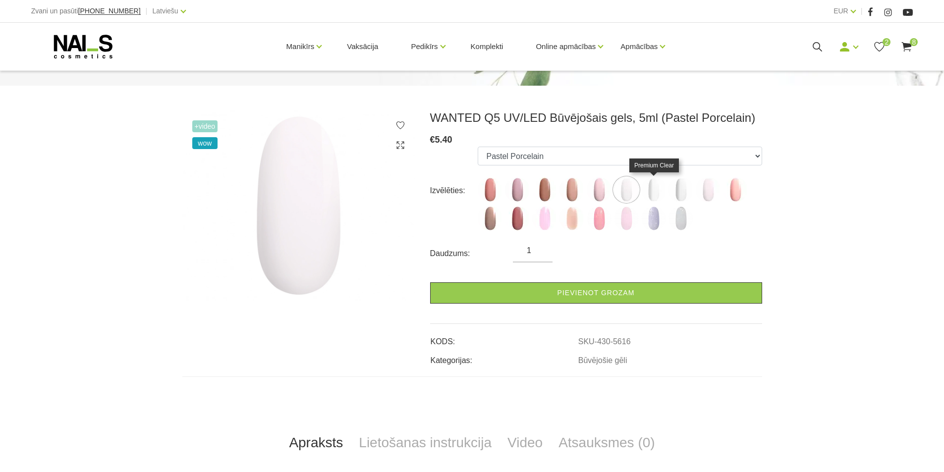
click at [651, 189] on img at bounding box center [654, 189] width 25 height 25
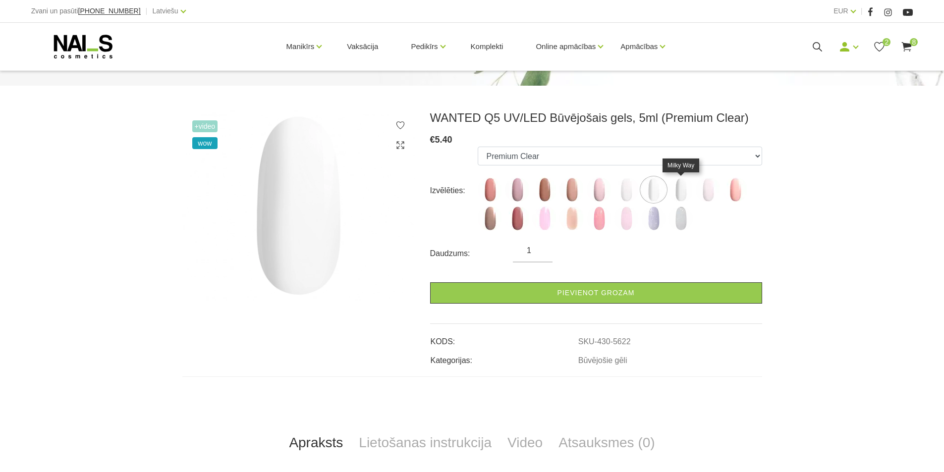
click at [682, 188] on img at bounding box center [681, 189] width 25 height 25
select select "5849"
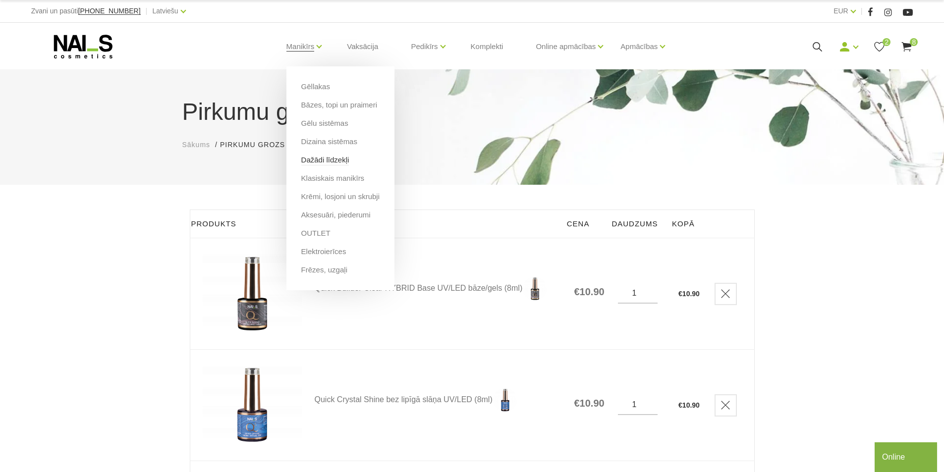
click at [331, 156] on link "Dažādi līdzekļi" at bounding box center [325, 160] width 48 height 11
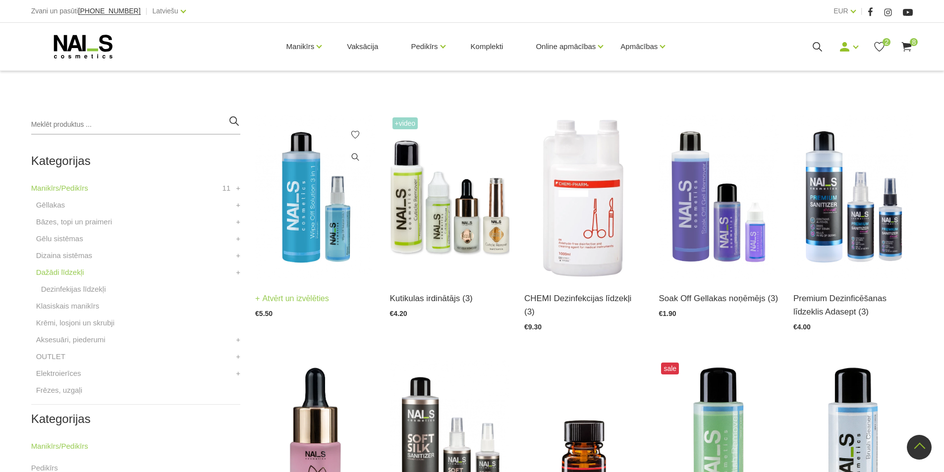
scroll to position [149, 0]
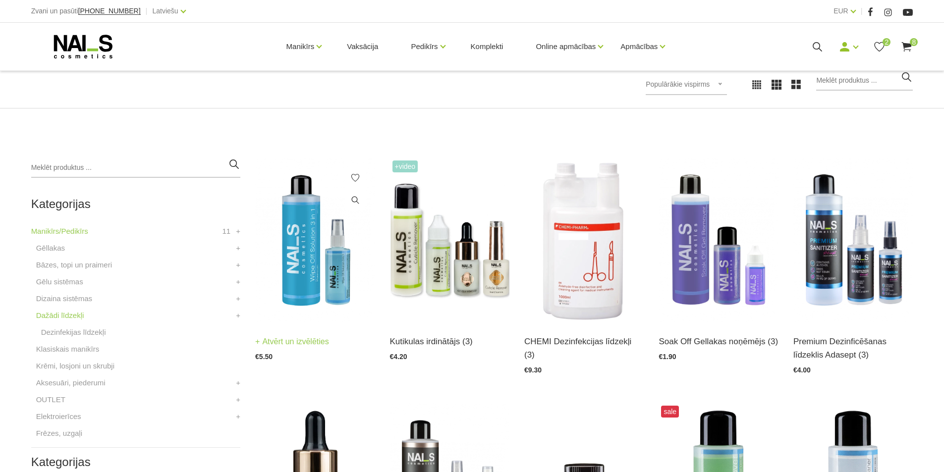
click at [298, 244] on img at bounding box center [314, 240] width 119 height 165
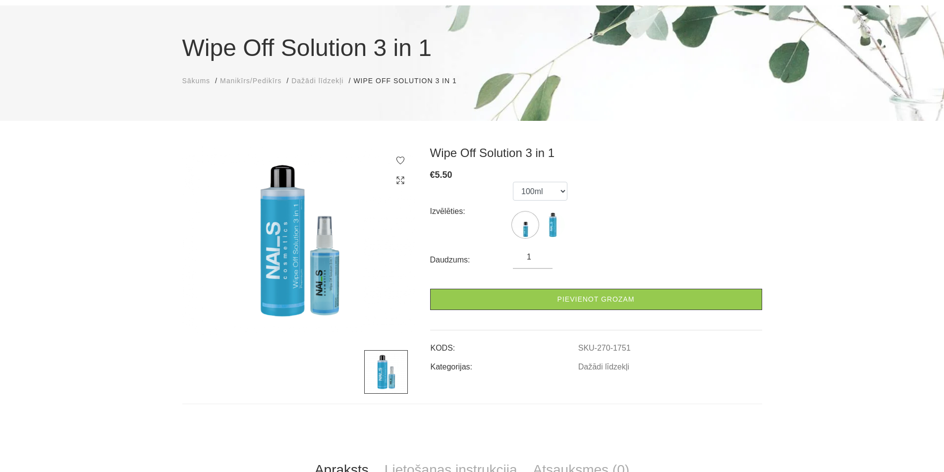
scroll to position [50, 0]
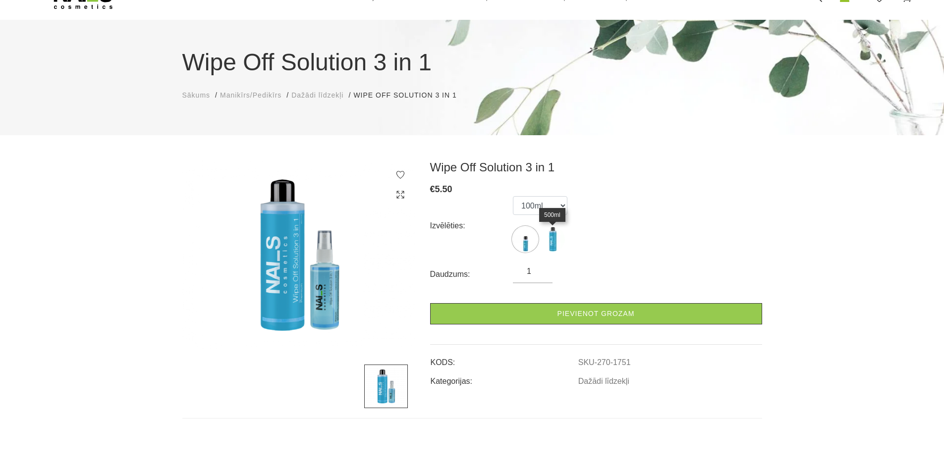
click at [557, 237] on img at bounding box center [552, 239] width 25 height 25
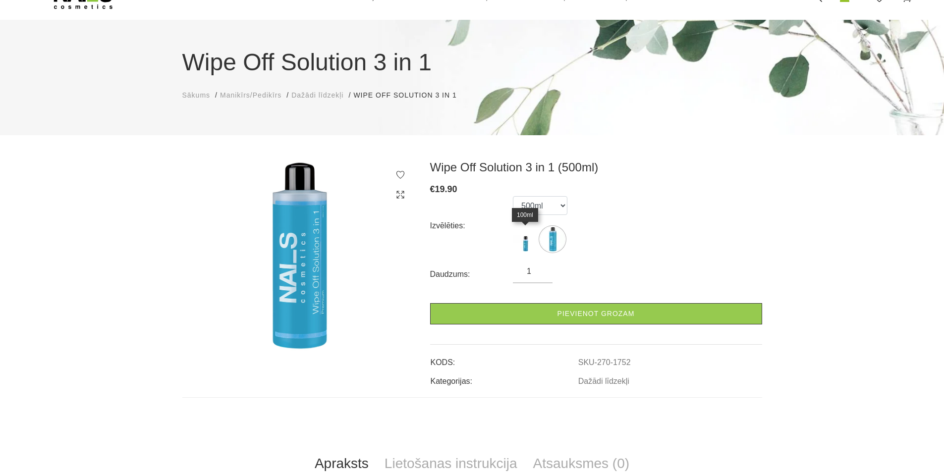
click at [532, 241] on img at bounding box center [525, 239] width 25 height 25
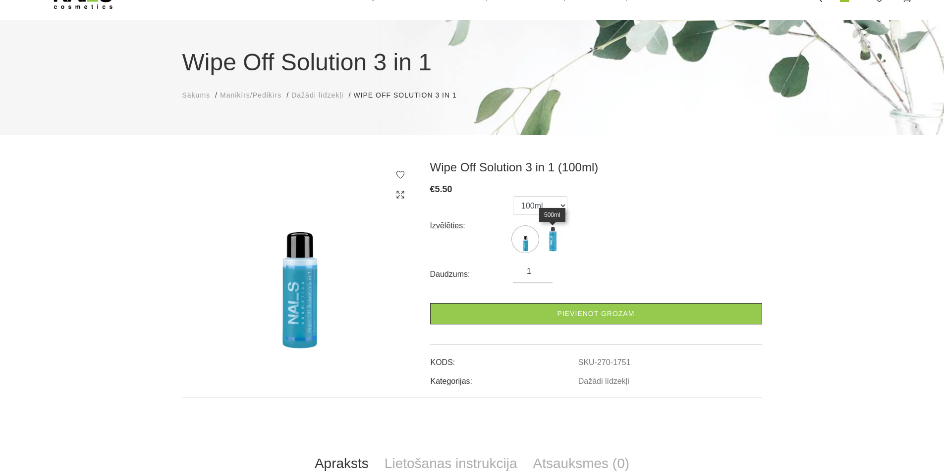
click at [555, 236] on img at bounding box center [552, 239] width 25 height 25
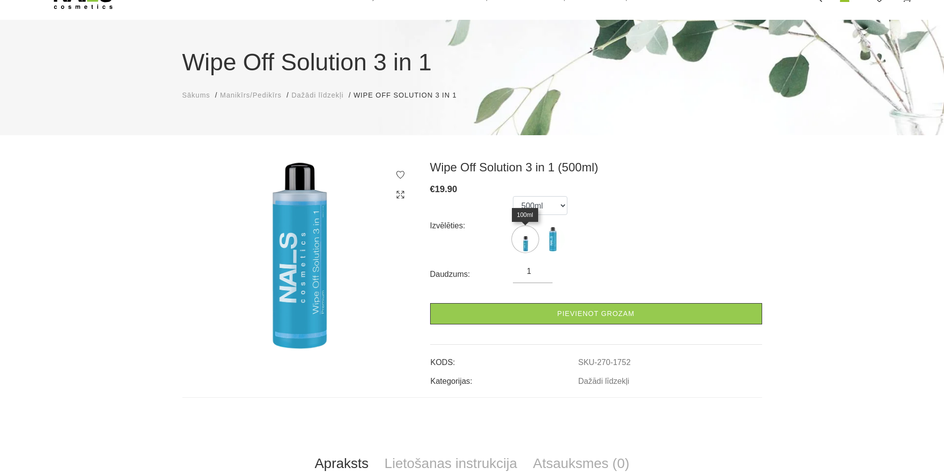
click at [522, 241] on img at bounding box center [525, 239] width 25 height 25
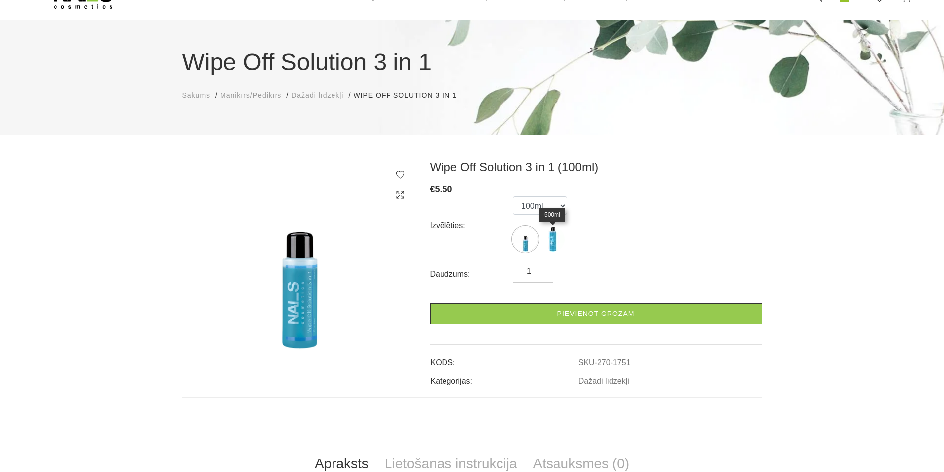
click at [554, 243] on img at bounding box center [552, 239] width 25 height 25
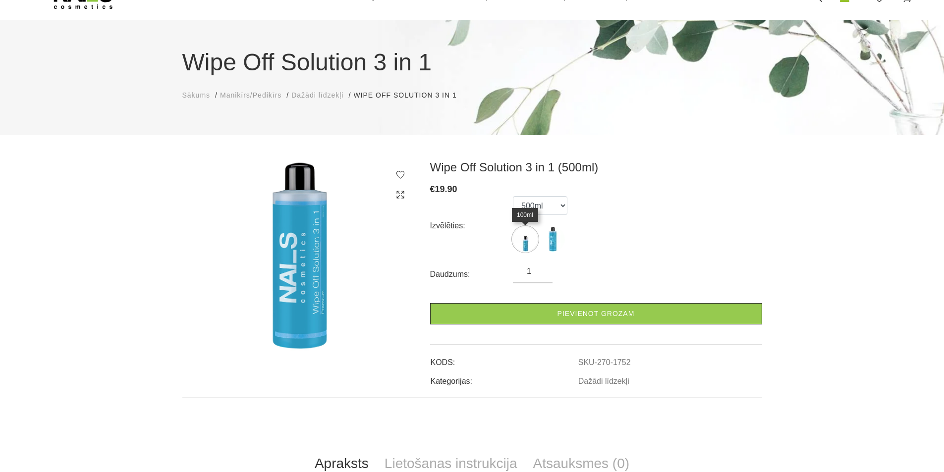
click at [527, 244] on img at bounding box center [525, 239] width 25 height 25
select select "1751"
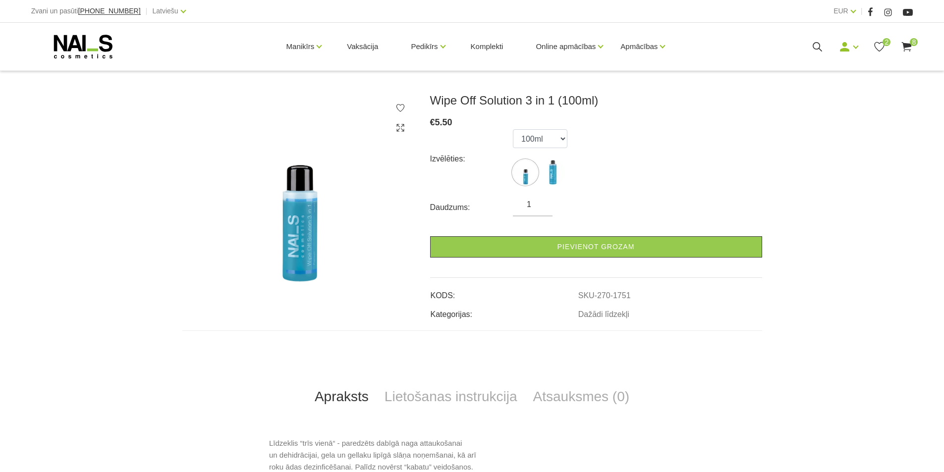
scroll to position [99, 0]
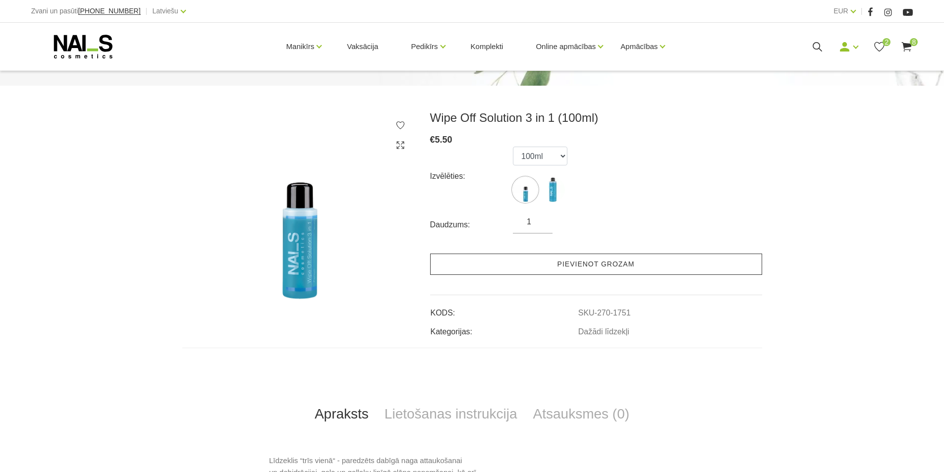
click at [608, 263] on link "Pievienot grozam" at bounding box center [596, 264] width 332 height 21
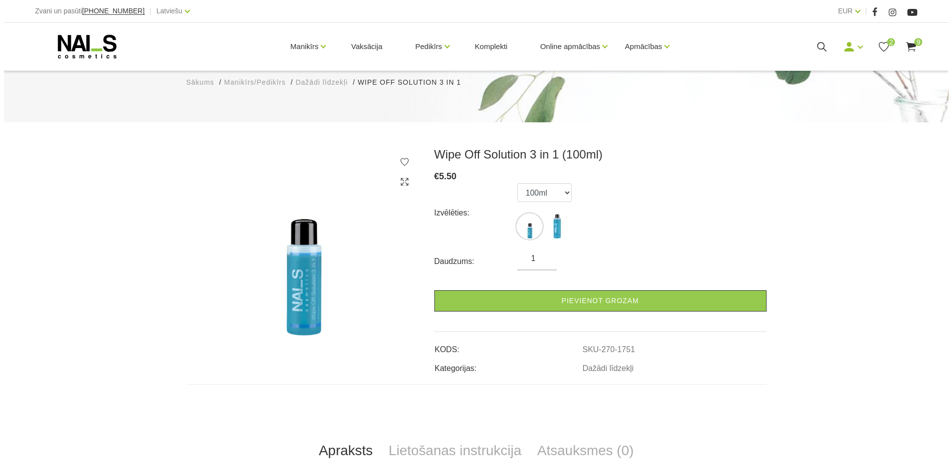
scroll to position [0, 0]
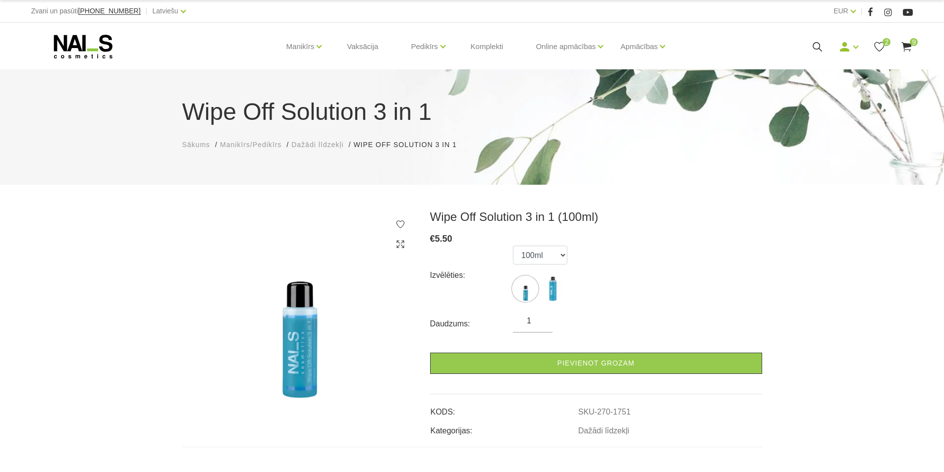
click at [908, 44] on use at bounding box center [907, 46] width 10 height 9
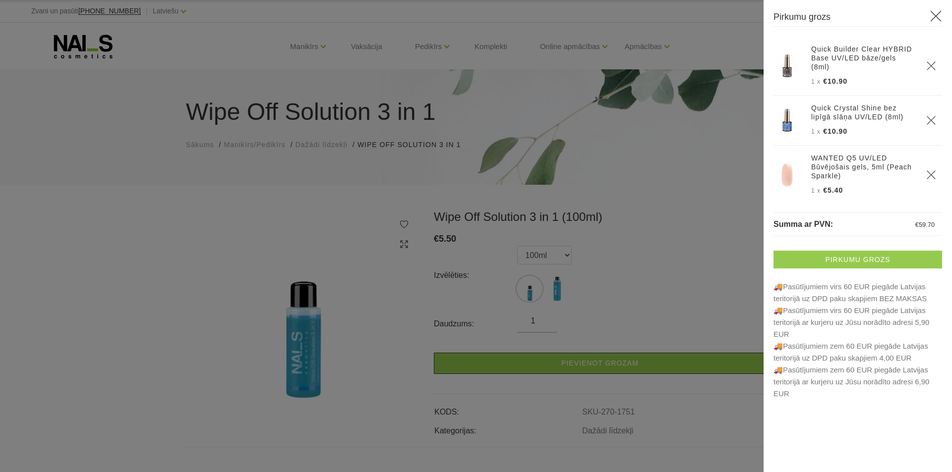
click at [813, 257] on link "Pirkumu grozs" at bounding box center [857, 260] width 169 height 18
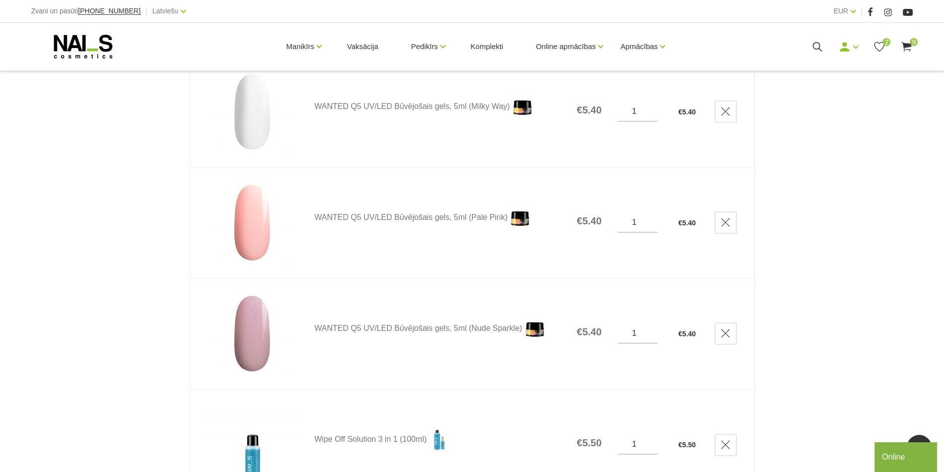
scroll to position [744, 0]
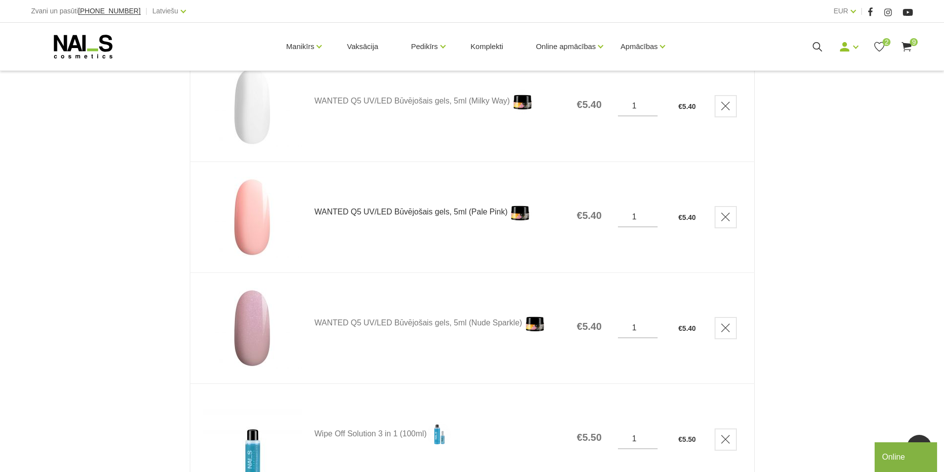
click at [319, 211] on link "WANTED Q5 UV/LED Būvējošais gels, 5ml (Pale Pink)" at bounding box center [438, 212] width 246 height 25
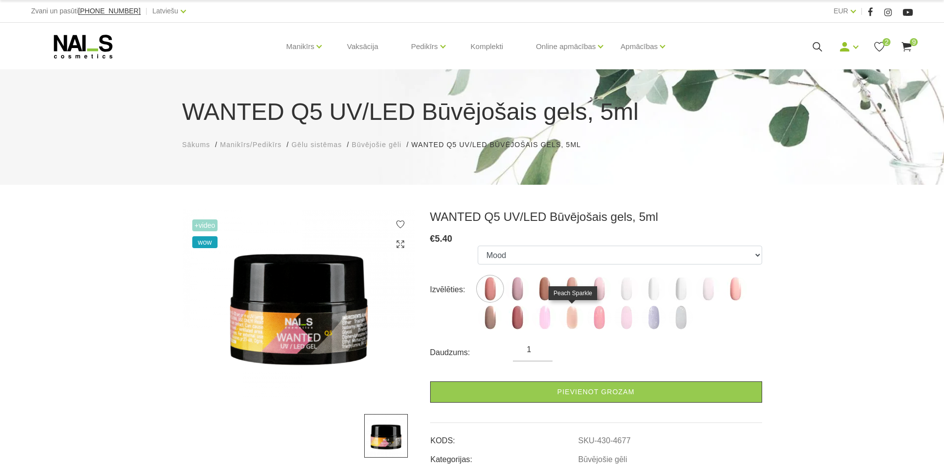
click at [572, 318] on img at bounding box center [572, 317] width 25 height 25
select select "6171"
